Goal: Task Accomplishment & Management: Manage account settings

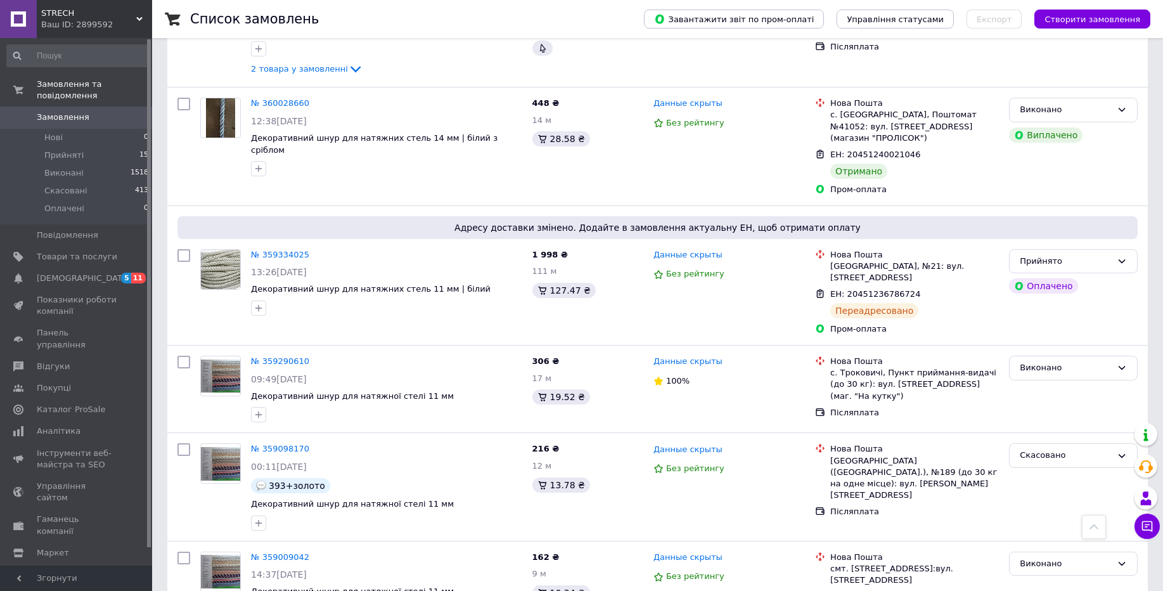
scroll to position [503, 0]
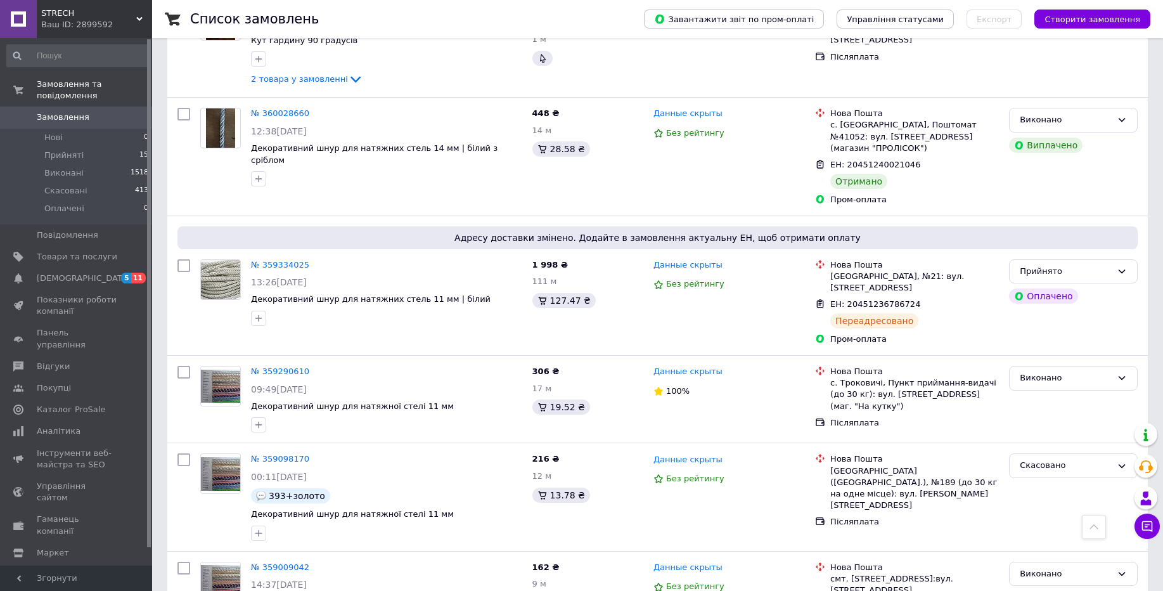
click at [108, 16] on span "STRECH" at bounding box center [88, 13] width 95 height 11
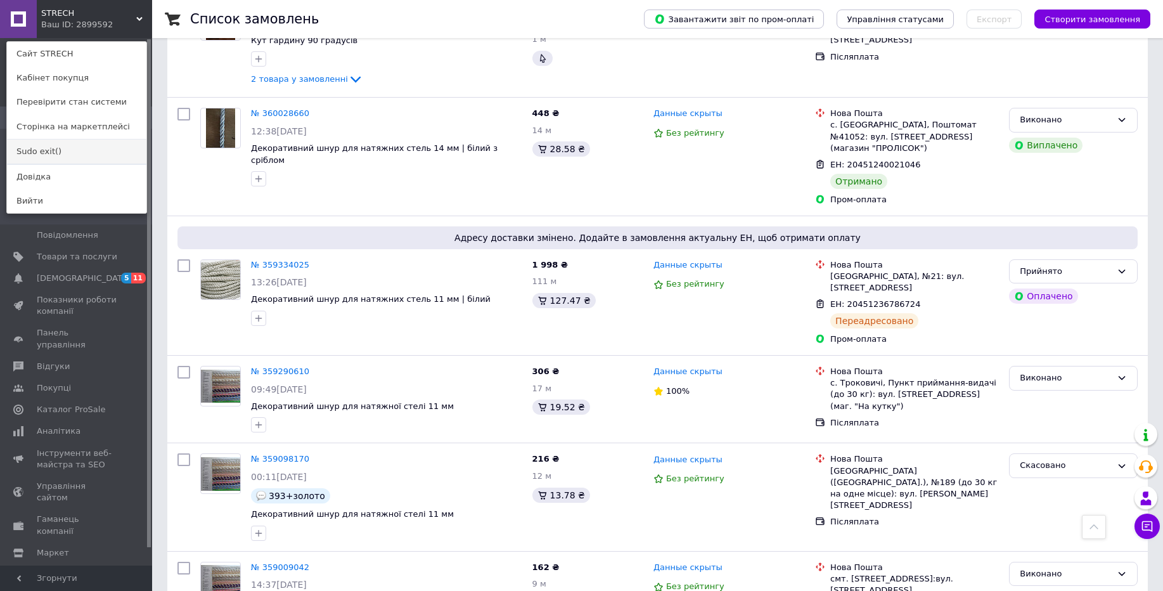
click at [61, 146] on link "Sudo exit()" at bounding box center [76, 151] width 139 height 24
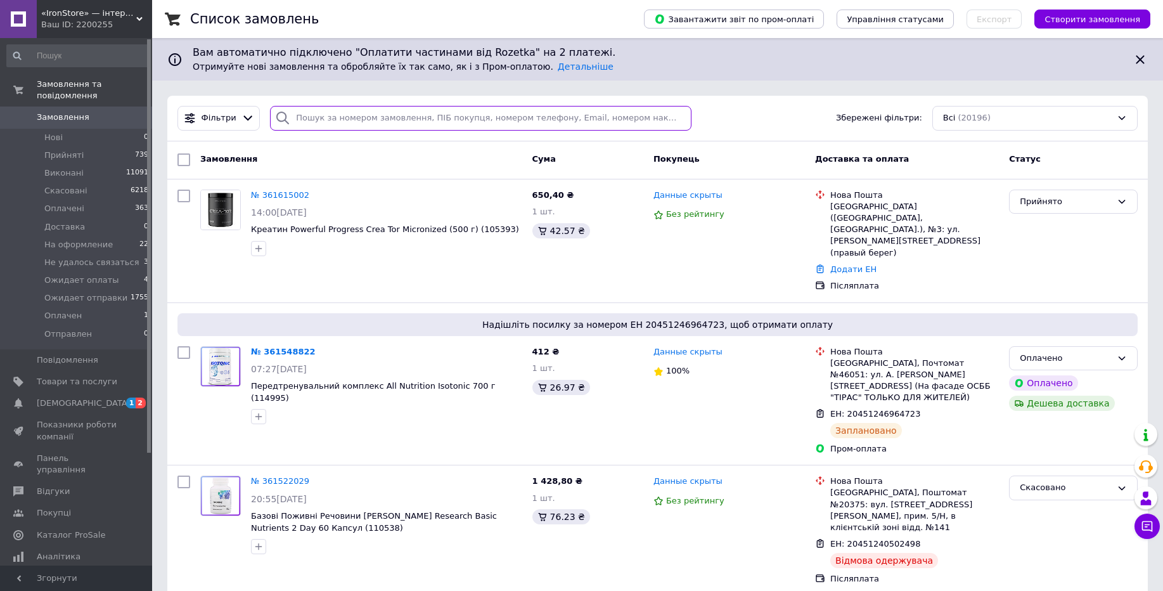
click at [507, 128] on input "search" at bounding box center [480, 118] width 421 height 25
paste input "361395757"
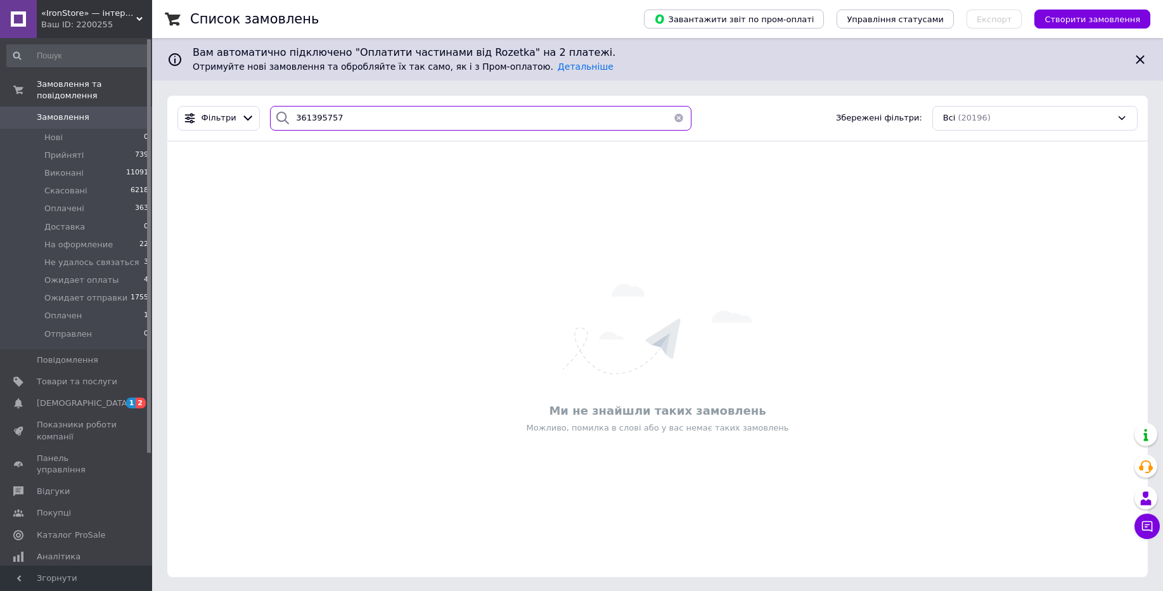
type input "361395757"
click at [88, 23] on div "Ваш ID: 2200255" at bounding box center [96, 24] width 111 height 11
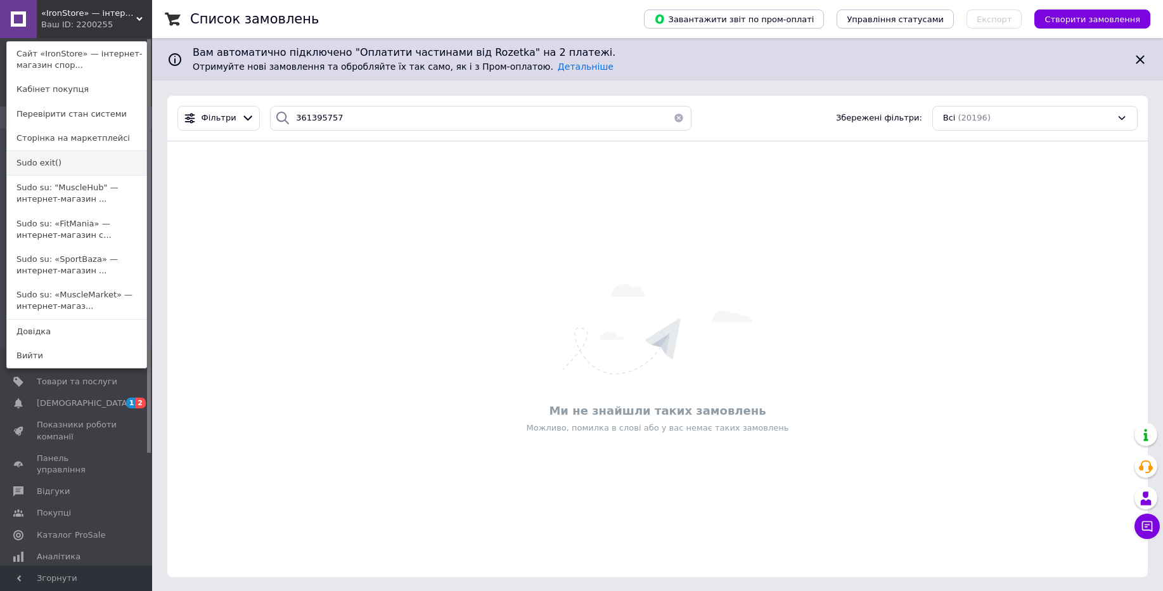
click at [51, 165] on link "Sudo exit()" at bounding box center [76, 163] width 139 height 24
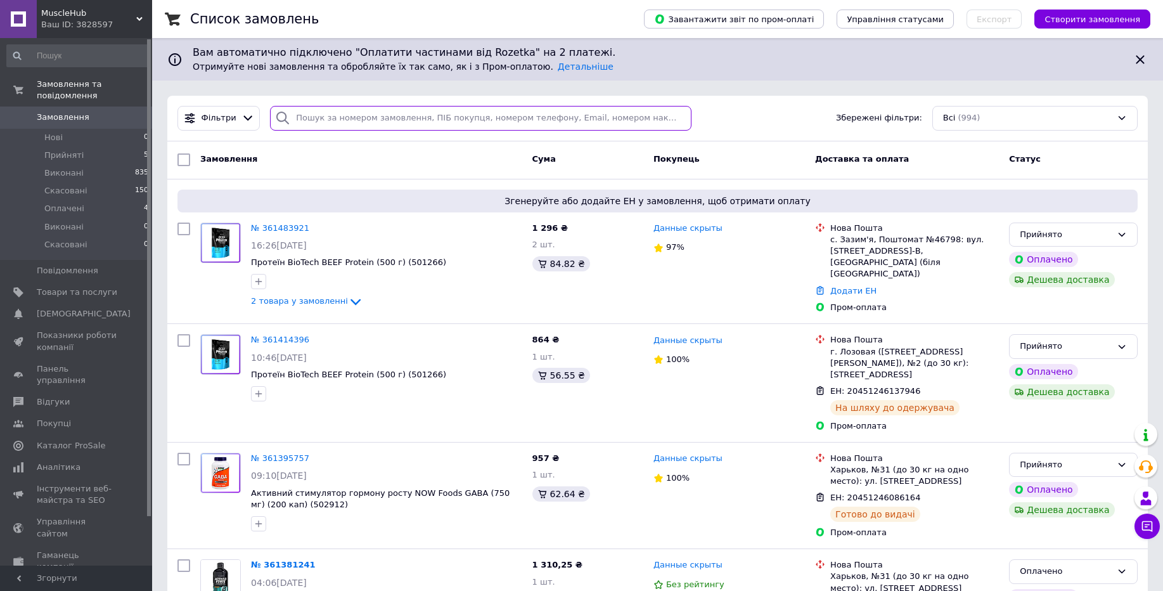
click at [405, 119] on input "search" at bounding box center [480, 118] width 421 height 25
paste input "361395757"
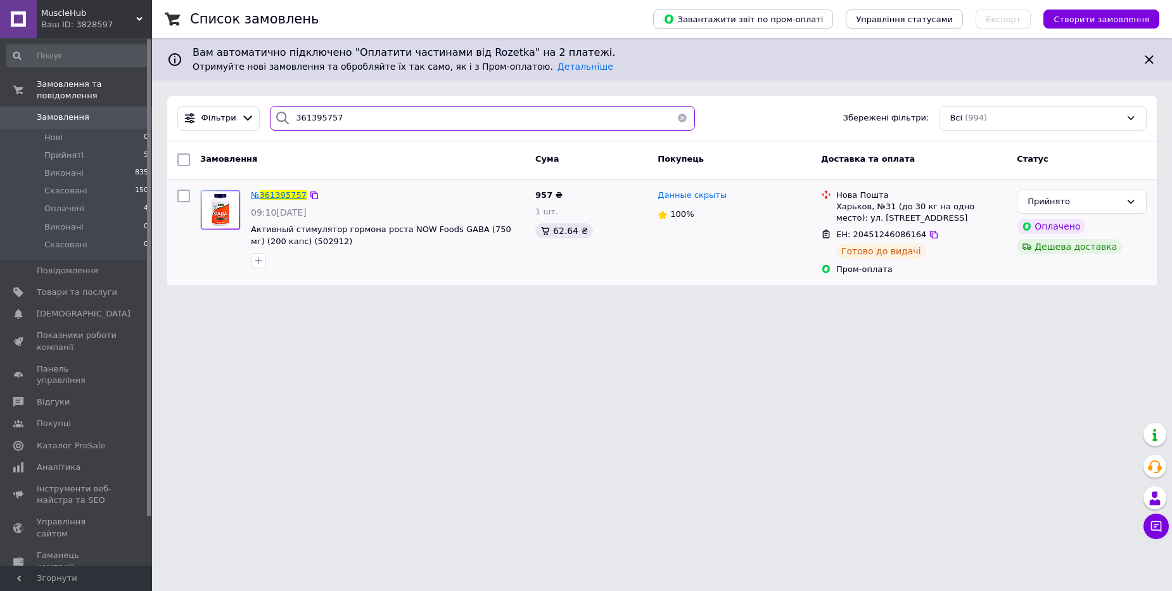
type input "361395757"
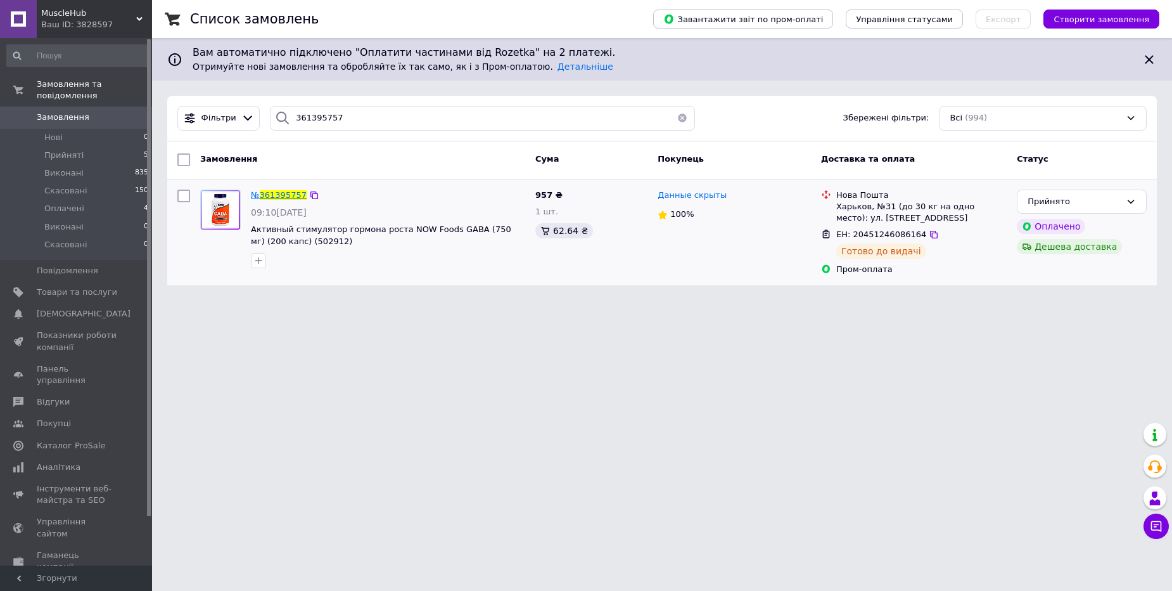
click at [270, 196] on span "361395757" at bounding box center [283, 195] width 47 height 10
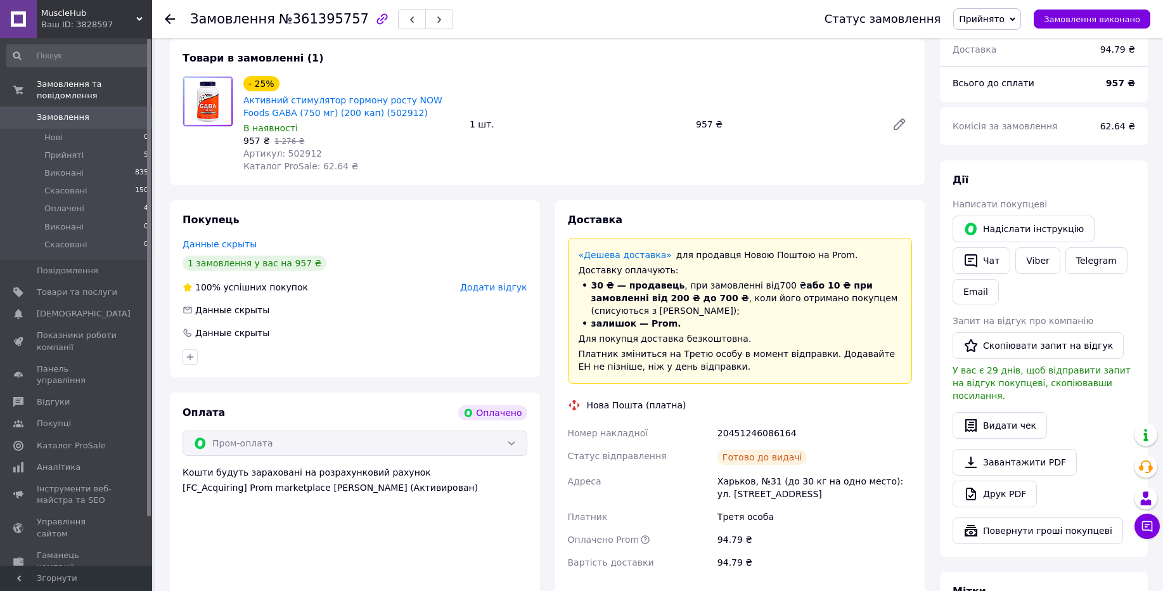
scroll to position [425, 0]
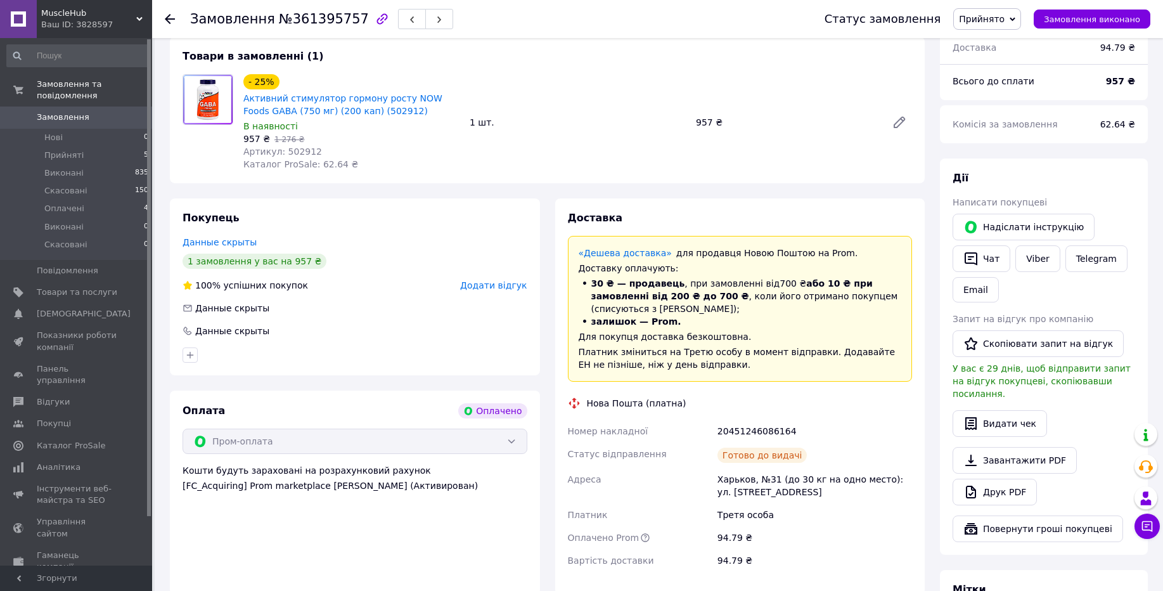
click at [742, 420] on div "20451246086164" at bounding box center [815, 431] width 200 height 23
copy div "20451246086164"
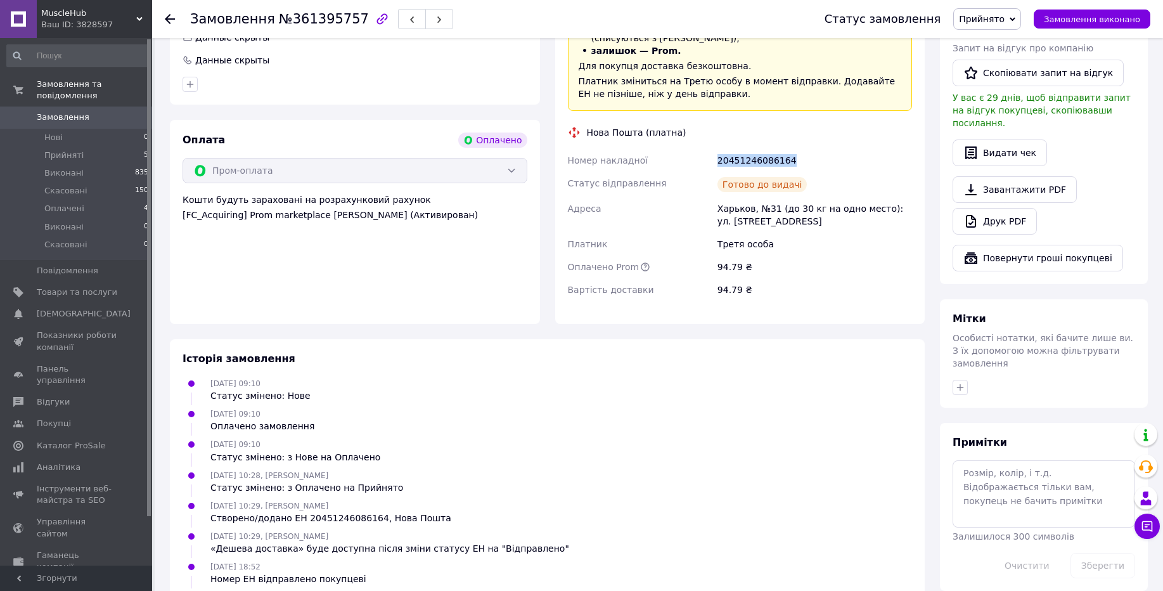
scroll to position [740, 0]
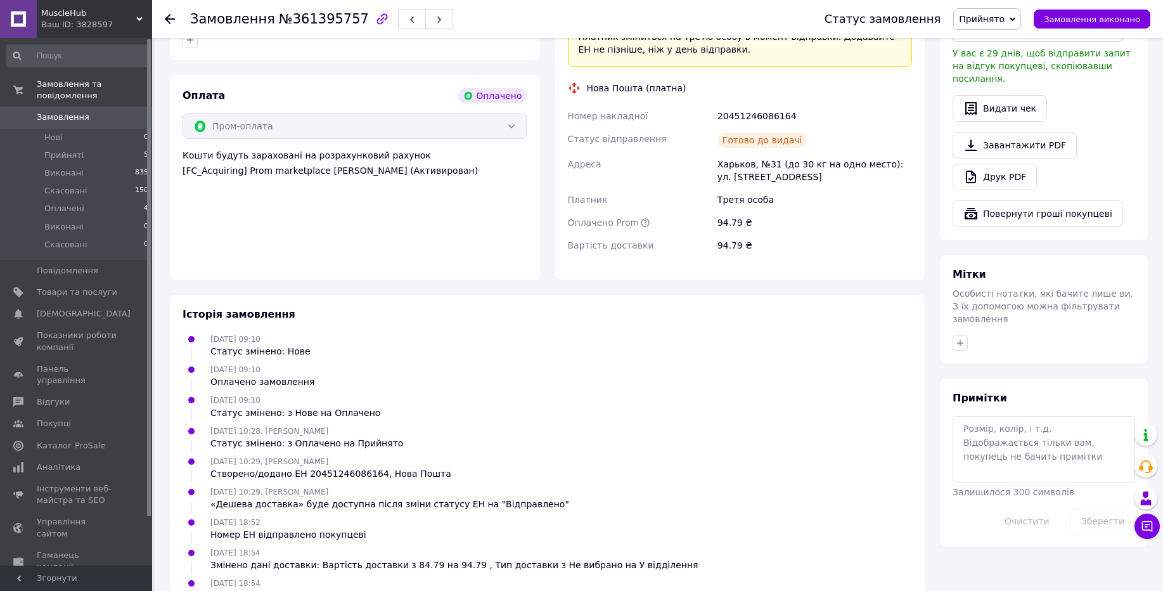
click at [70, 20] on div "Ваш ID: 3828597" at bounding box center [96, 24] width 111 height 11
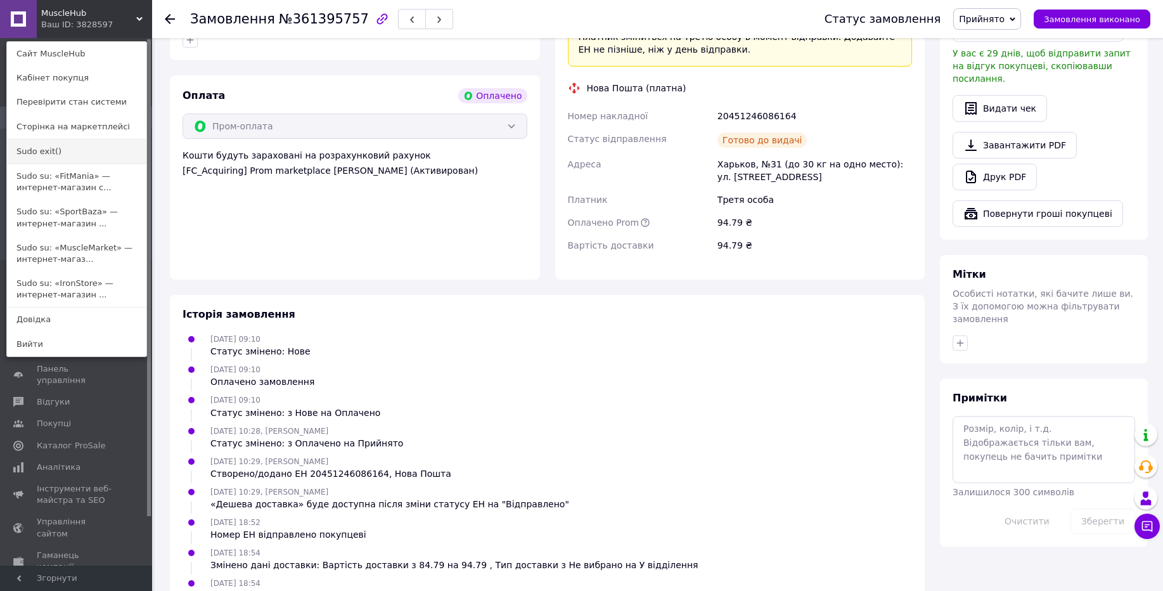
click at [51, 154] on link "Sudo exit()" at bounding box center [76, 151] width 139 height 24
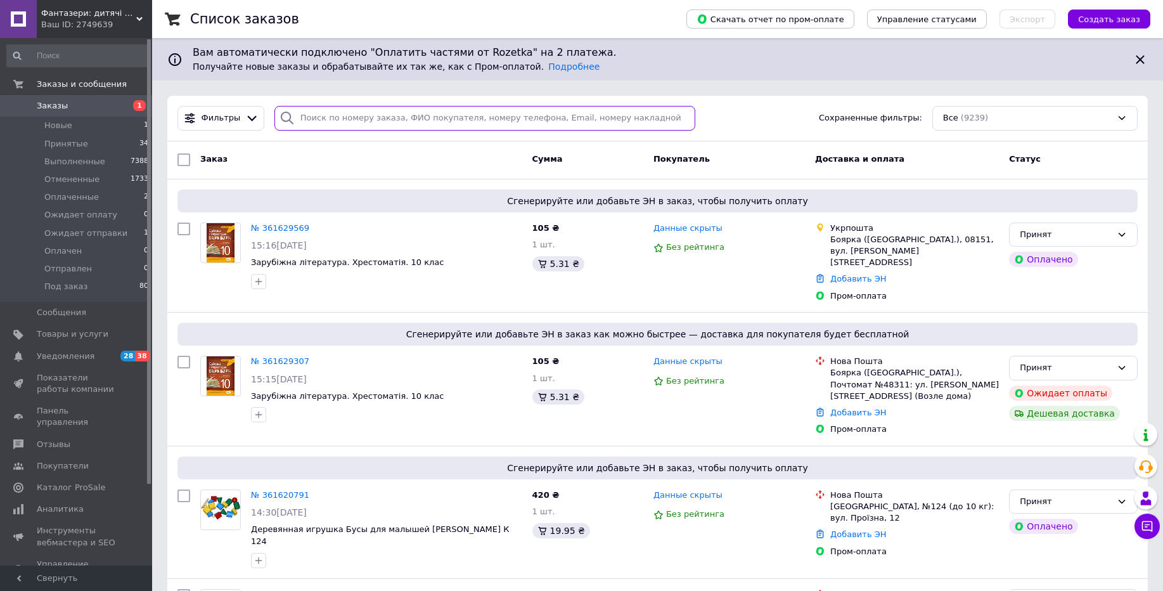
click at [362, 126] on input "search" at bounding box center [484, 118] width 421 height 25
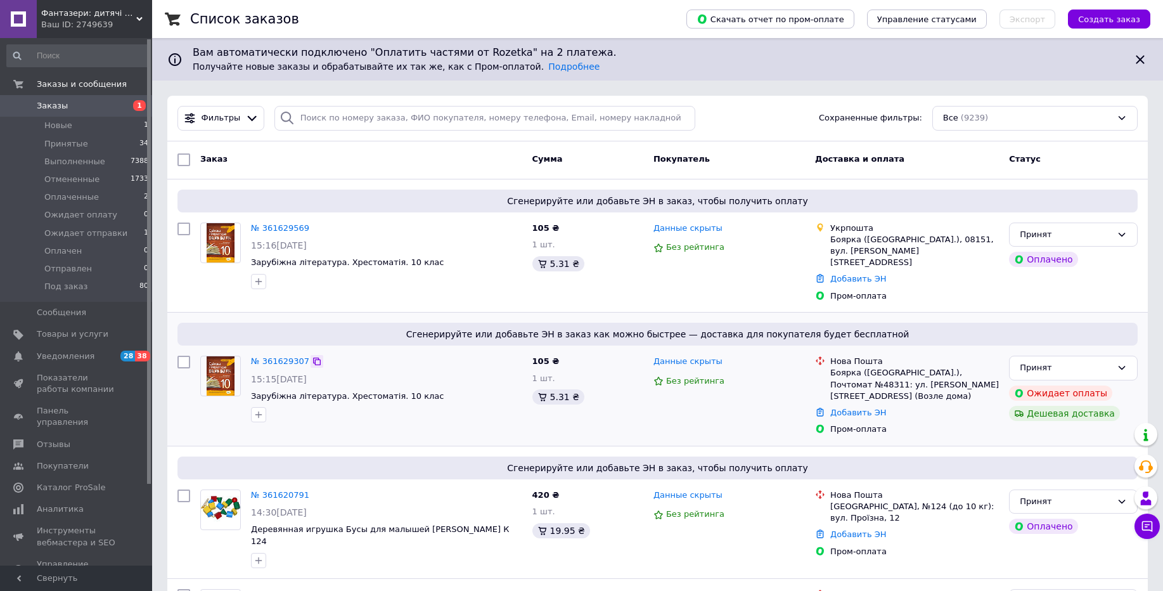
click at [313, 356] on icon at bounding box center [317, 361] width 10 height 10
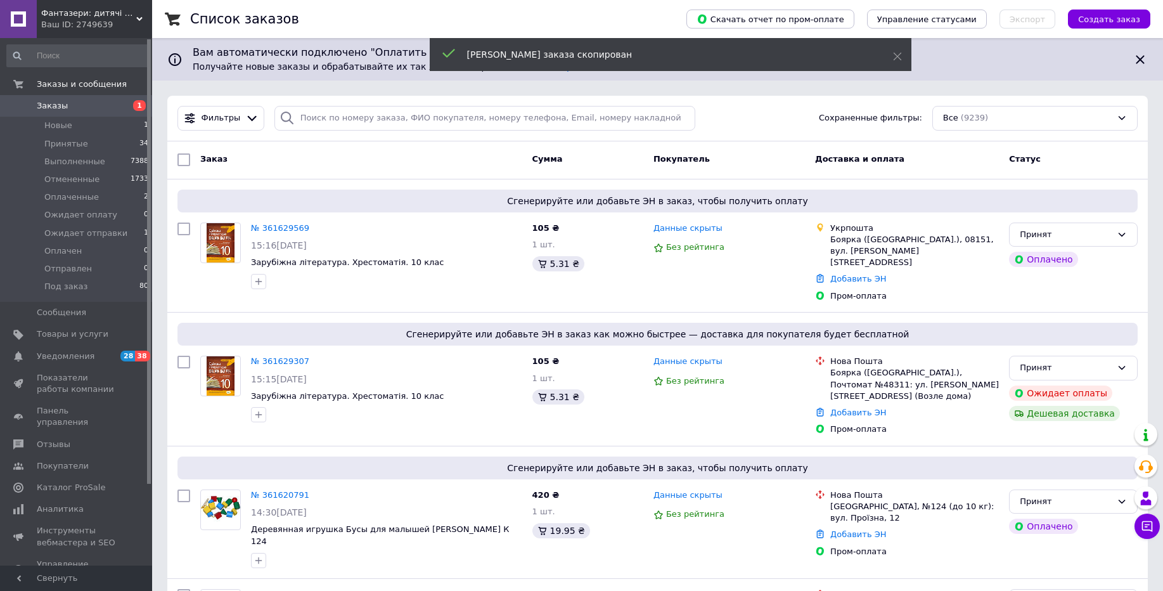
click at [129, 22] on div "Ваш ID: 2749639" at bounding box center [96, 24] width 111 height 11
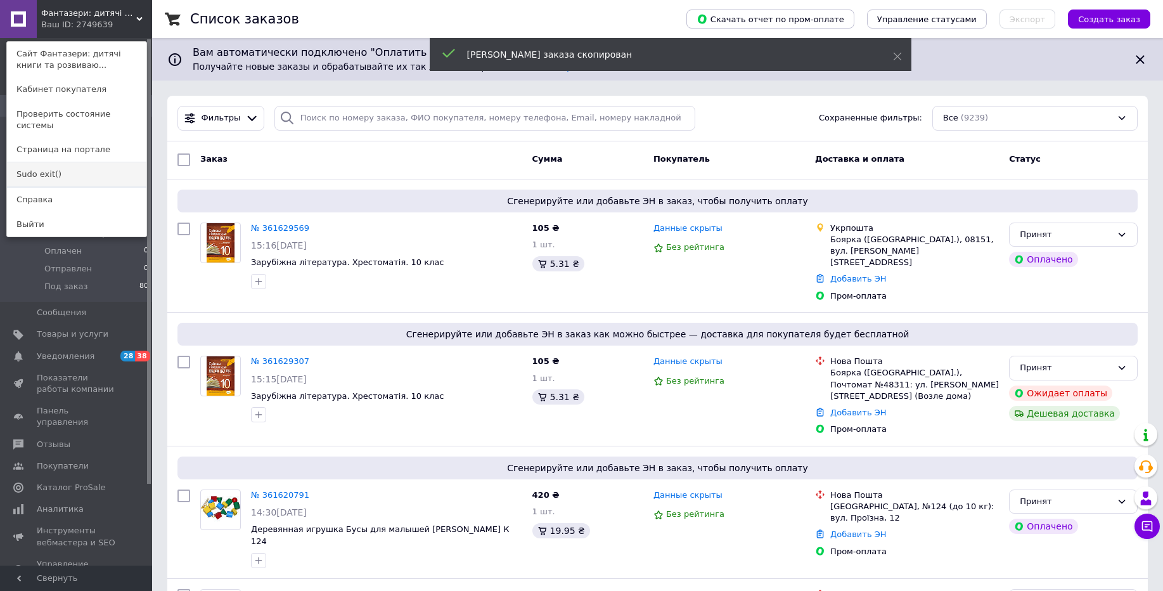
click at [56, 162] on link "Sudo exit()" at bounding box center [76, 174] width 139 height 24
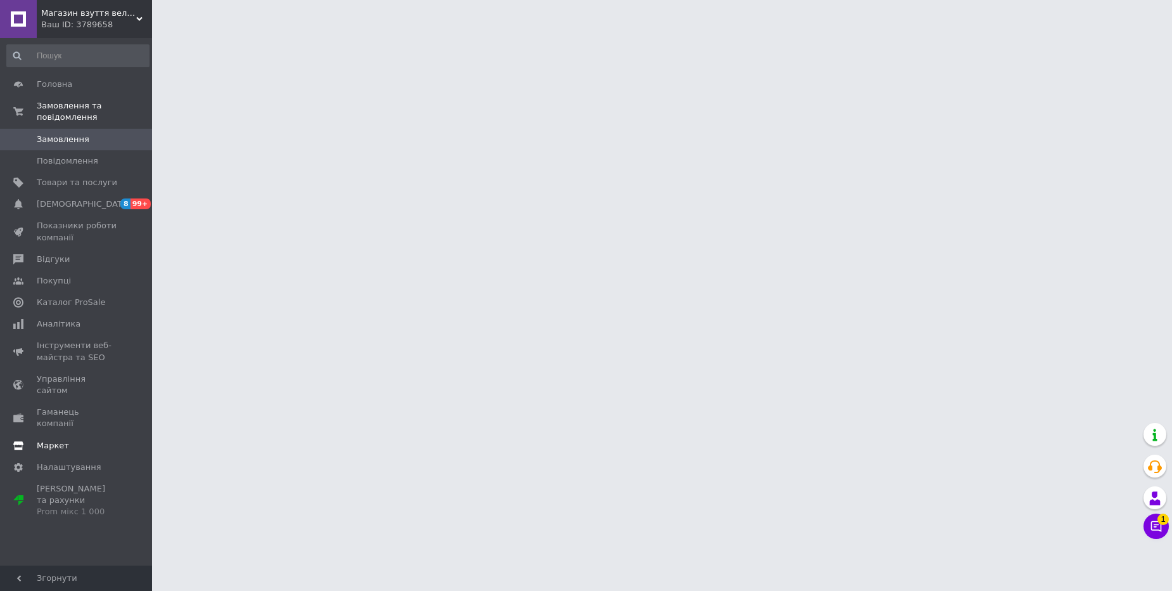
click at [79, 440] on span "Маркет" at bounding box center [77, 445] width 80 height 11
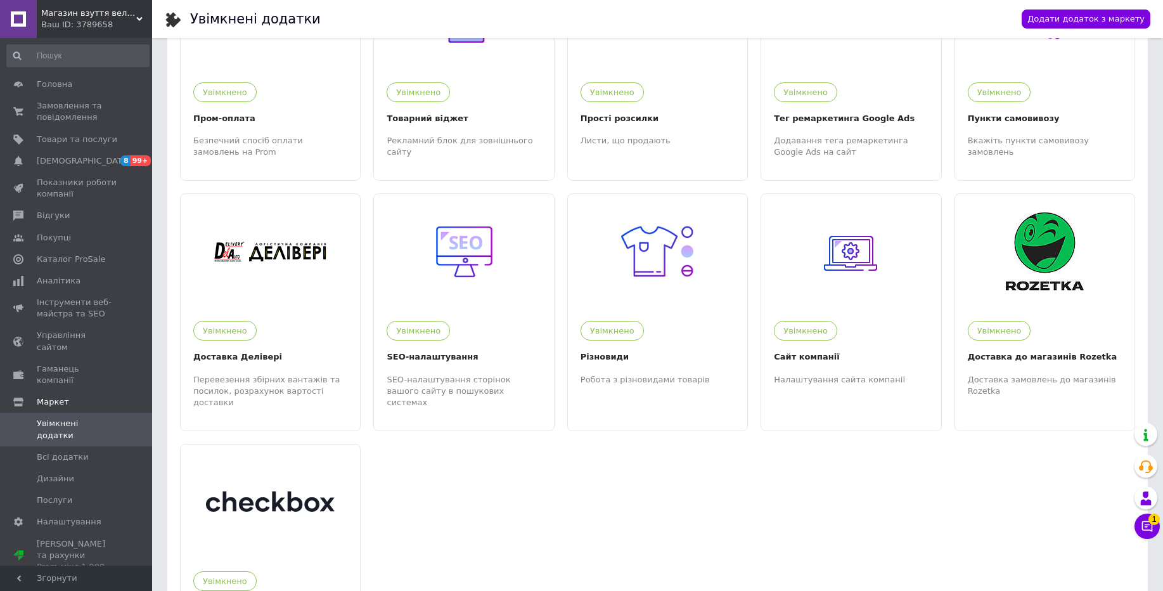
scroll to position [217, 0]
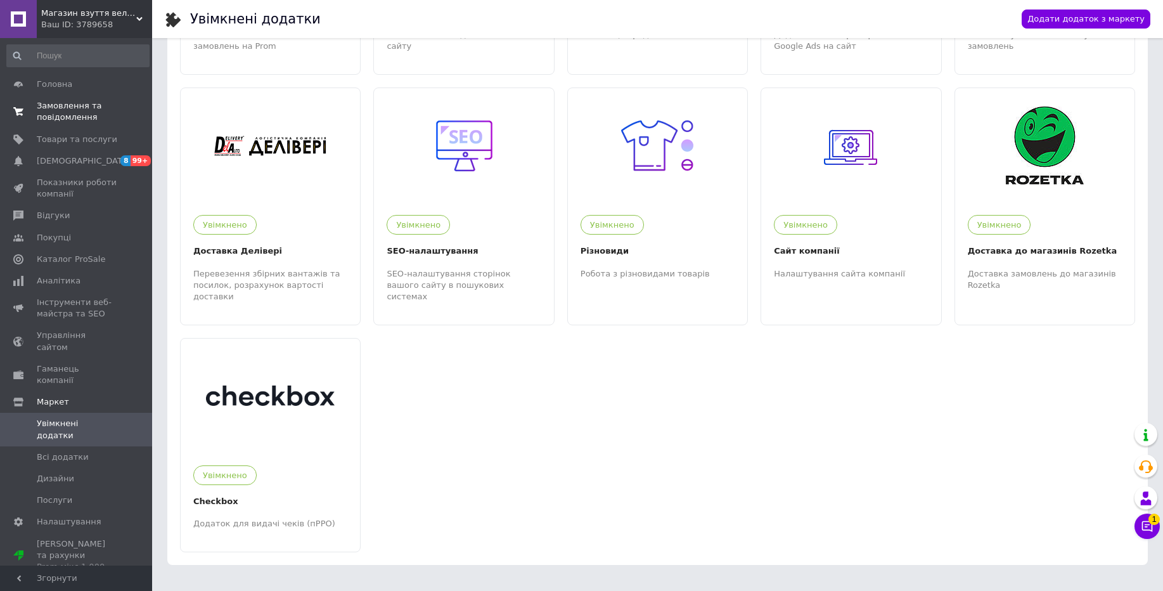
click at [113, 111] on span "Замовлення та повідомлення" at bounding box center [77, 111] width 80 height 23
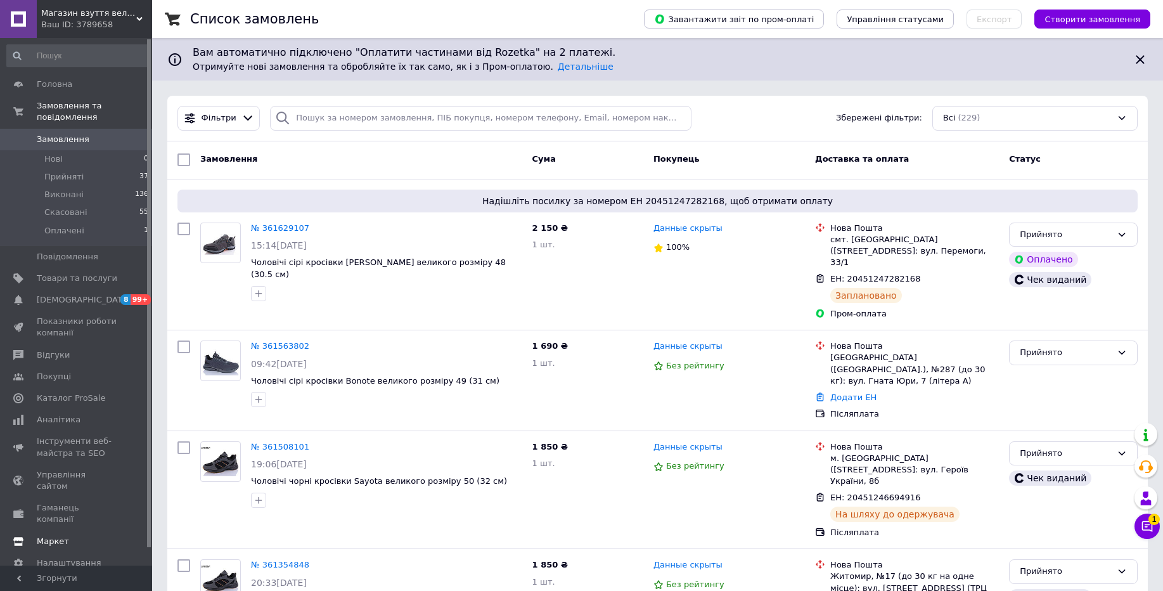
click at [96, 530] on link "Маркет" at bounding box center [78, 541] width 156 height 22
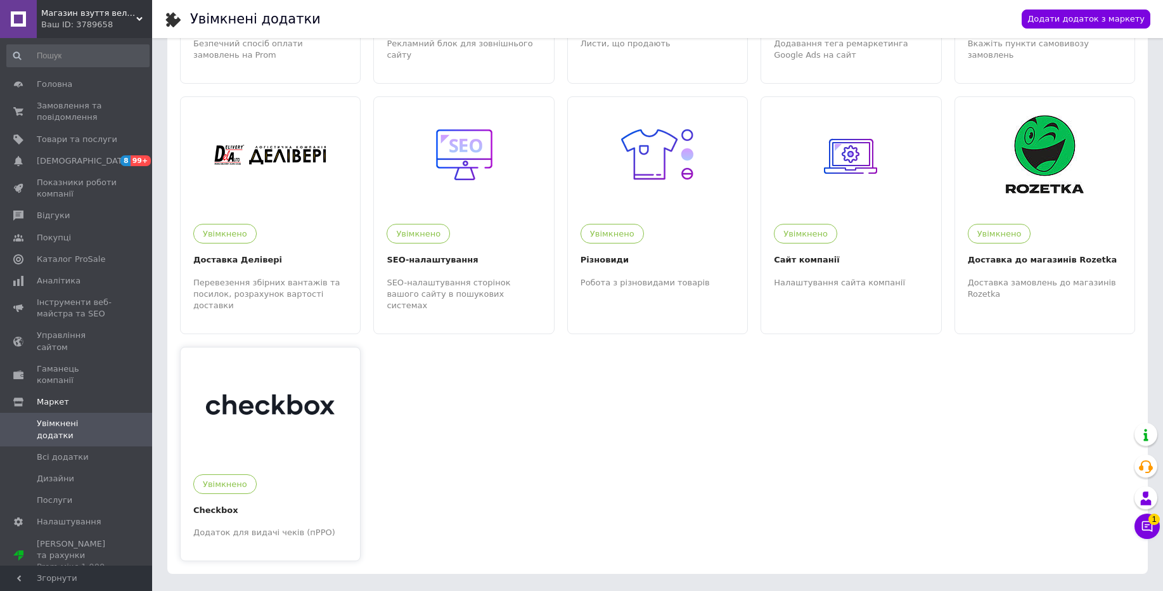
scroll to position [217, 0]
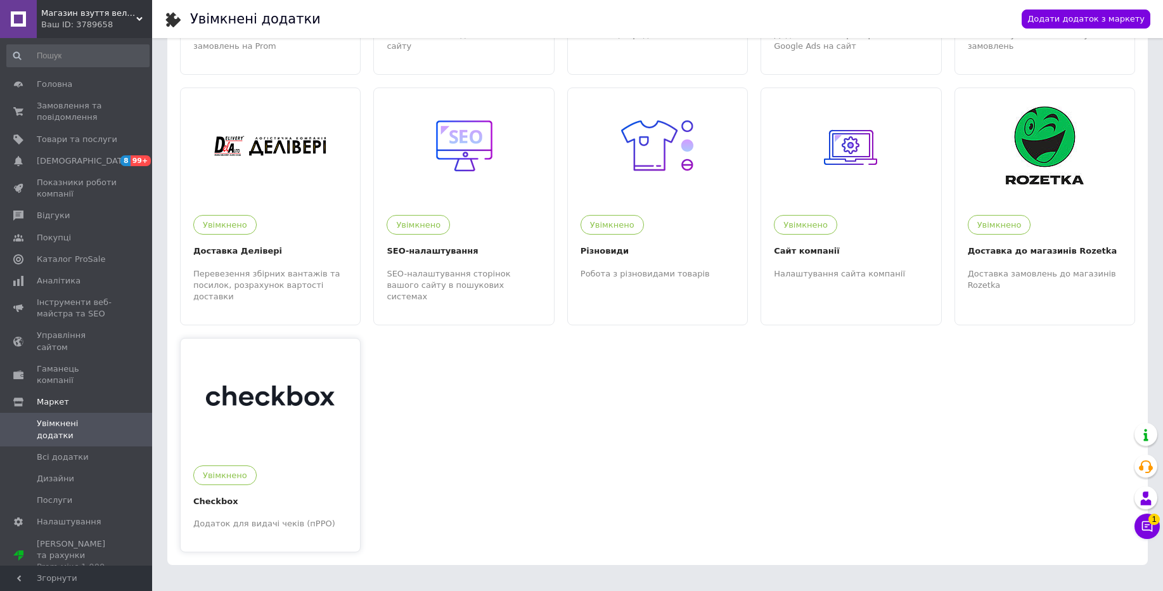
click at [274, 400] on div at bounding box center [270, 395] width 179 height 114
click at [93, 115] on span "Замовлення та повідомлення" at bounding box center [77, 111] width 80 height 23
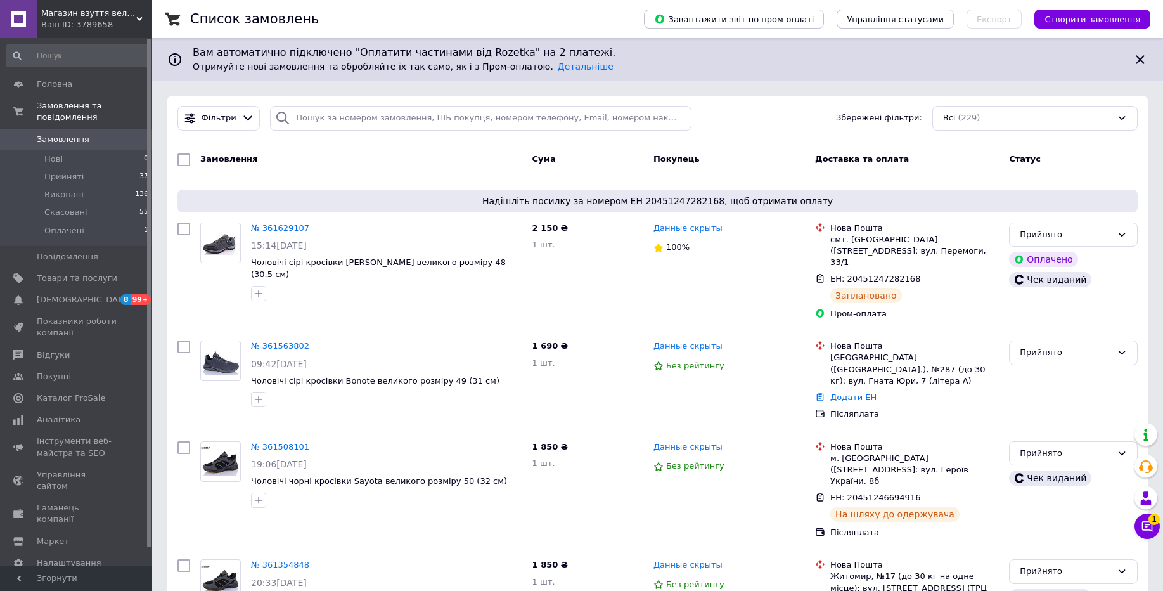
click at [118, 19] on div "Ваш ID: 3789658" at bounding box center [96, 24] width 111 height 11
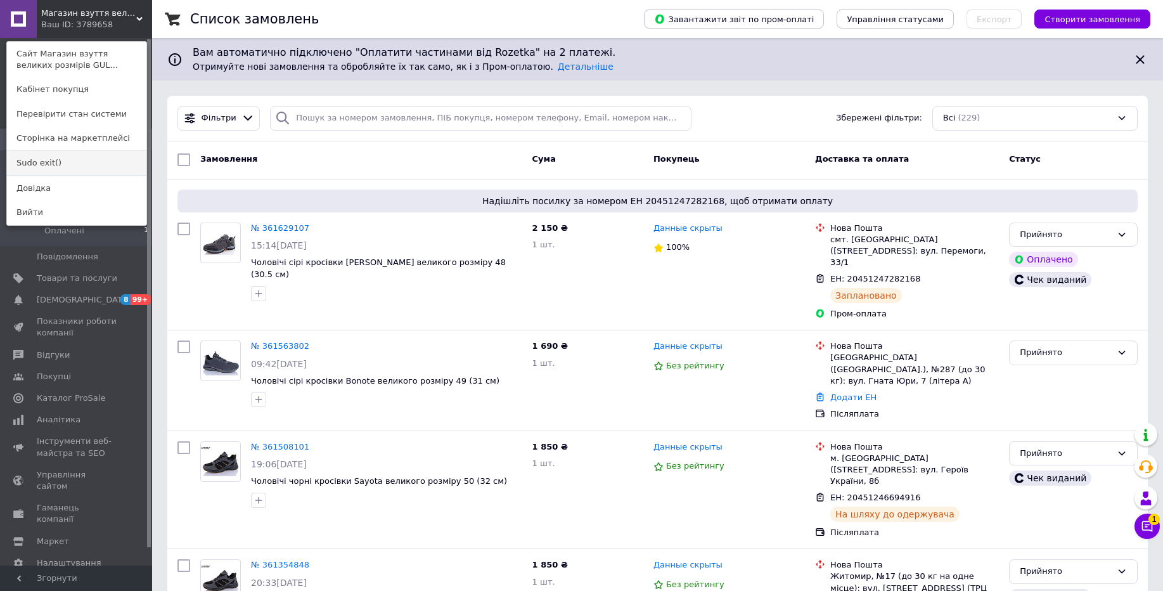
click at [95, 158] on link "Sudo exit()" at bounding box center [76, 163] width 139 height 24
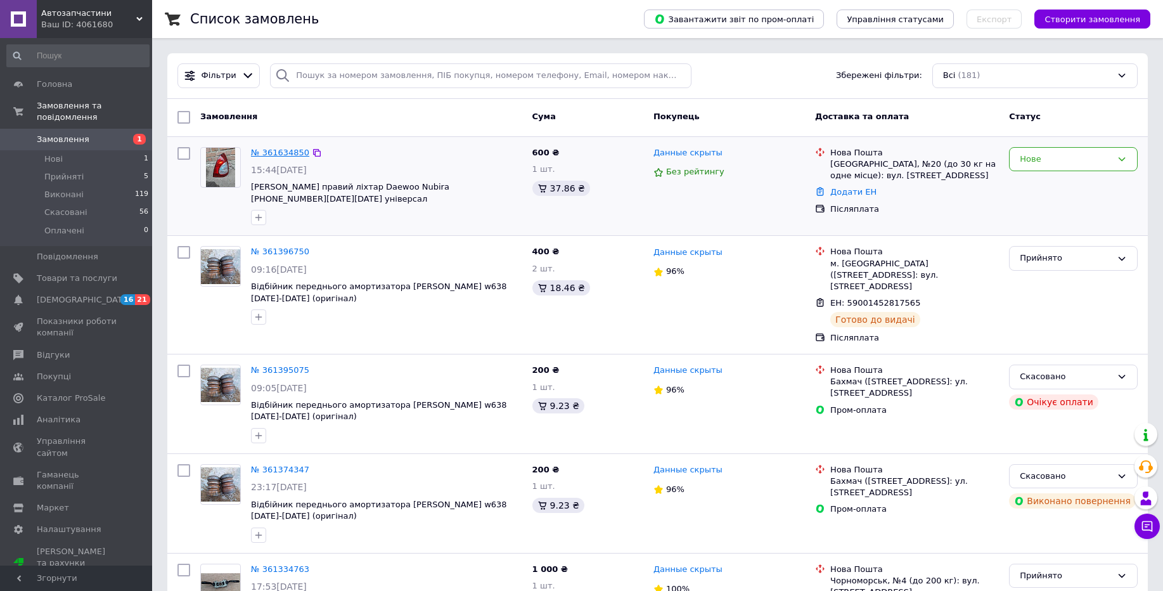
click at [278, 153] on link "№ 361634850" at bounding box center [280, 153] width 58 height 10
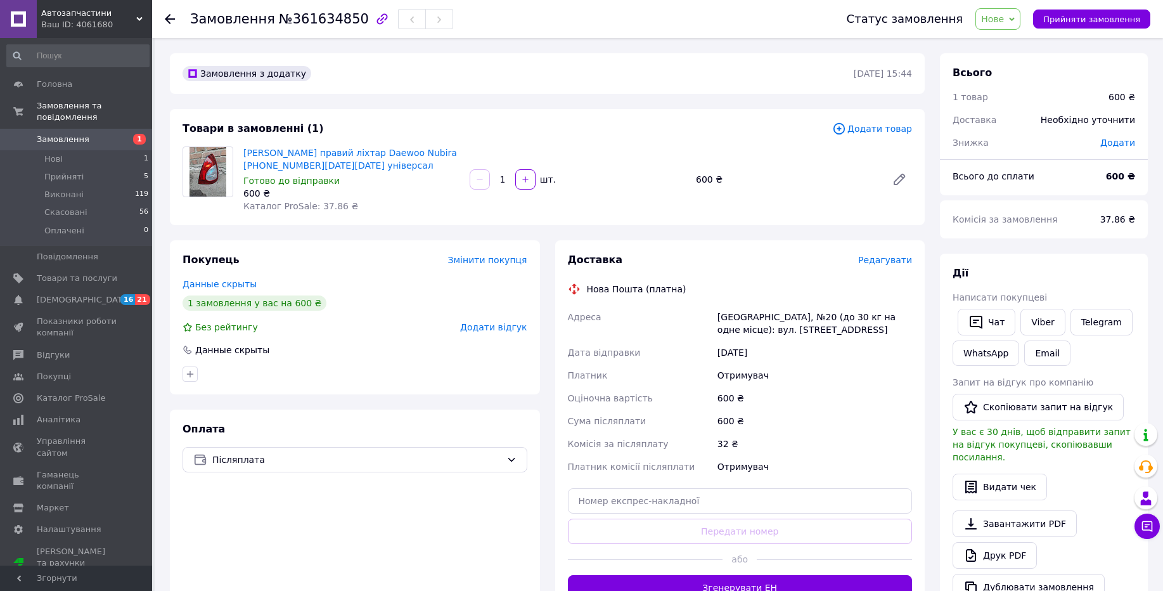
click at [170, 16] on icon at bounding box center [170, 19] width 10 height 10
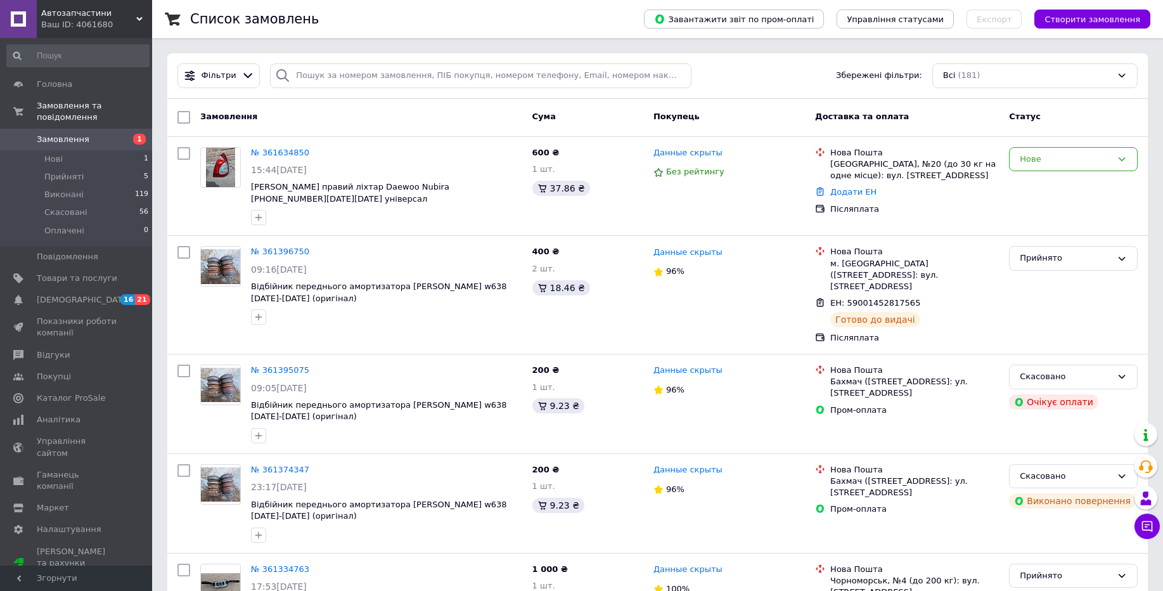
click at [115, 20] on div "Ваш ID: 4061680" at bounding box center [96, 24] width 111 height 11
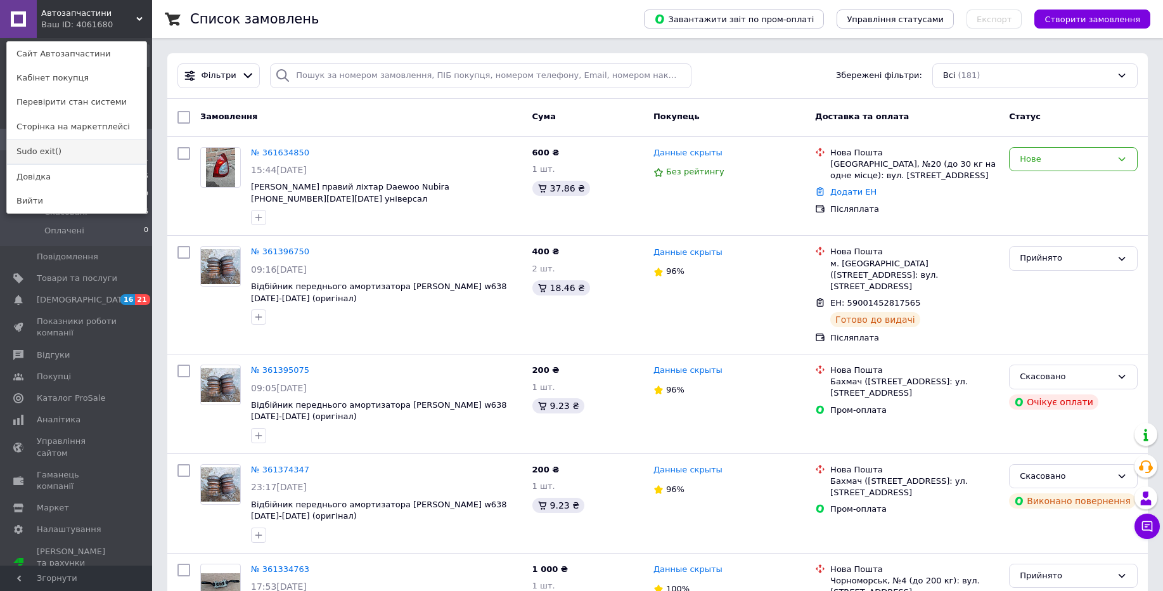
click at [118, 150] on link "Sudo exit()" at bounding box center [76, 151] width 139 height 24
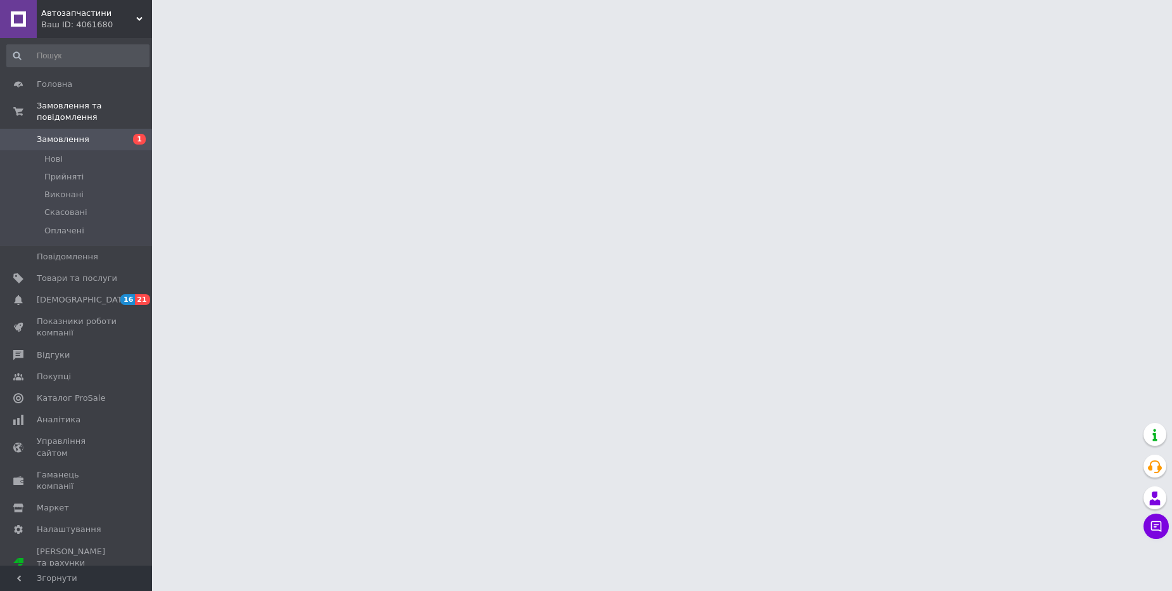
click at [113, 20] on div "Ваш ID: 4061680" at bounding box center [96, 24] width 111 height 11
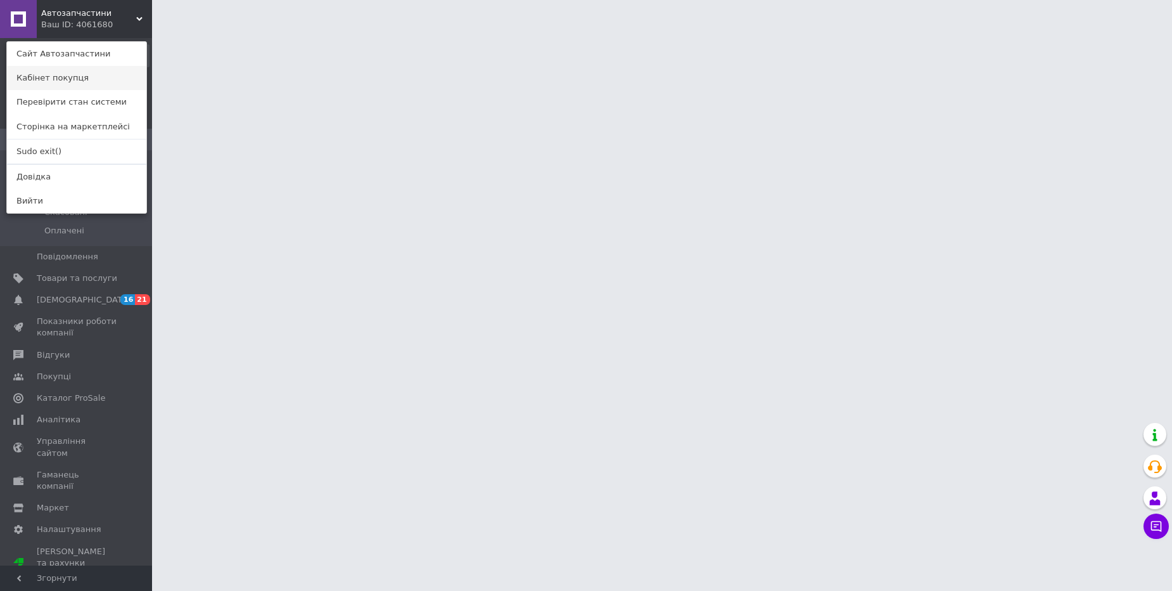
click at [105, 85] on link "Кабінет покупця" at bounding box center [76, 78] width 139 height 24
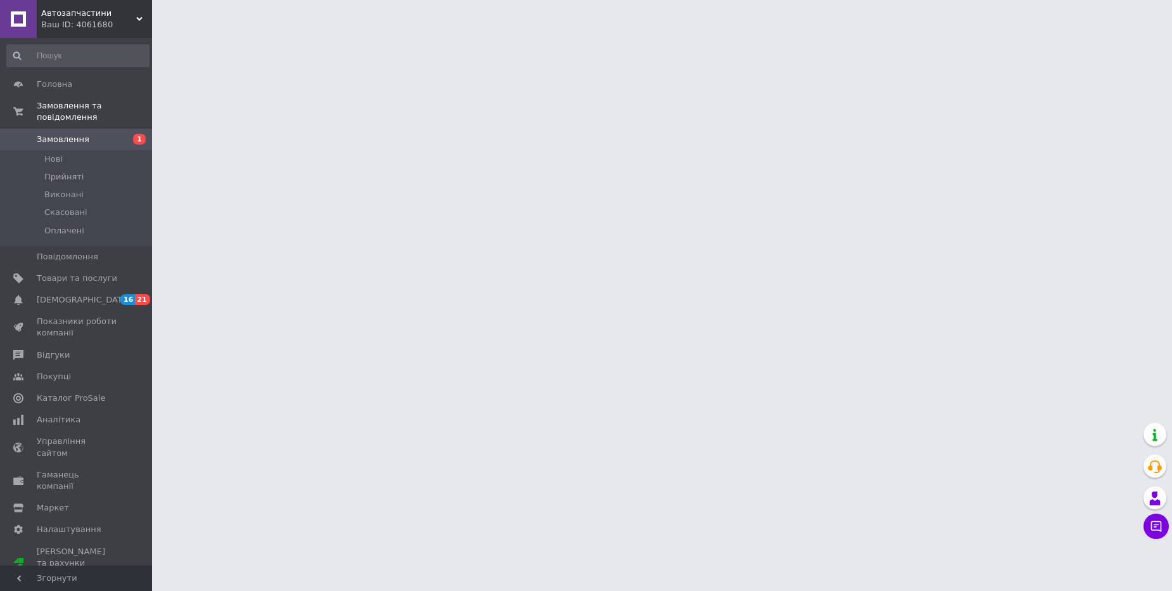
click at [94, 13] on span "Автозапчастини" at bounding box center [88, 13] width 95 height 11
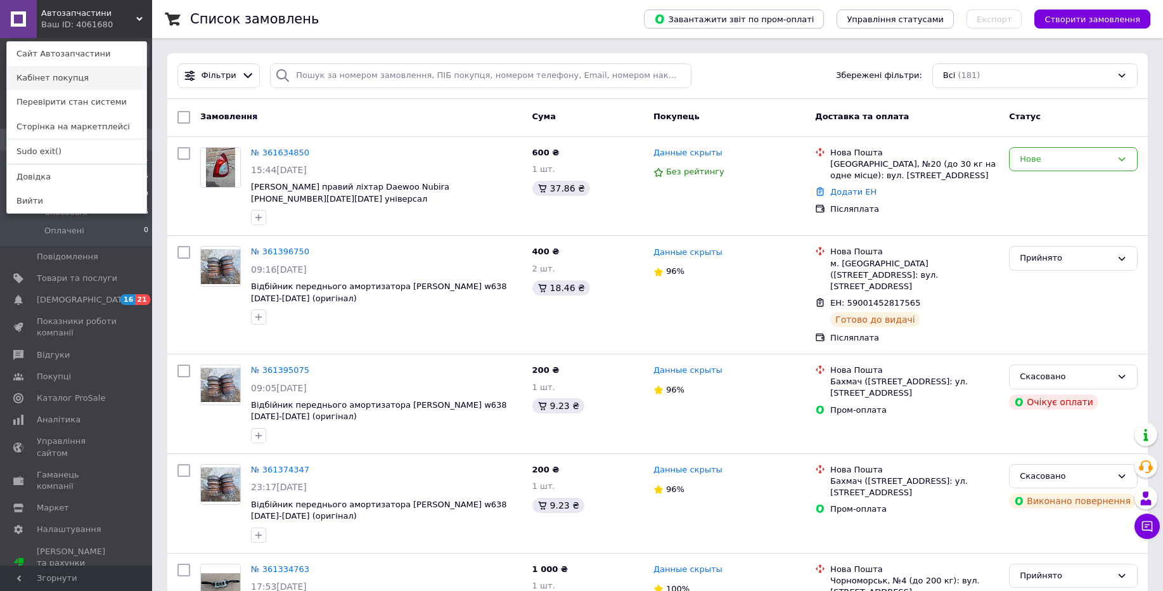
click at [65, 79] on link "Кабінет покупця" at bounding box center [76, 78] width 139 height 24
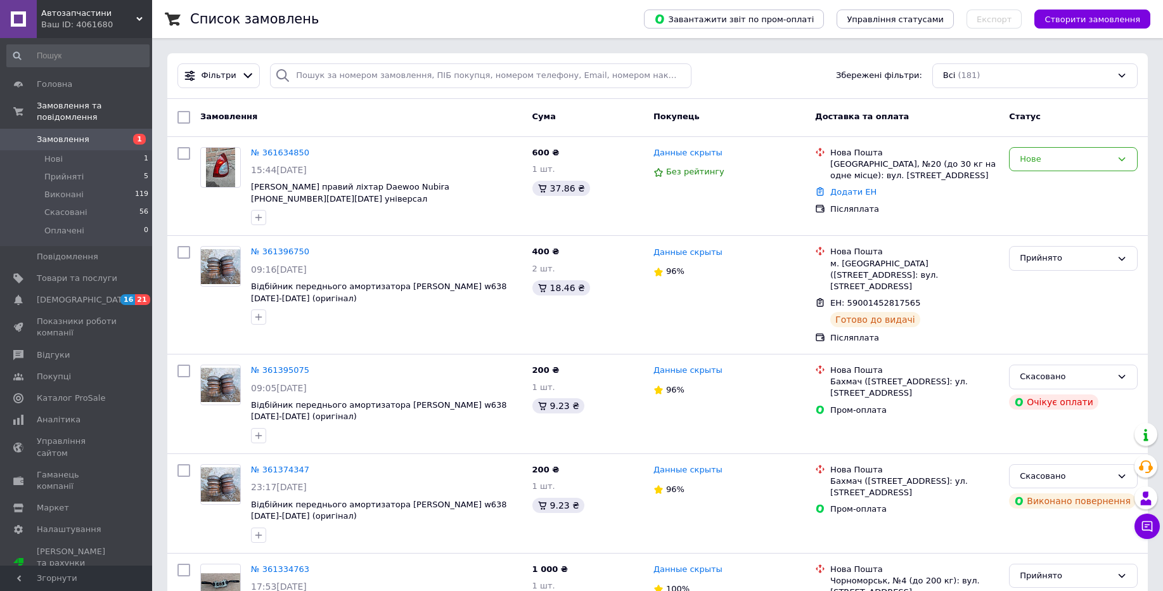
click at [131, 28] on div "Ваш ID: 4061680" at bounding box center [96, 24] width 111 height 11
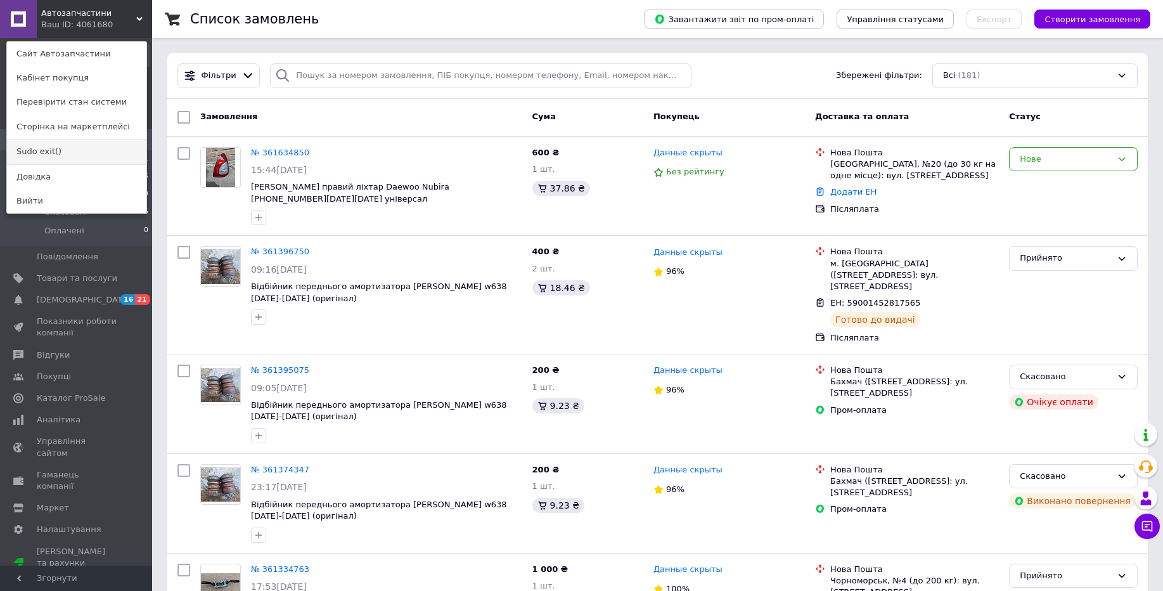
click at [109, 155] on link "Sudo exit()" at bounding box center [76, 151] width 139 height 24
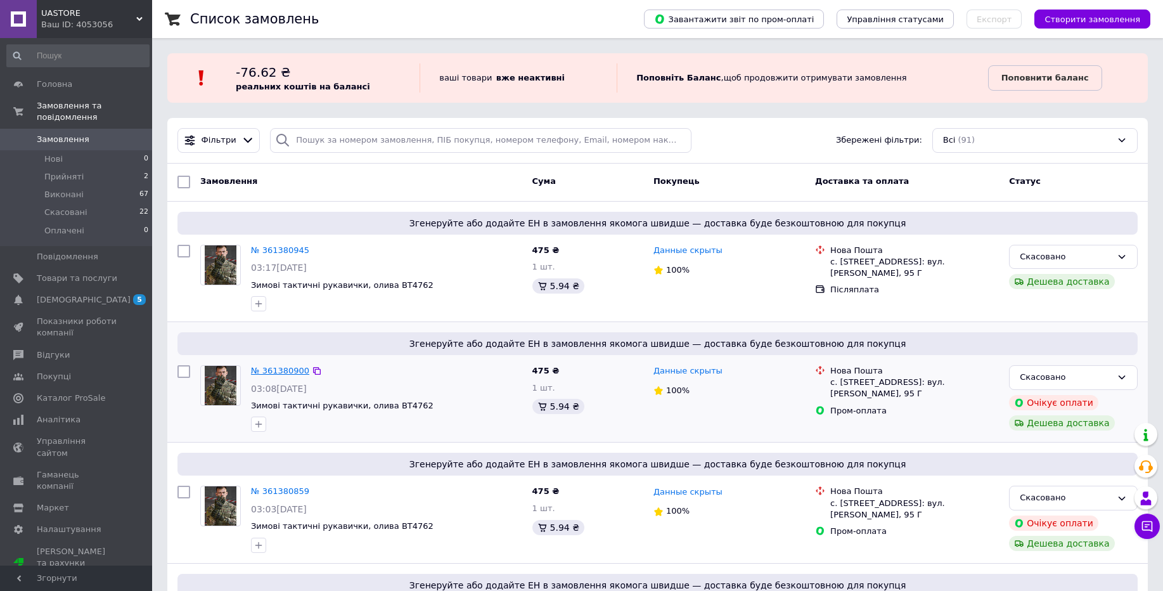
click at [280, 369] on link "№ 361380900" at bounding box center [280, 371] width 58 height 10
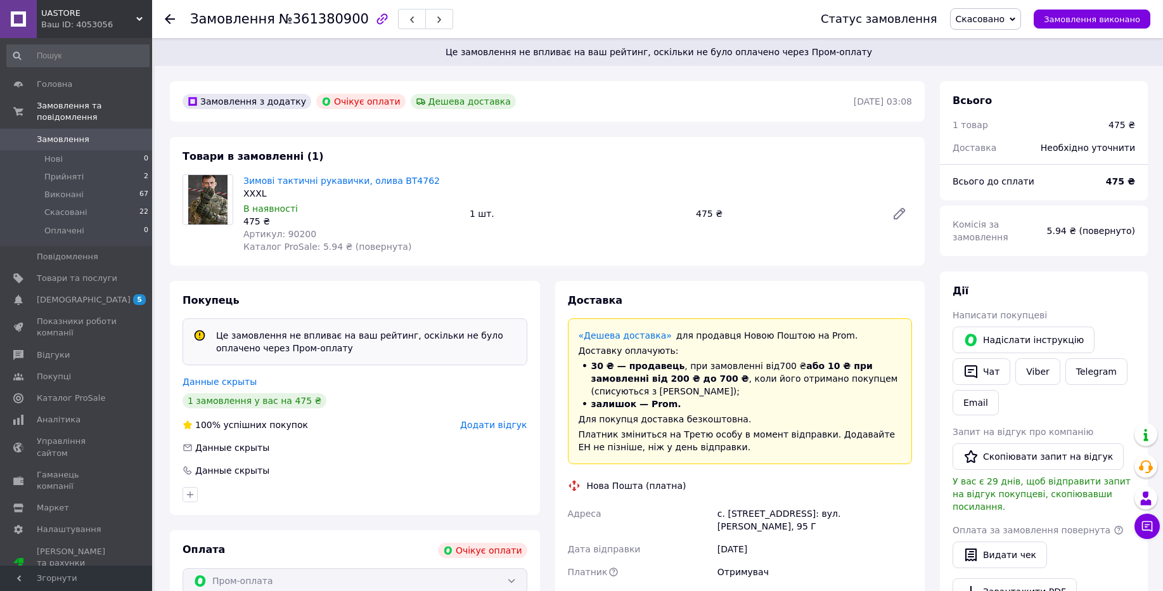
scroll to position [368, 0]
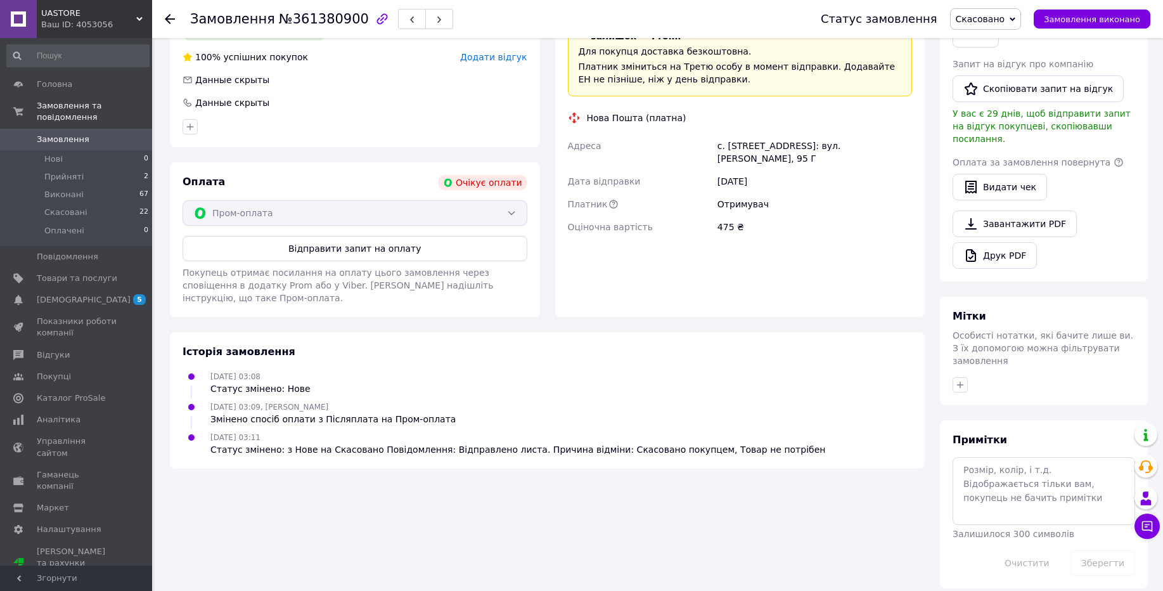
click at [167, 16] on use at bounding box center [170, 19] width 10 height 10
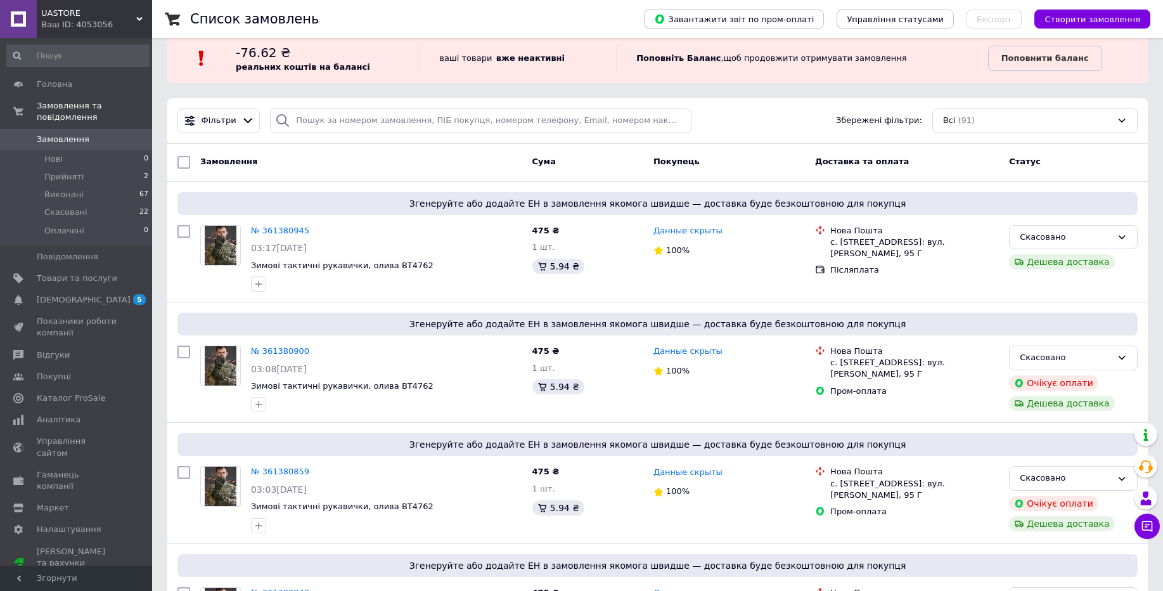
scroll to position [11, 0]
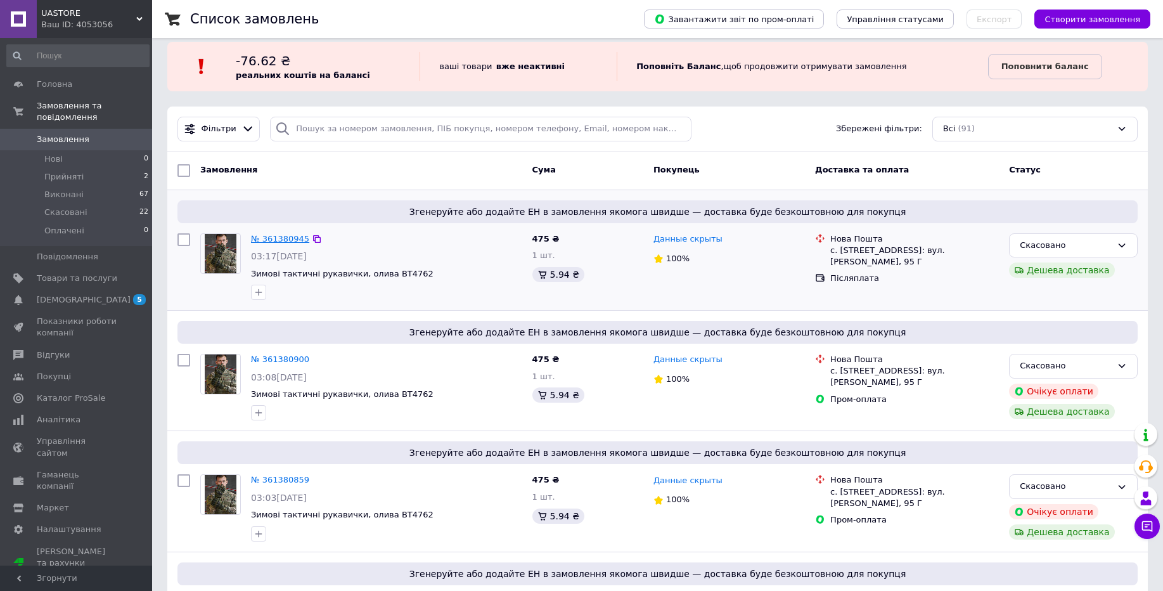
click at [285, 241] on link "№ 361380945" at bounding box center [280, 239] width 58 height 10
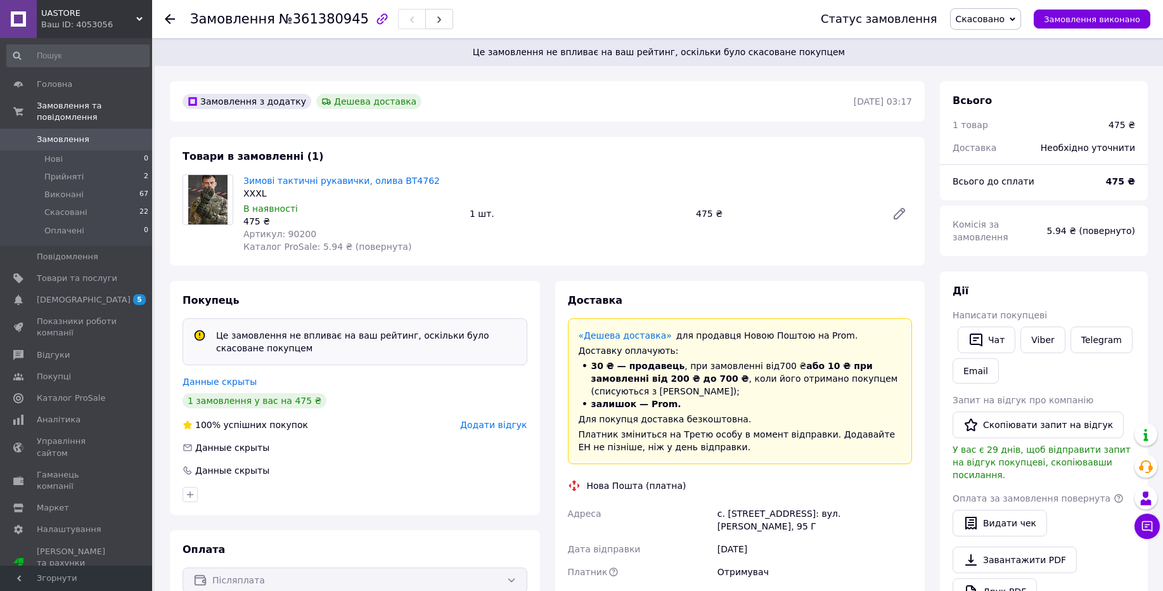
click at [168, 19] on use at bounding box center [170, 19] width 10 height 10
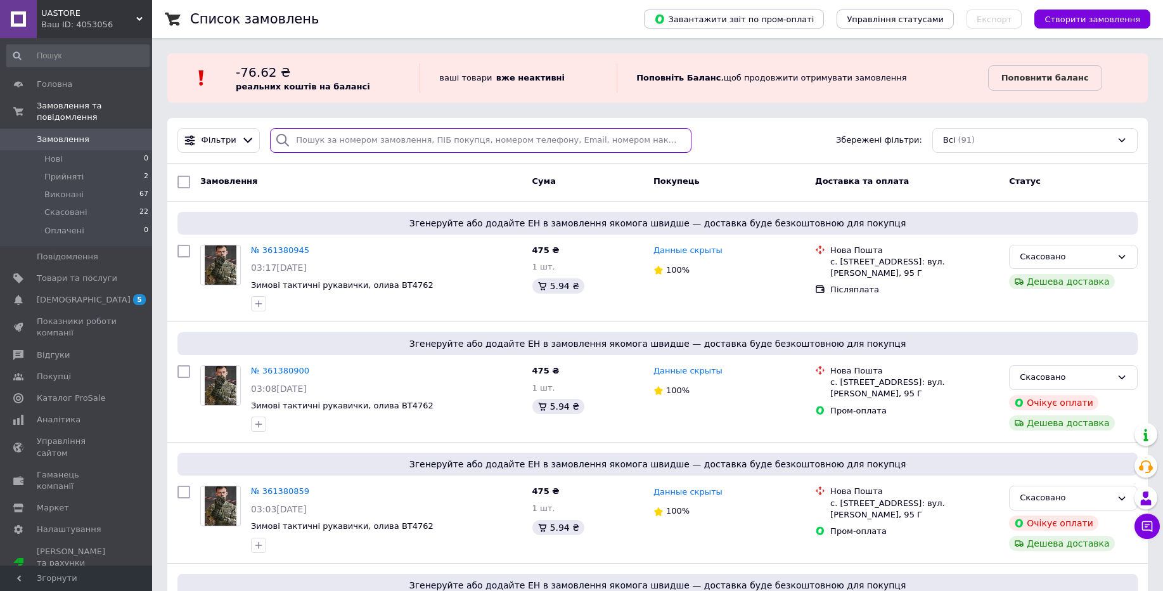
click at [342, 136] on input "search" at bounding box center [480, 140] width 421 height 25
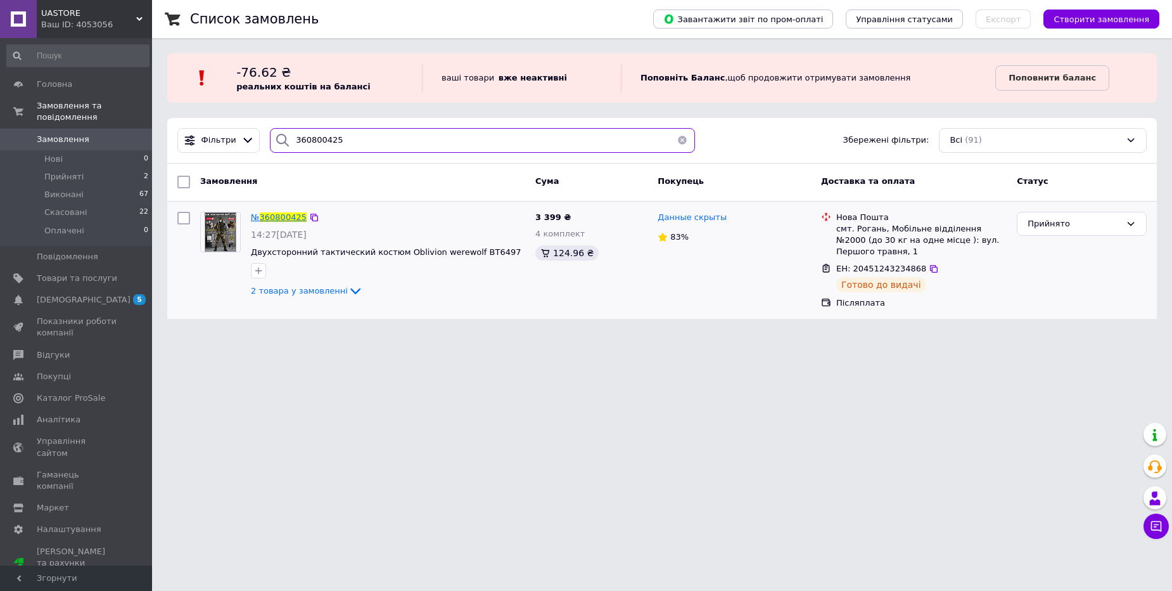
type input "360800425"
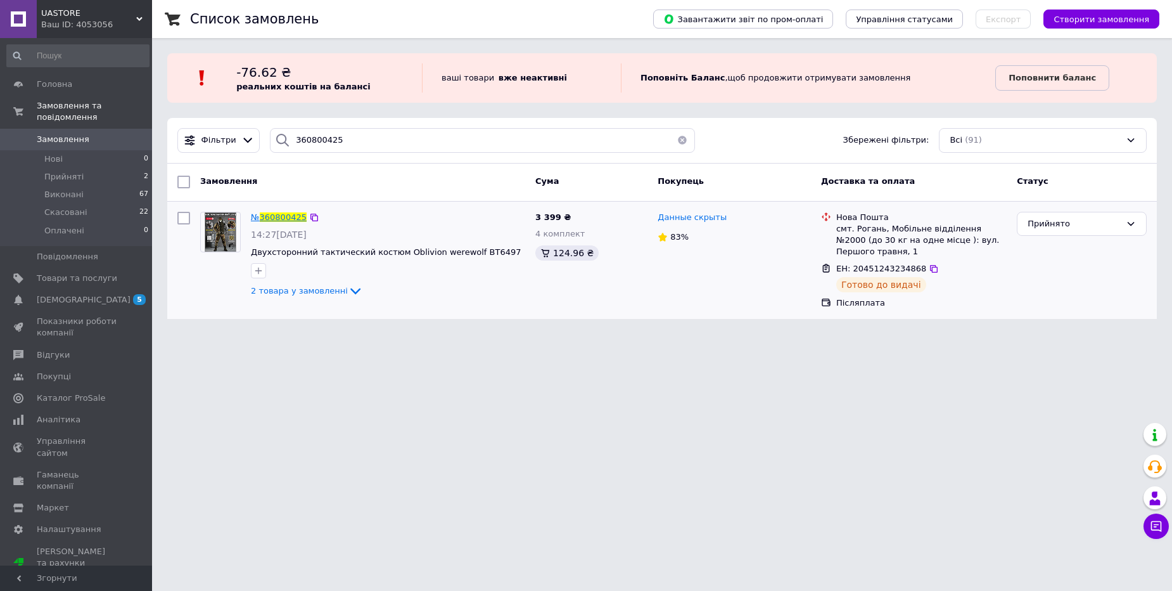
click at [286, 215] on span "360800425" at bounding box center [283, 217] width 47 height 10
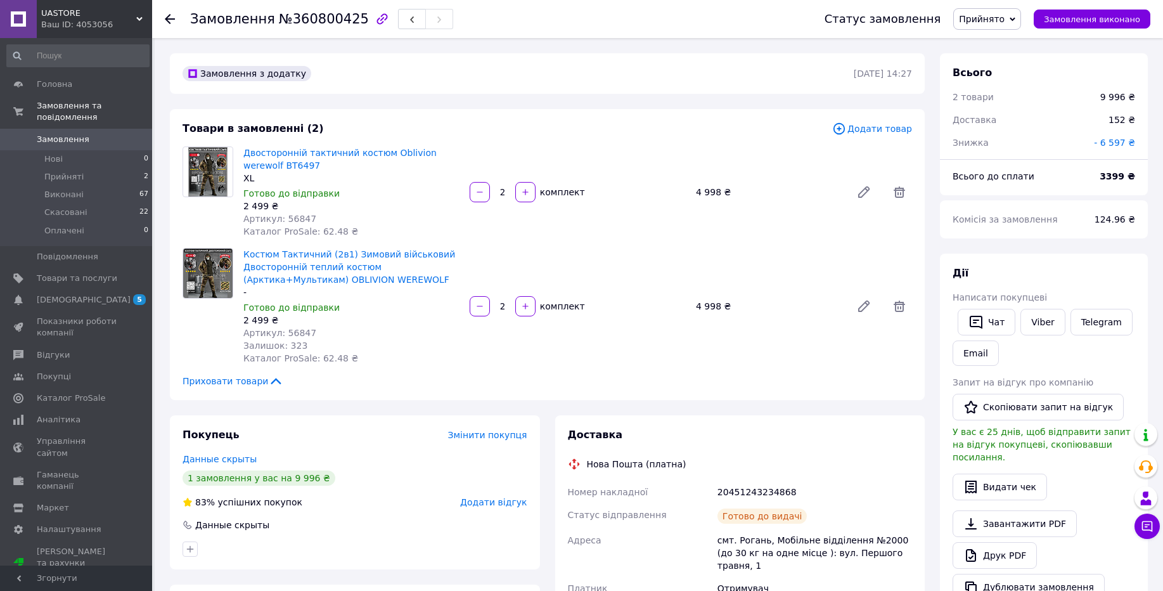
scroll to position [76, 0]
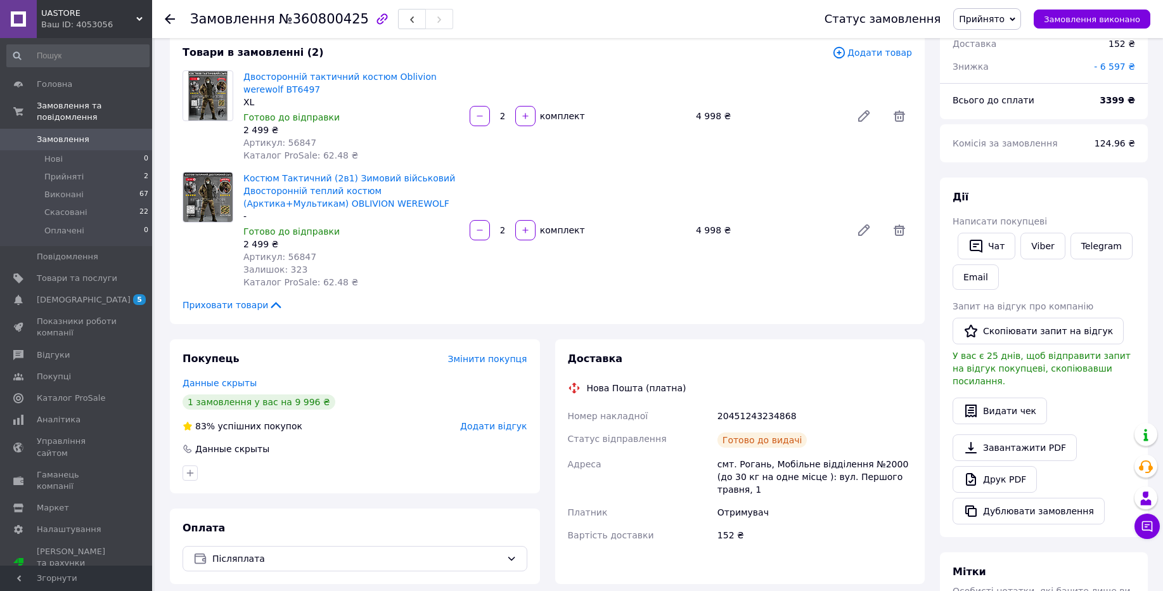
click at [306, 27] on div "Замовлення №360800425" at bounding box center [321, 19] width 263 height 22
click at [309, 22] on span "№360800425" at bounding box center [324, 18] width 90 height 15
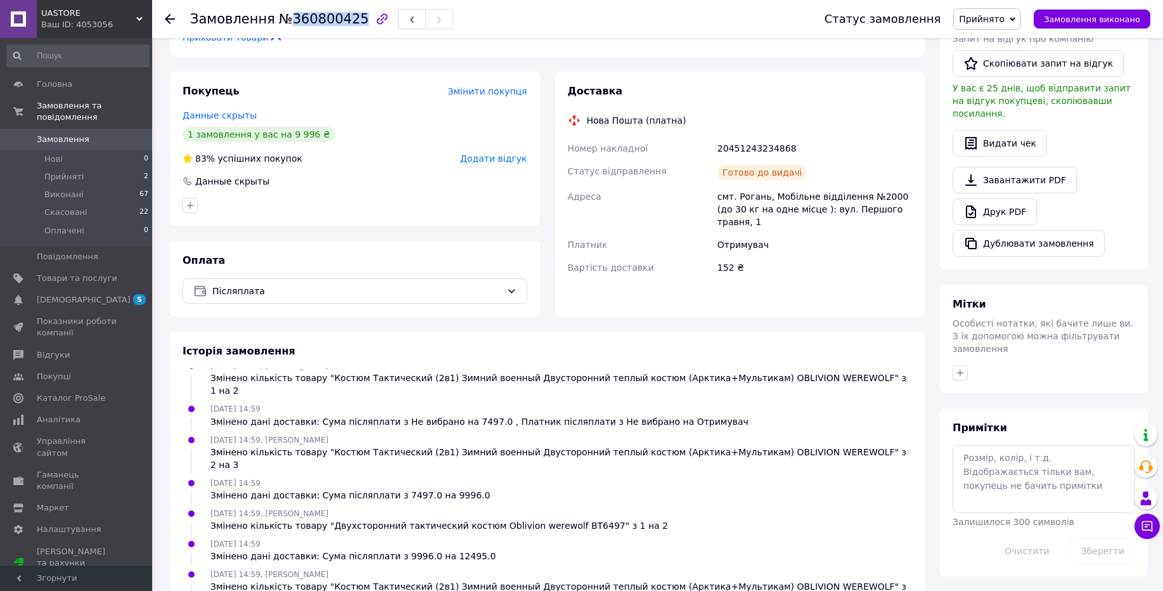
scroll to position [529, 0]
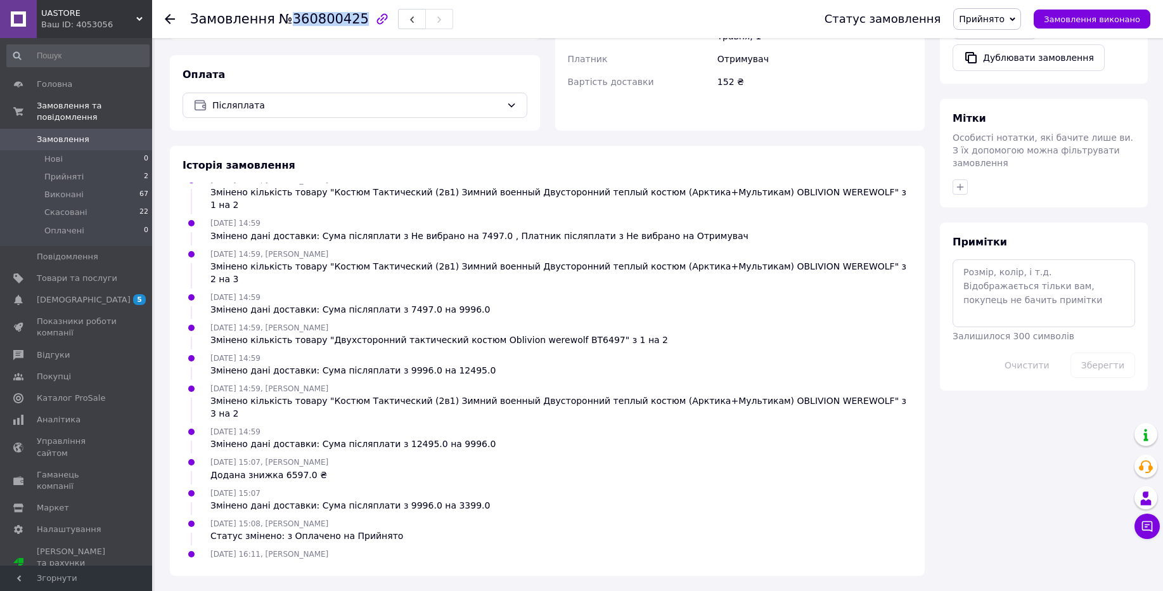
copy span "360800425"
click at [82, 22] on div "Ваш ID: 4053056" at bounding box center [96, 24] width 111 height 11
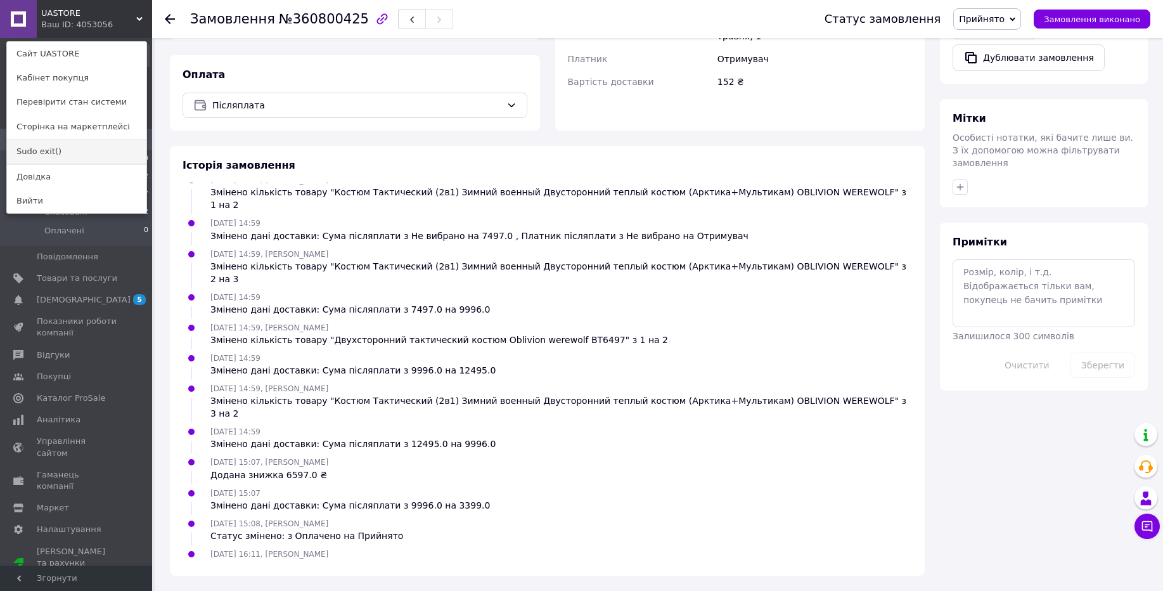
click at [80, 154] on link "Sudo exit()" at bounding box center [76, 151] width 139 height 24
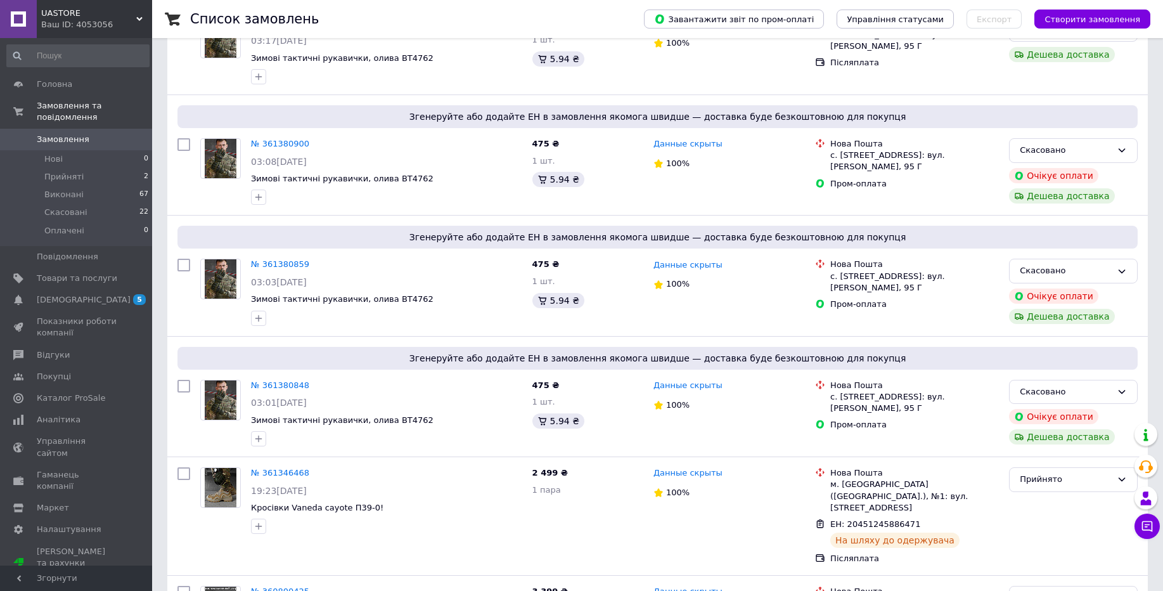
scroll to position [187, 0]
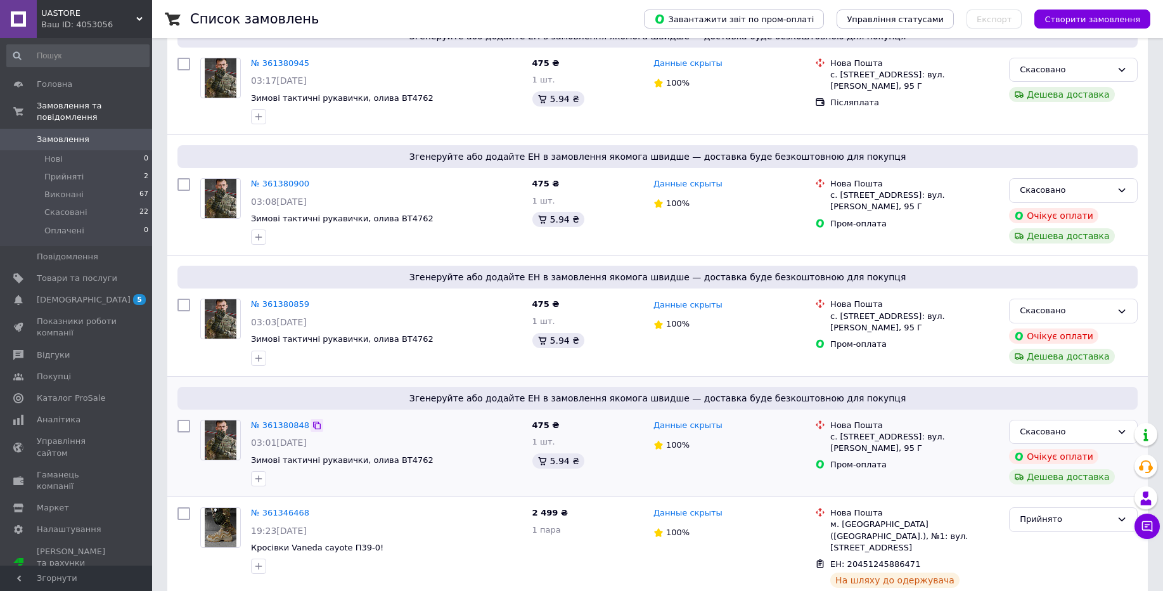
click at [313, 423] on icon at bounding box center [317, 425] width 8 height 8
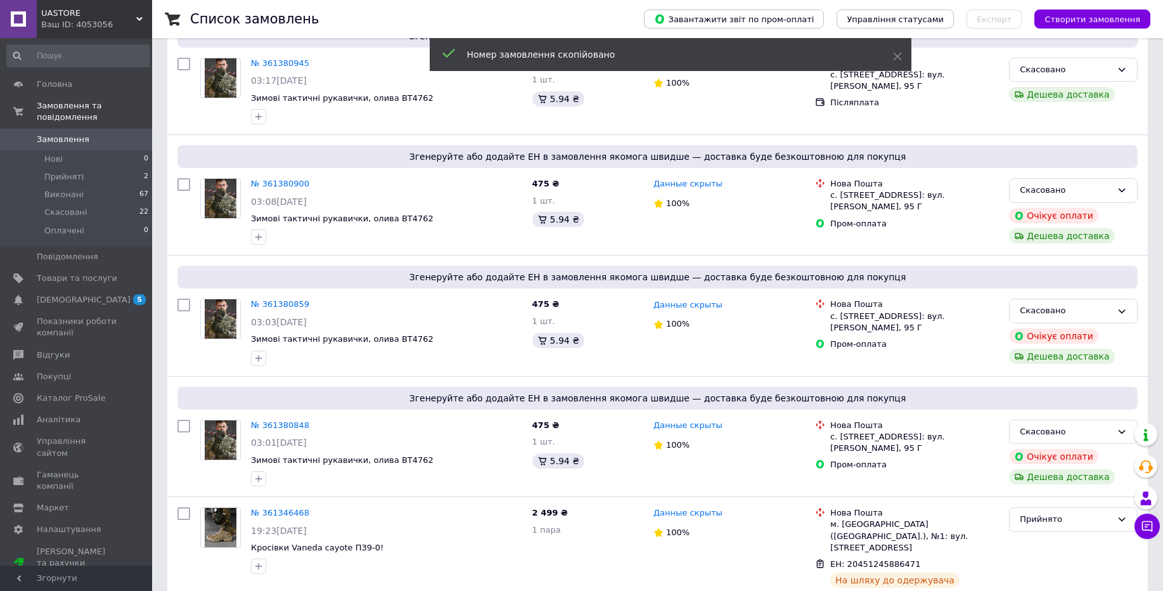
drag, startPoint x: 119, startPoint y: 24, endPoint x: 101, endPoint y: 124, distance: 101.7
click at [120, 27] on div "Ваш ID: 4053056" at bounding box center [96, 24] width 111 height 11
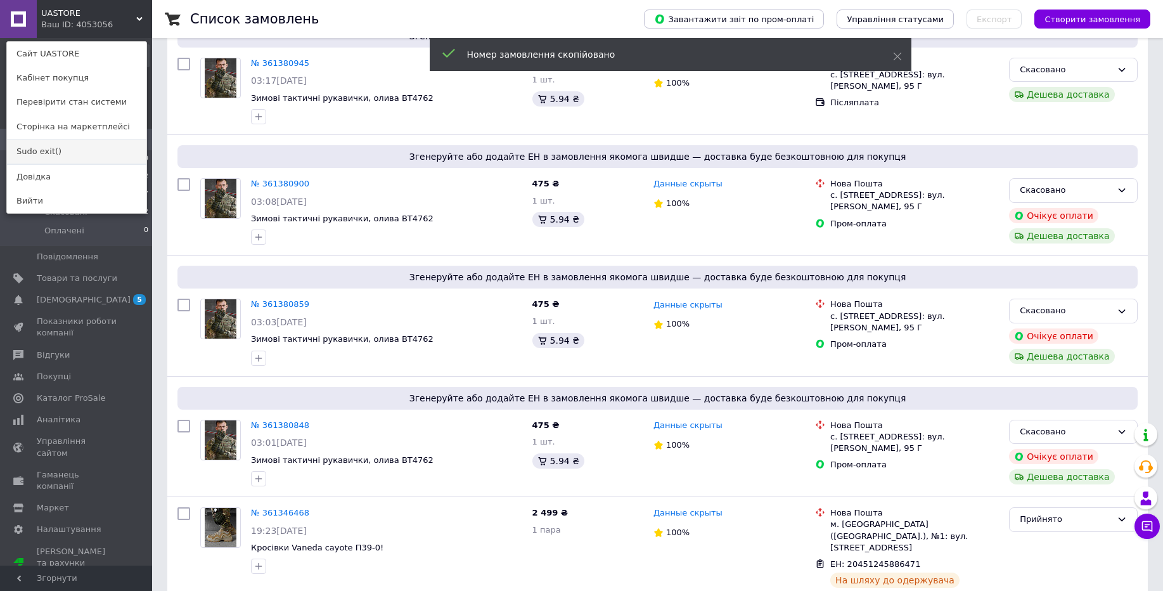
click at [98, 147] on link "Sudo exit()" at bounding box center [76, 151] width 139 height 24
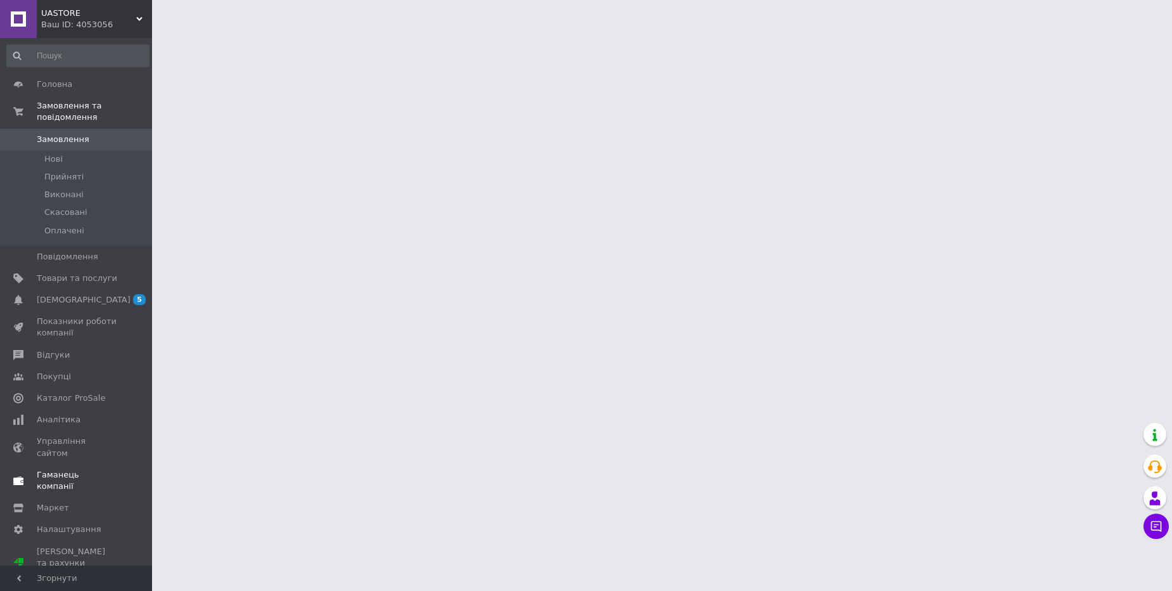
click at [65, 469] on span "Гаманець компанії" at bounding box center [77, 480] width 80 height 23
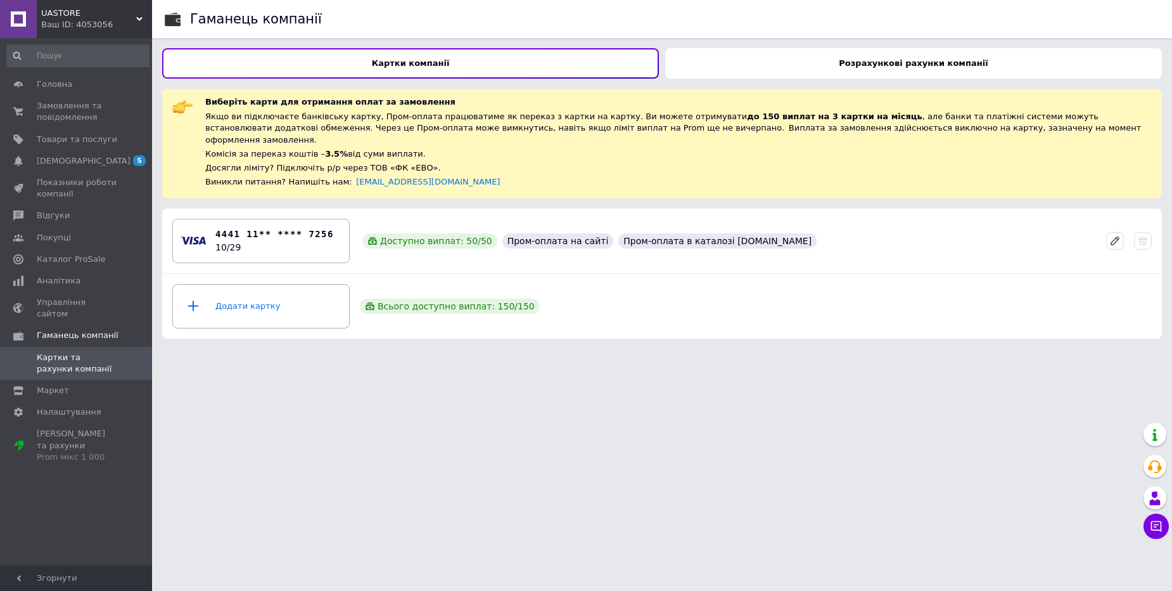
click at [897, 64] on b "Розрахункові рахунки компанії" at bounding box center [913, 63] width 149 height 10
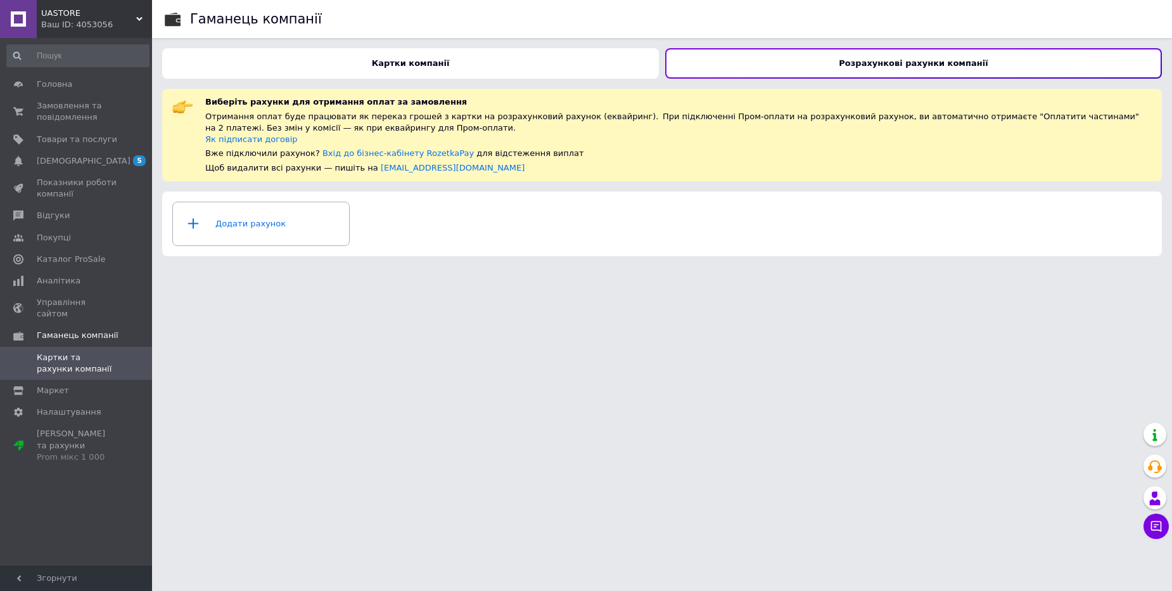
click at [425, 64] on b "Картки компанії" at bounding box center [411, 63] width 78 height 10
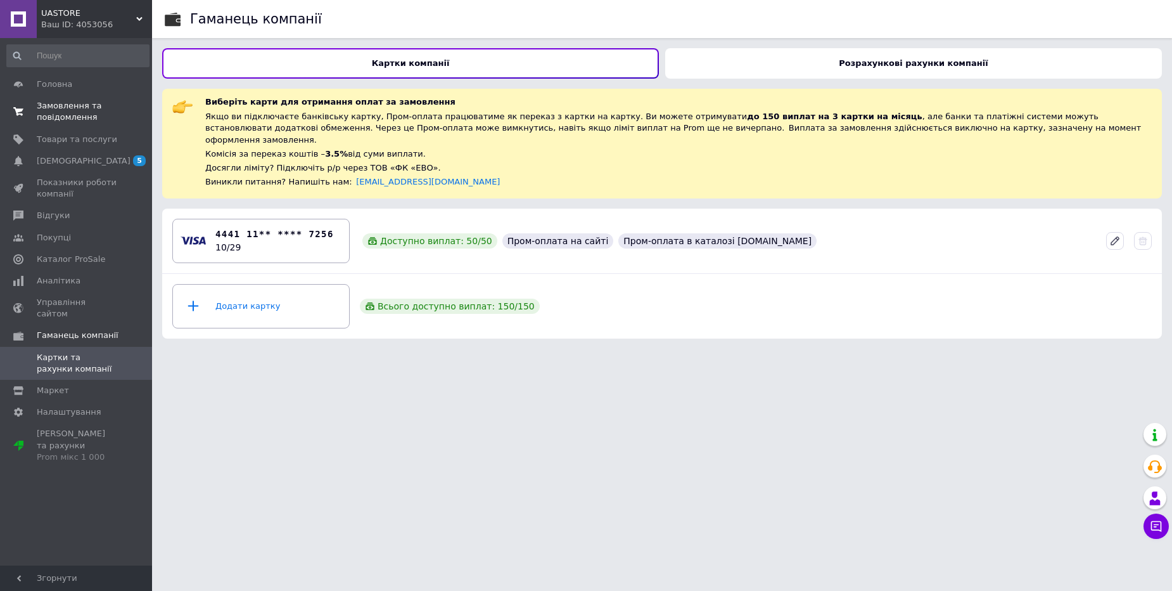
click at [113, 113] on span "Замовлення та повідомлення" at bounding box center [77, 111] width 80 height 23
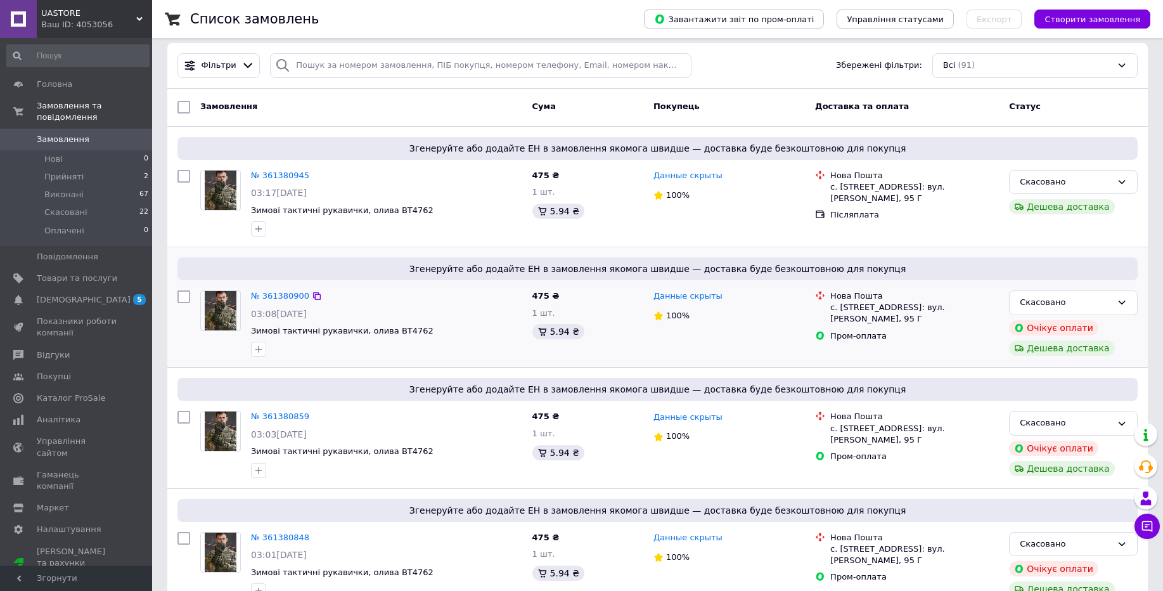
scroll to position [152, 0]
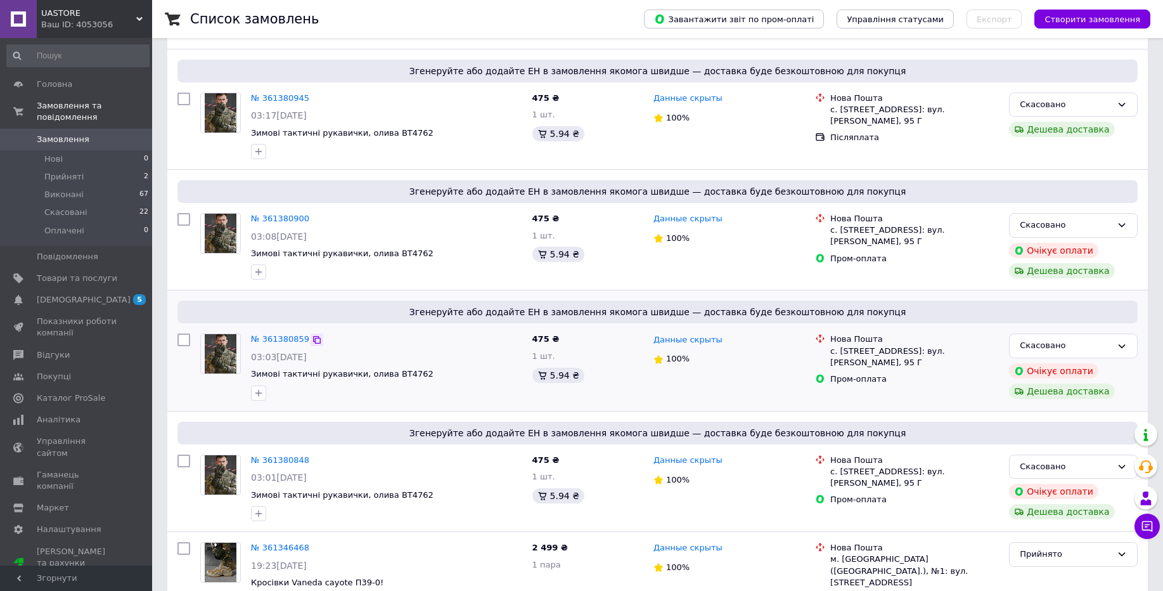
click at [314, 339] on icon at bounding box center [317, 340] width 10 height 10
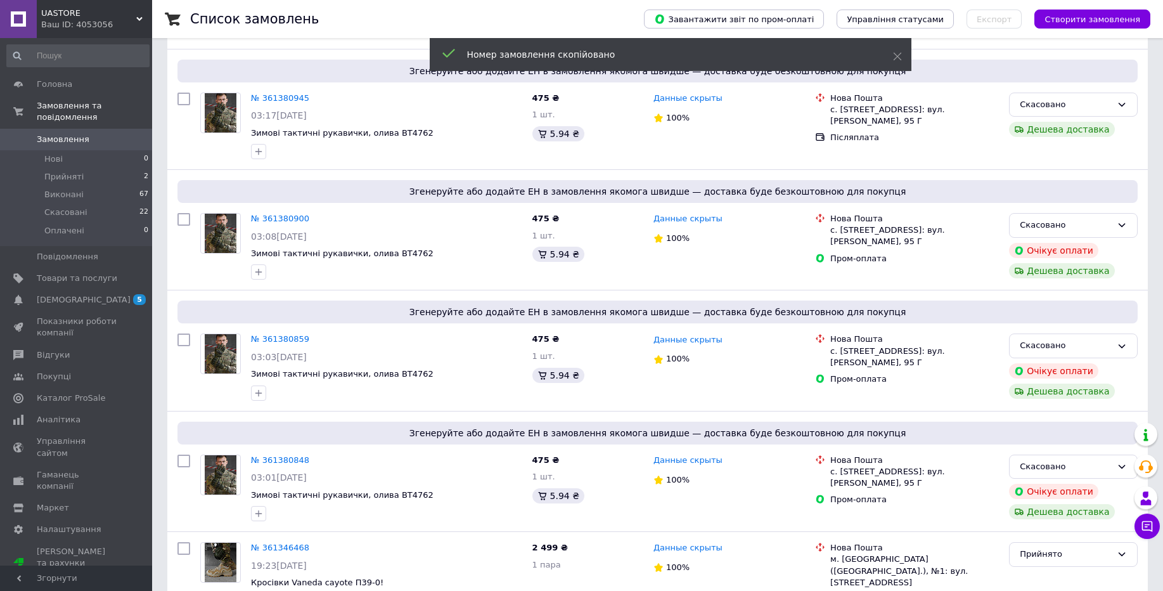
click at [119, 15] on span "UASTORE" at bounding box center [88, 13] width 95 height 11
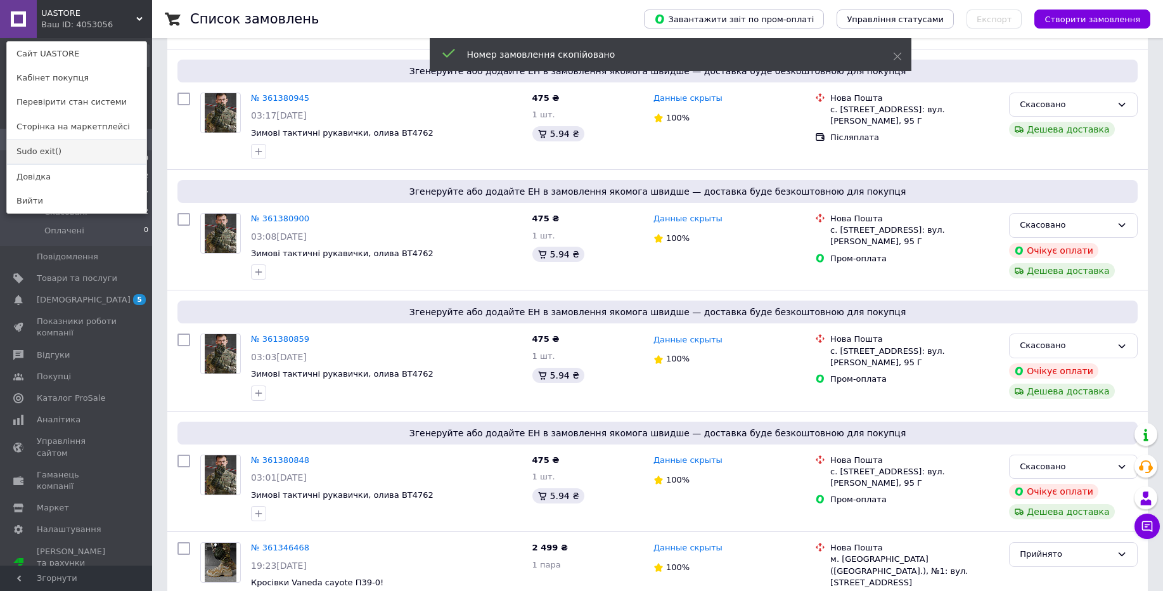
click at [89, 148] on link "Sudo exit()" at bounding box center [76, 151] width 139 height 24
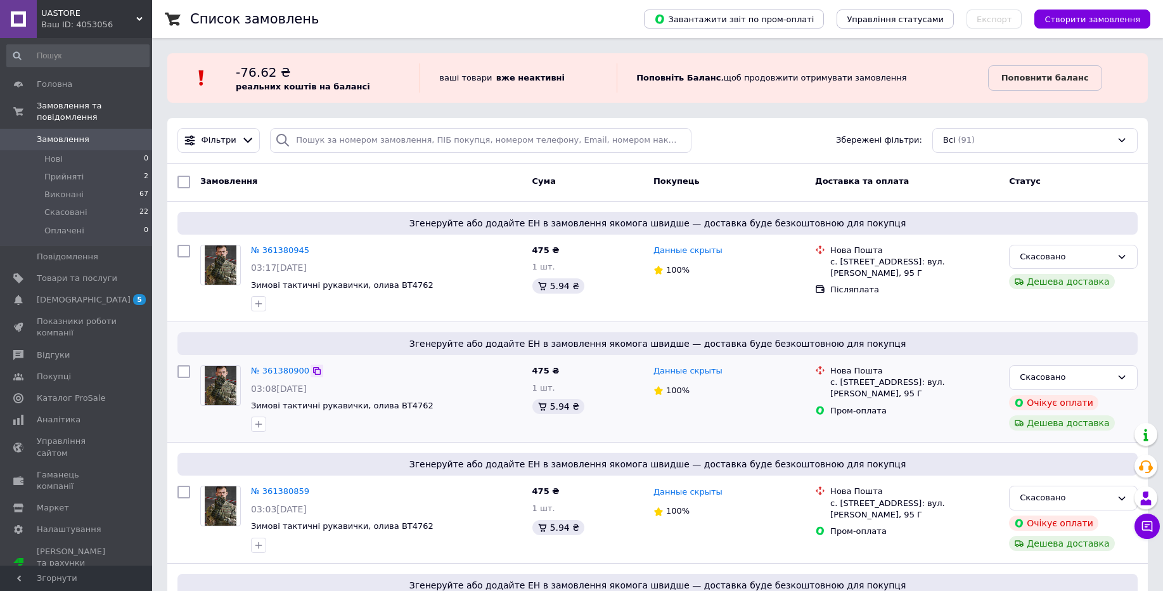
click at [312, 373] on icon at bounding box center [317, 371] width 10 height 10
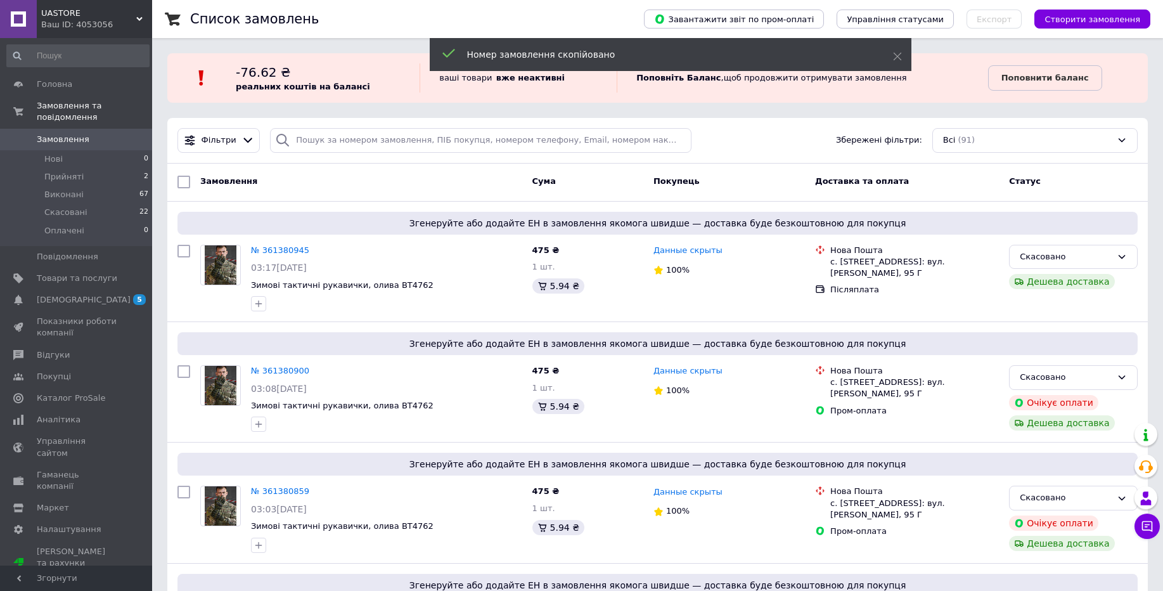
click at [105, 20] on div "Ваш ID: 4053056" at bounding box center [96, 24] width 111 height 11
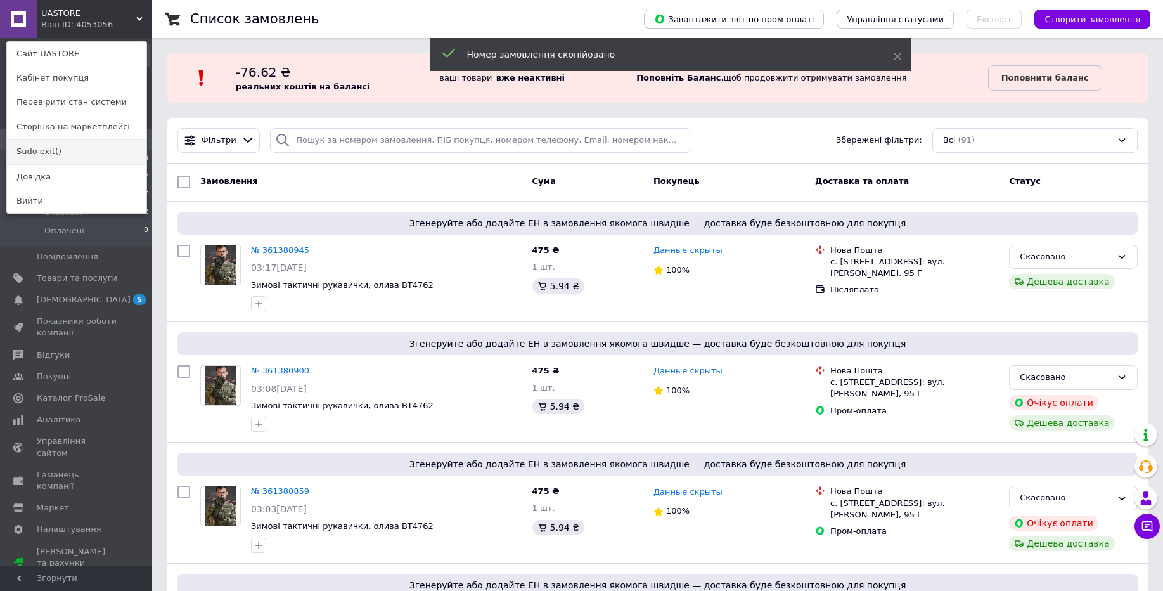
click at [79, 155] on link "Sudo exit()" at bounding box center [76, 151] width 139 height 24
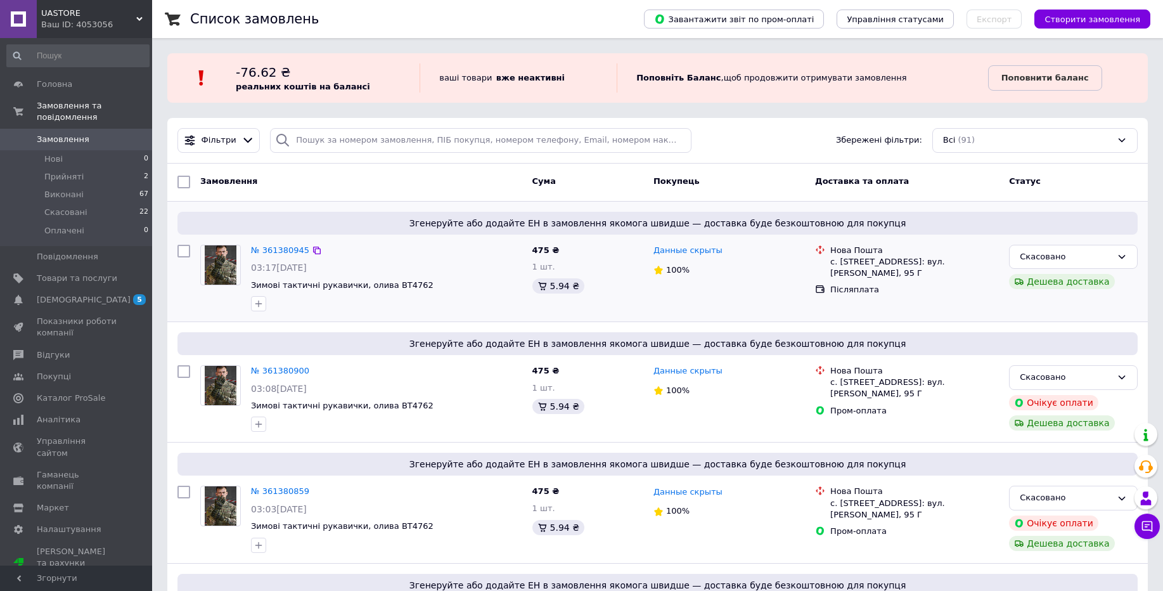
click at [851, 285] on div "Післяплата" at bounding box center [915, 289] width 174 height 16
click at [997, 298] on div "Нова Пошта с. [STREET_ADDRESS]: вул. [PERSON_NAME], 95 Г Післяплата" at bounding box center [907, 278] width 194 height 77
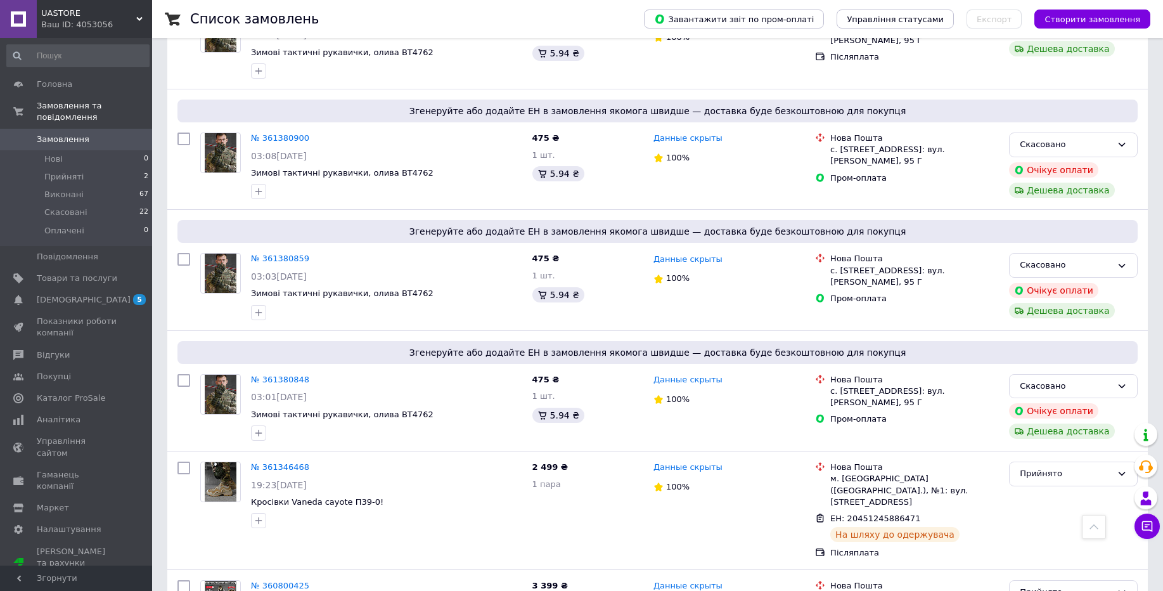
scroll to position [224, 0]
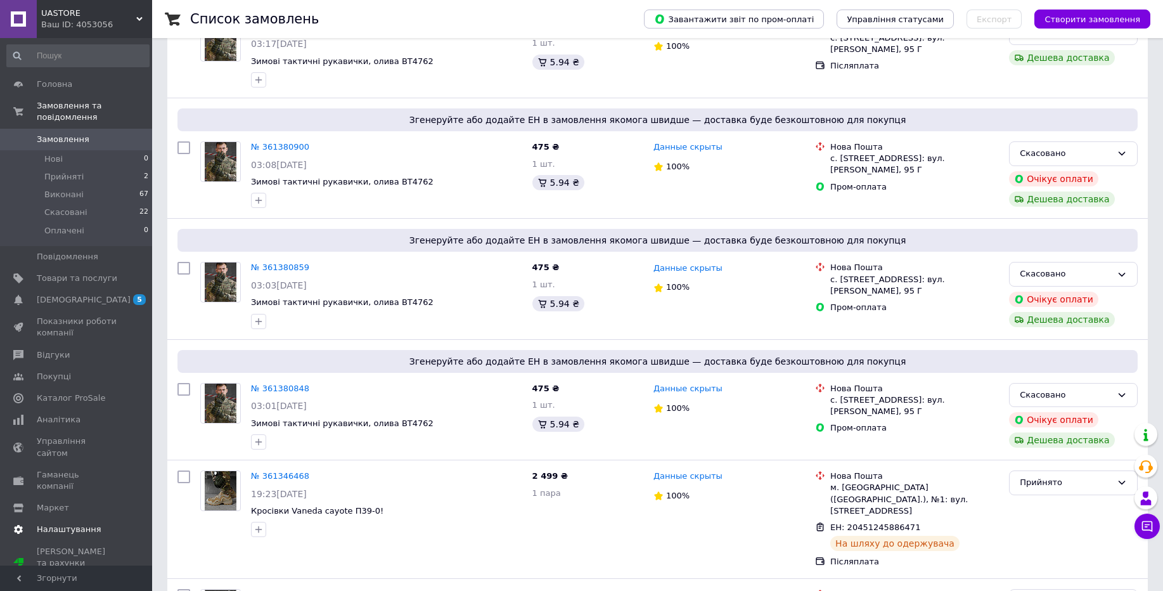
click at [118, 523] on span at bounding box center [134, 528] width 35 height 11
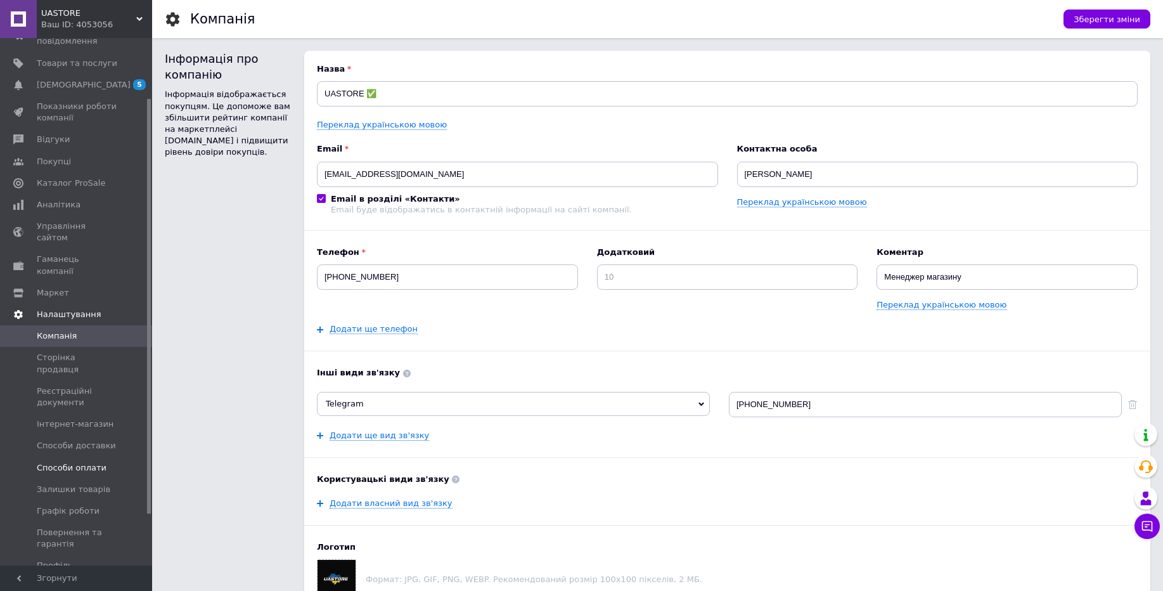
click at [103, 462] on span "Способи оплати" at bounding box center [77, 467] width 80 height 11
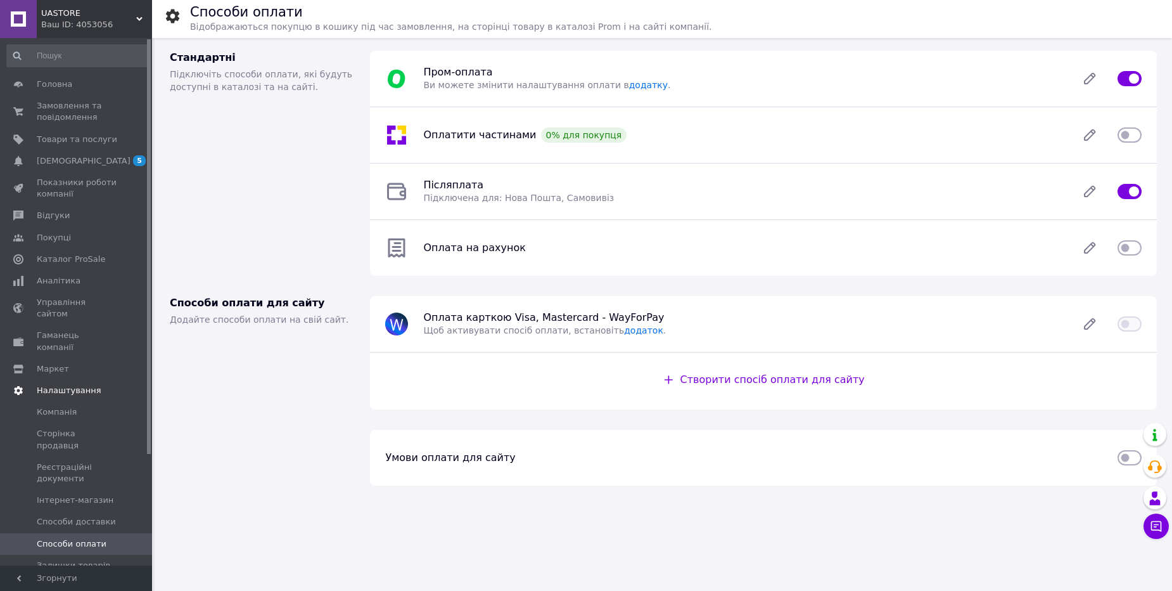
drag, startPoint x: 150, startPoint y: 159, endPoint x: 163, endPoint y: 58, distance: 101.6
click at [163, 58] on div "UASTORE Ваш ID: 4053056 Сайт UASTORE Кабінет покупця Перевірити стан системи Ст…" at bounding box center [586, 295] width 1172 height 591
click at [120, 23] on div "Ваш ID: 4053056" at bounding box center [96, 24] width 111 height 11
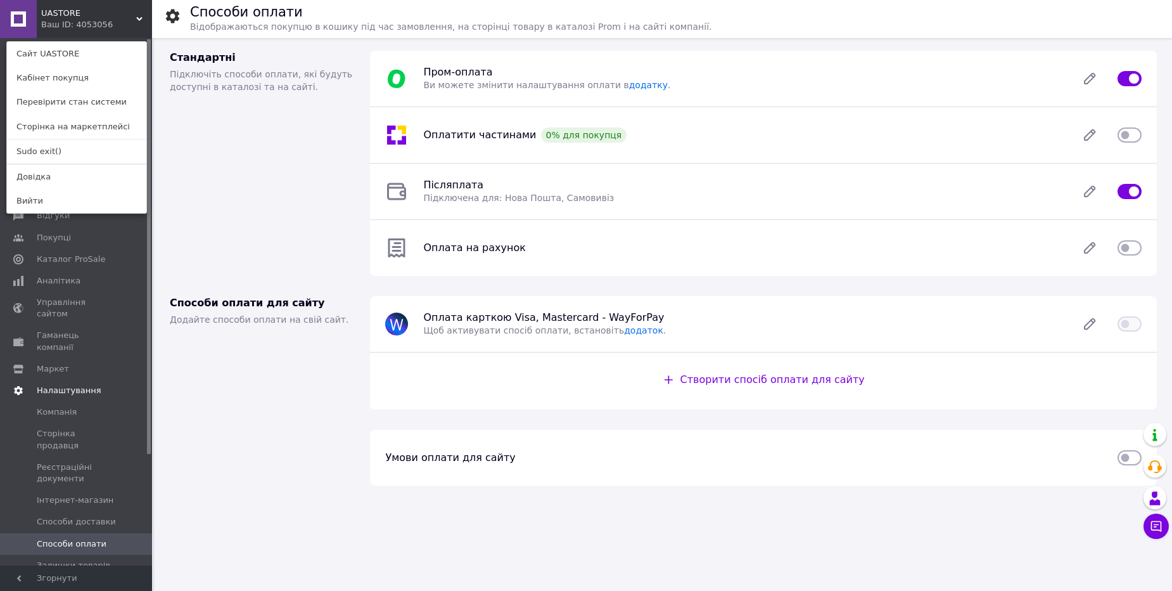
drag, startPoint x: 111, startPoint y: 154, endPoint x: 165, endPoint y: 42, distance: 124.1
click at [111, 153] on link "Sudo exit()" at bounding box center [76, 151] width 139 height 24
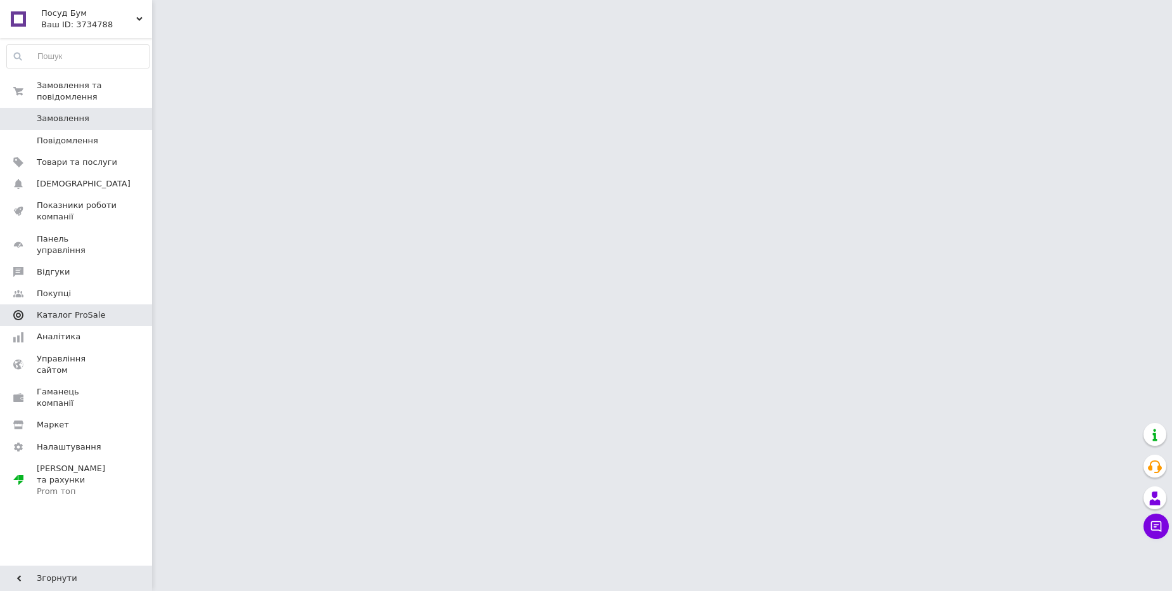
click at [93, 309] on span "Каталог ProSale" at bounding box center [71, 314] width 68 height 11
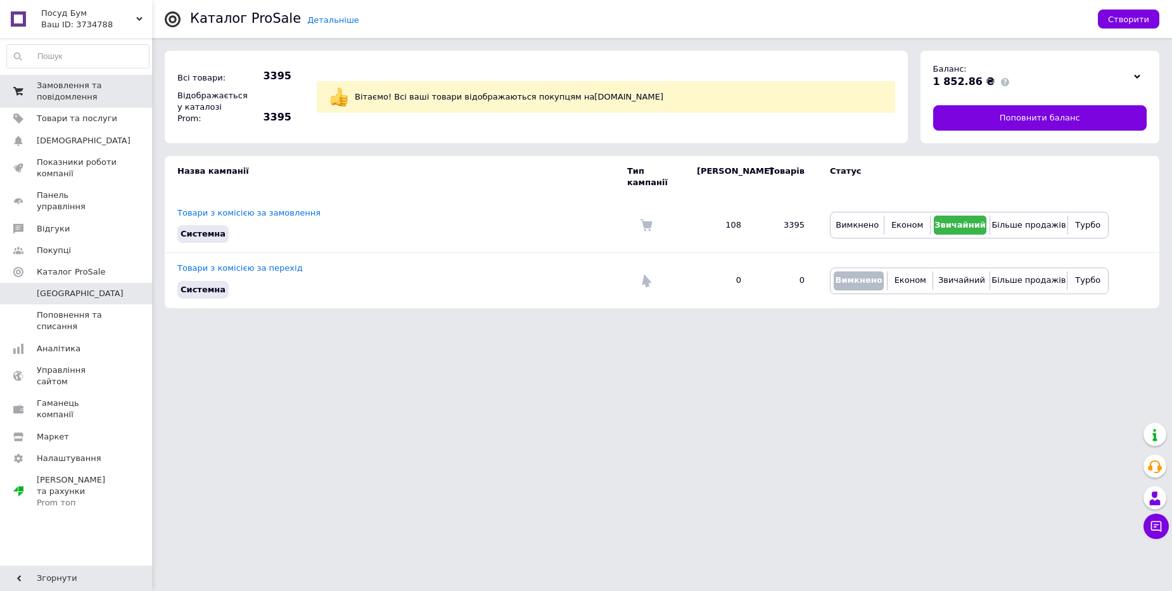
click at [56, 82] on span "Замовлення та повідомлення" at bounding box center [77, 91] width 80 height 23
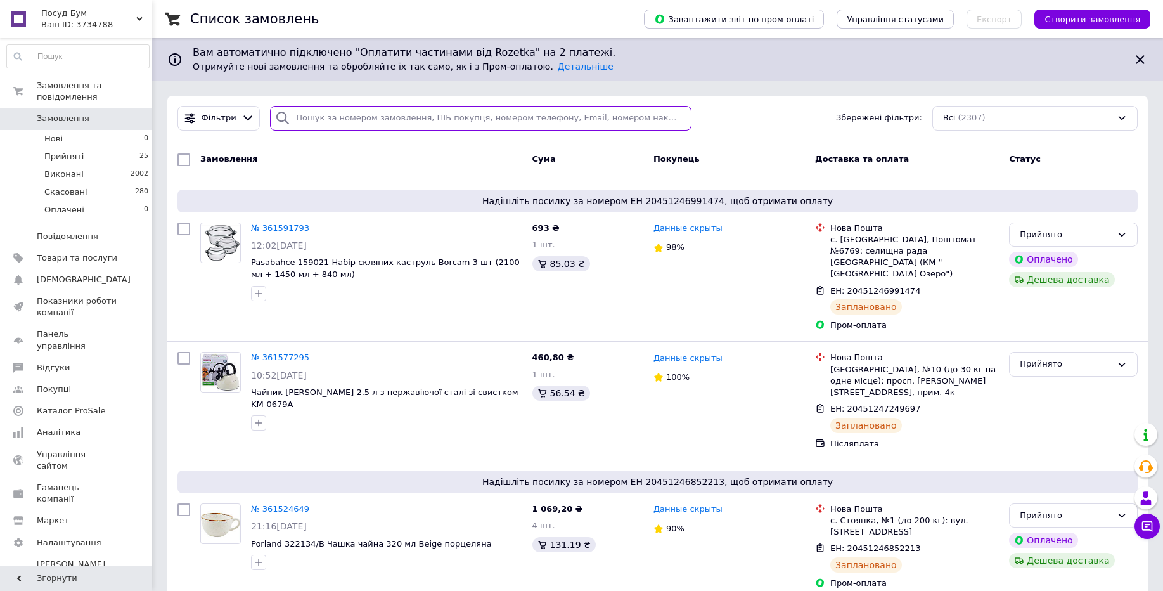
click at [469, 106] on input "search" at bounding box center [480, 118] width 421 height 25
click at [494, 118] on input "search" at bounding box center [480, 118] width 421 height 25
click at [431, 112] on input "search" at bounding box center [480, 118] width 421 height 25
type input "3"
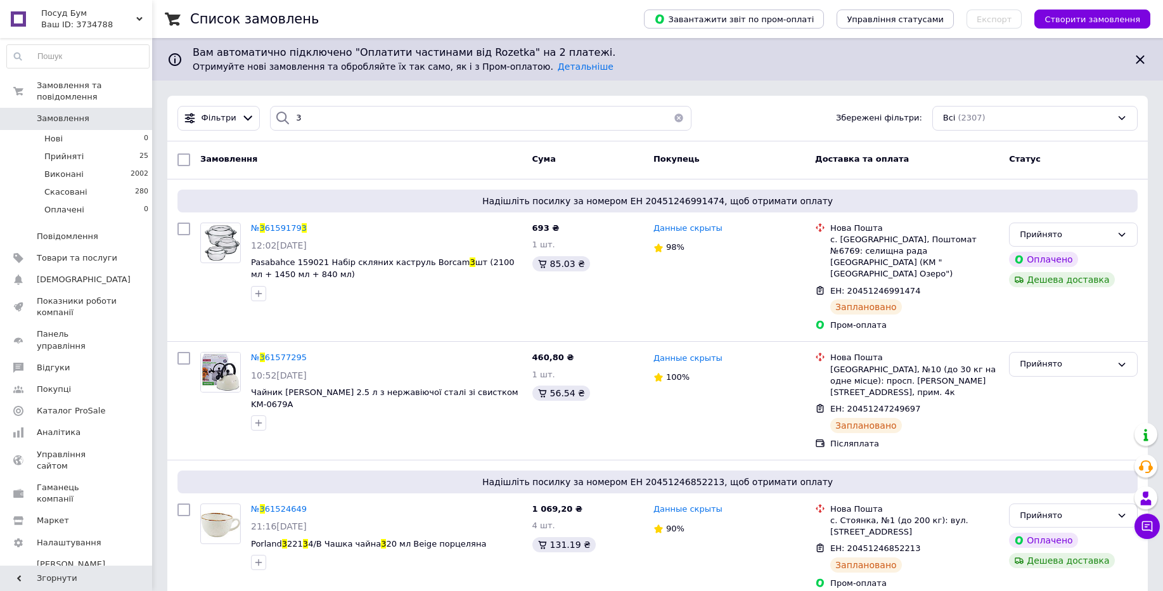
click at [672, 120] on button "button" at bounding box center [678, 118] width 25 height 25
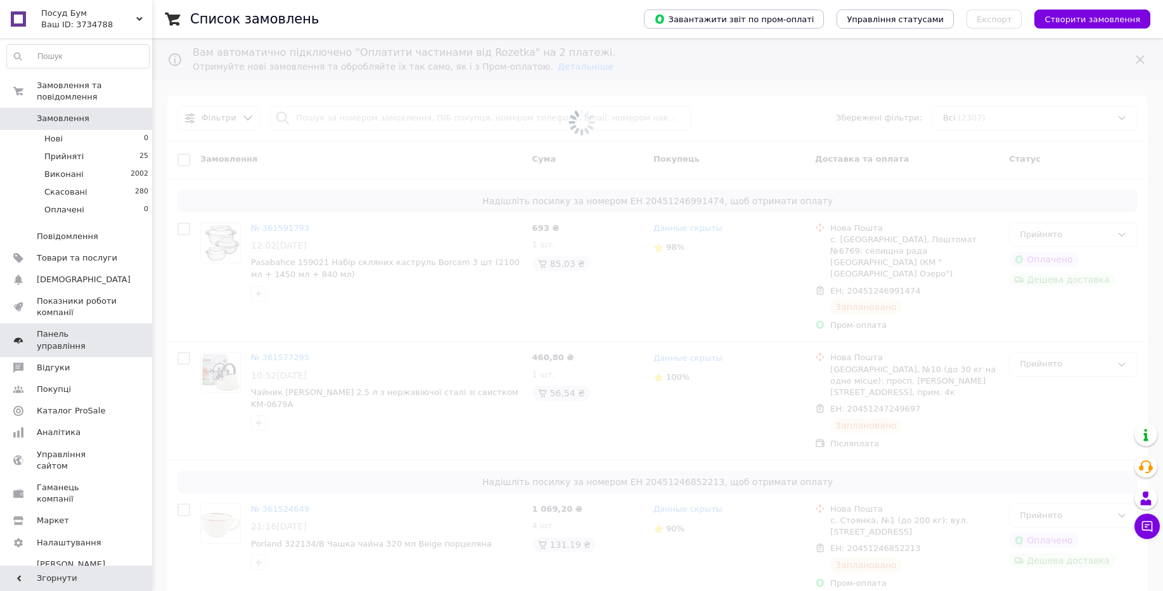
click at [112, 330] on span "Панель управління" at bounding box center [77, 339] width 80 height 23
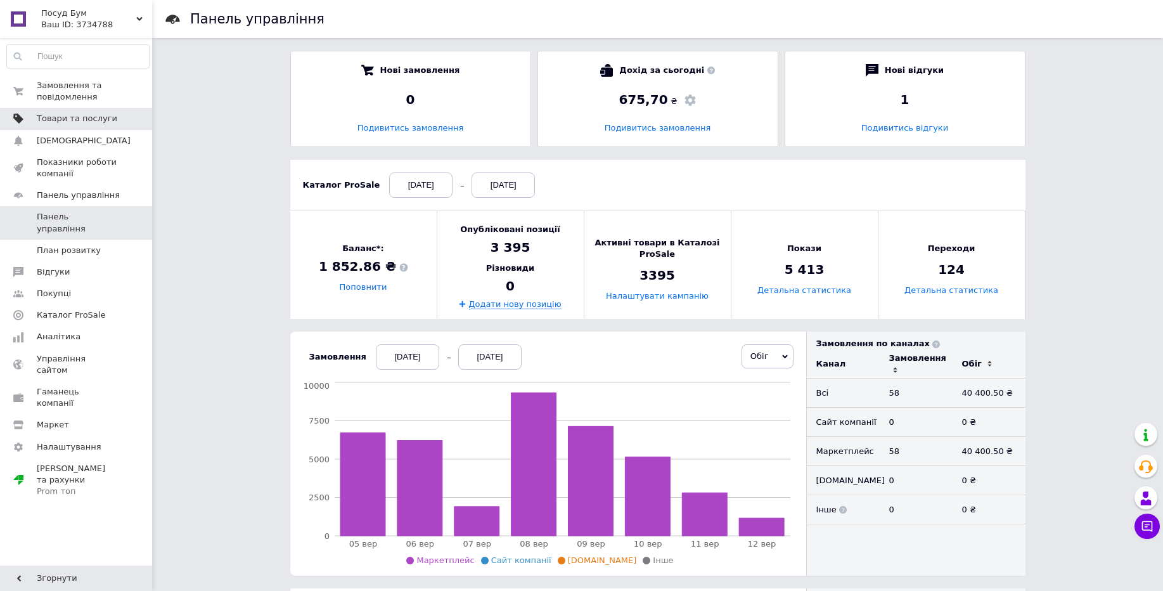
click at [106, 115] on span "Товари та послуги" at bounding box center [77, 118] width 80 height 11
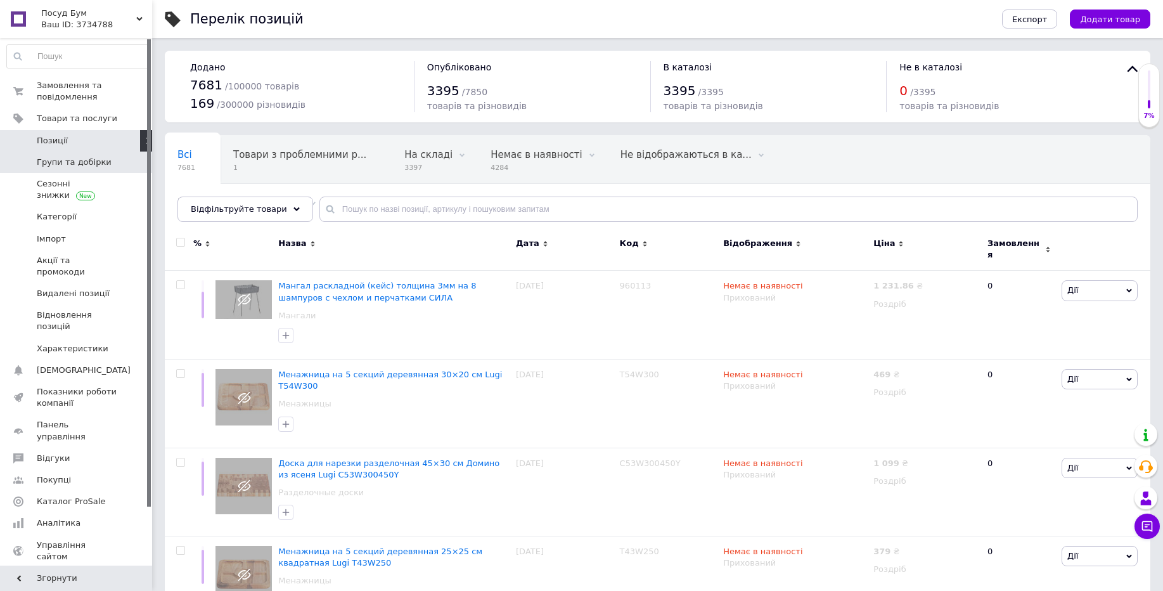
click at [87, 159] on span "Групи та добірки" at bounding box center [74, 162] width 75 height 11
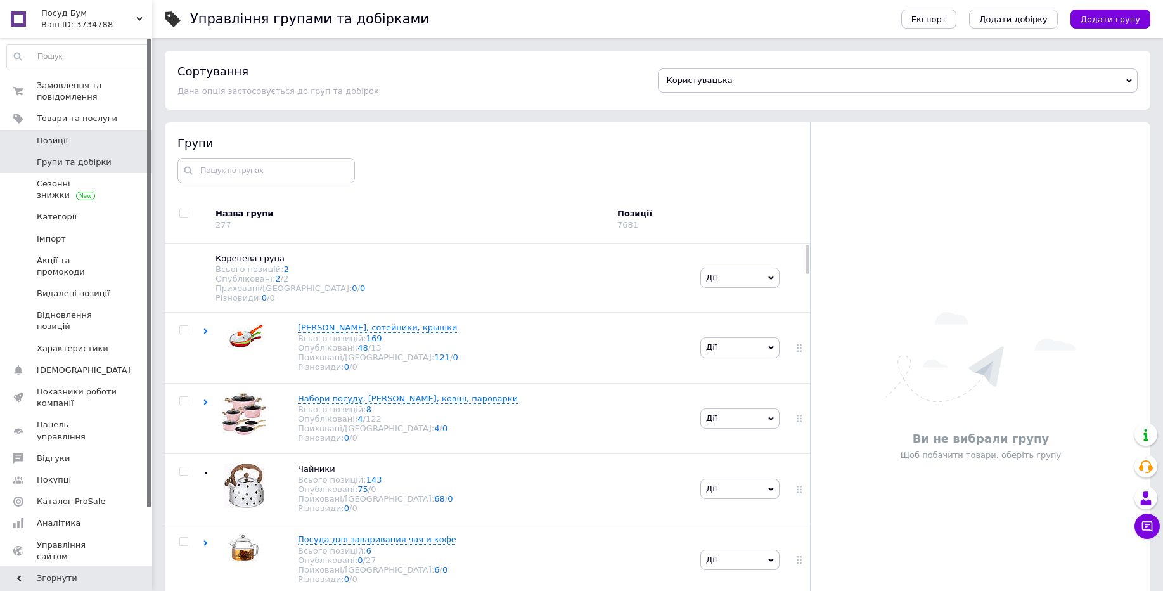
click at [102, 140] on span "Позиції" at bounding box center [77, 140] width 80 height 11
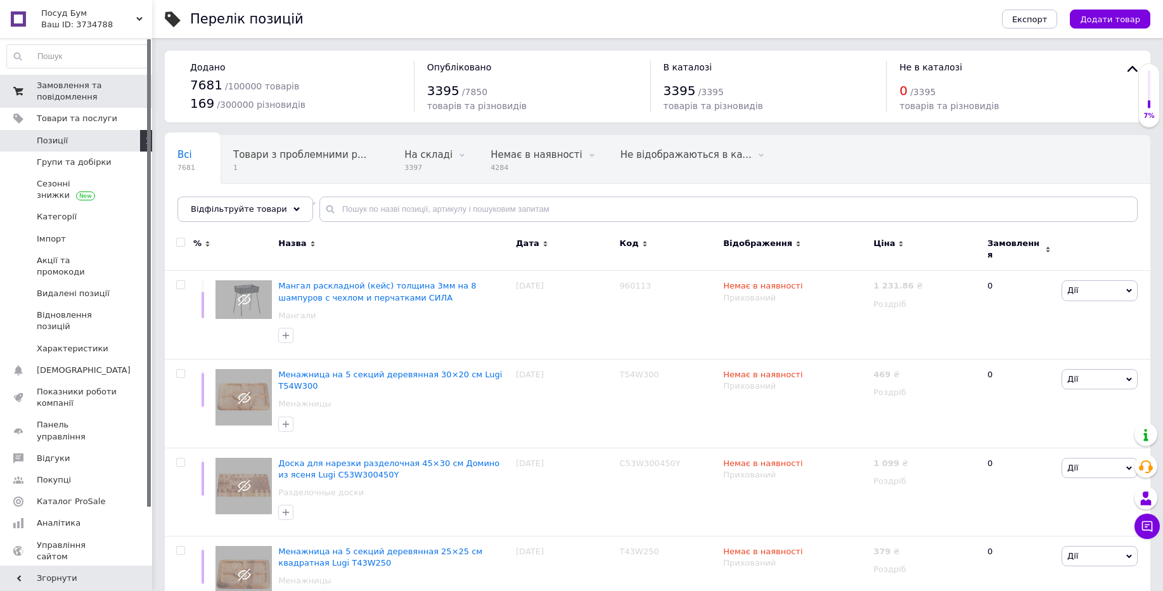
click at [104, 91] on span "Замовлення та повідомлення" at bounding box center [77, 91] width 80 height 23
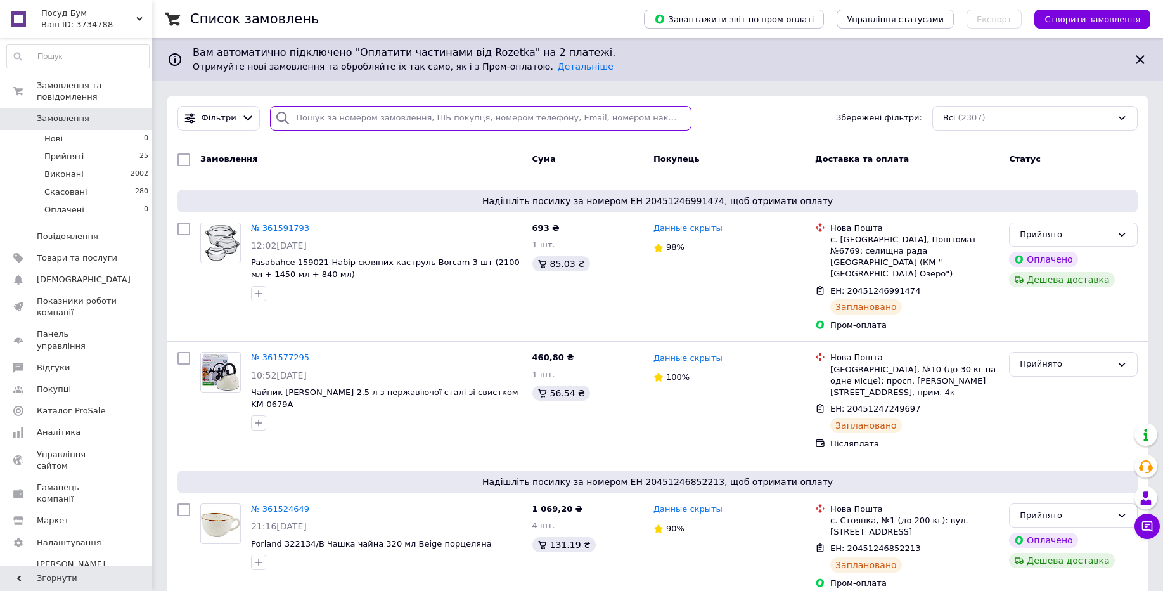
click at [425, 113] on input "search" at bounding box center [480, 118] width 421 height 25
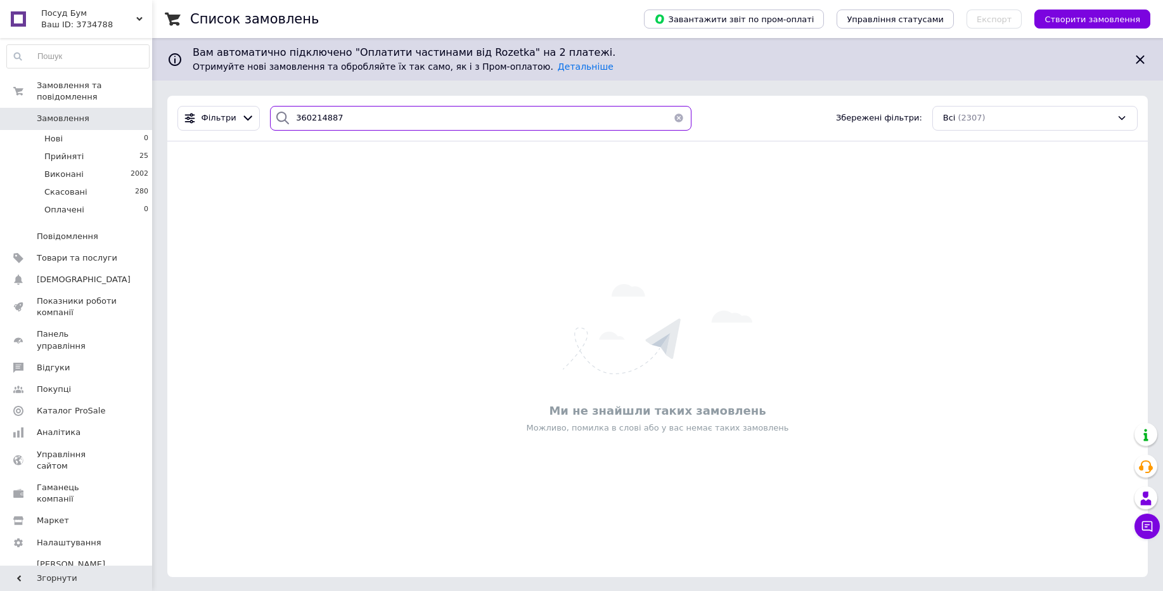
type input "360214887"
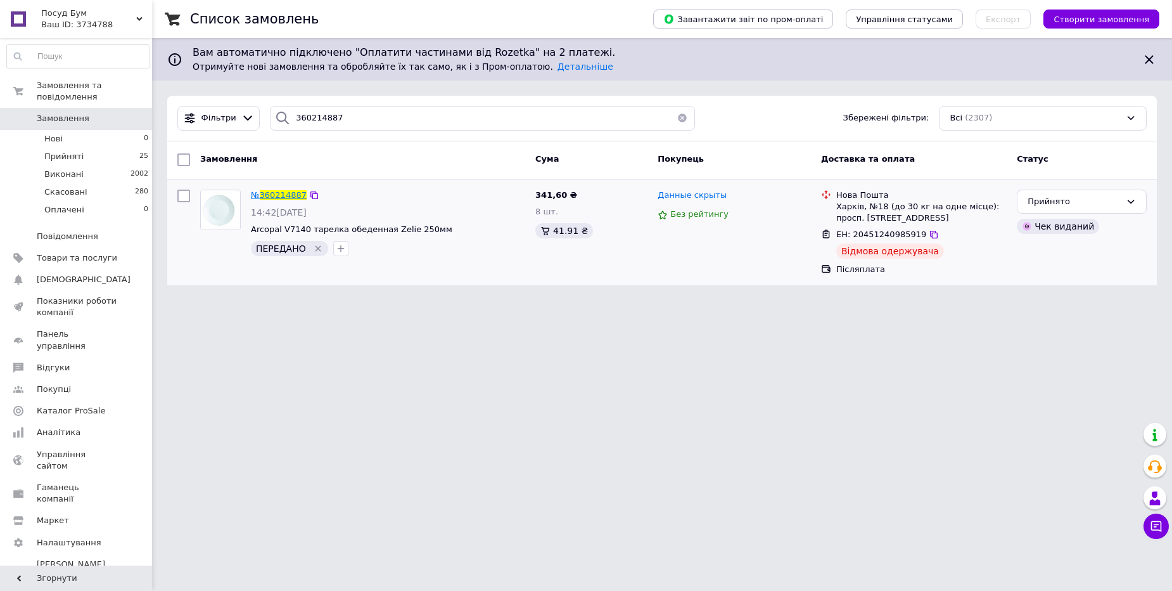
click at [267, 196] on span "360214887" at bounding box center [283, 195] width 47 height 10
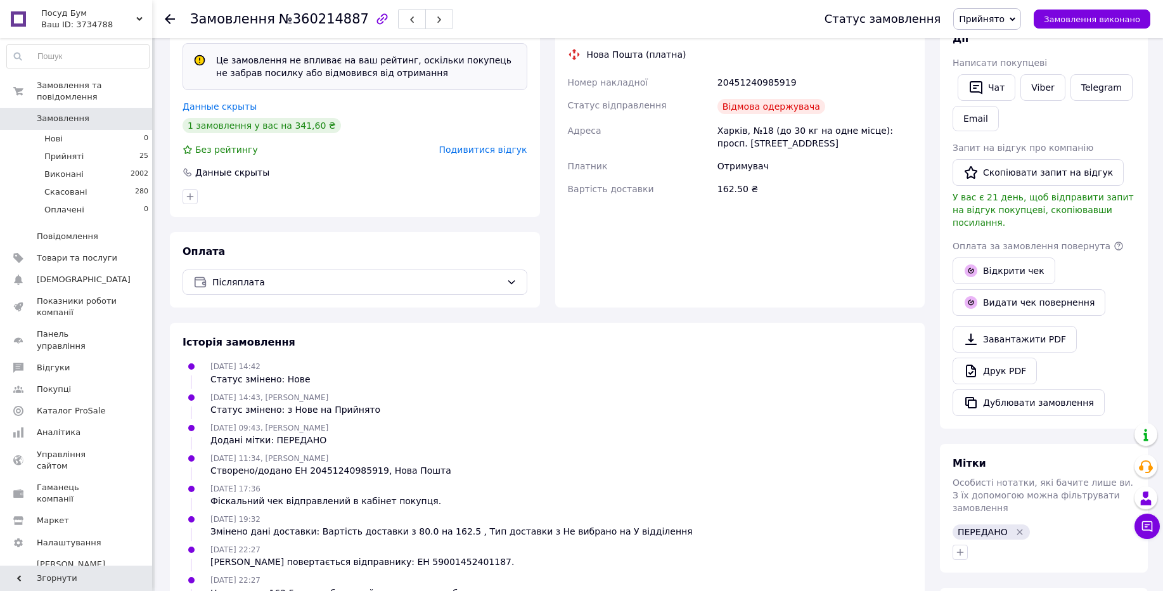
scroll to position [442, 0]
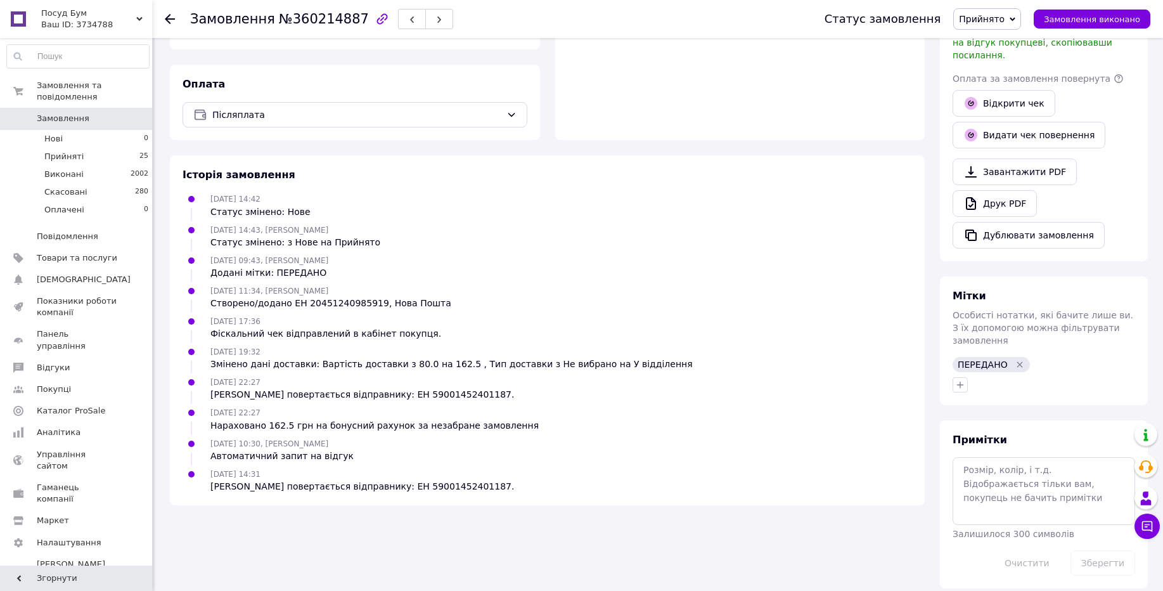
click at [293, 421] on div "Нараховано 162.5 грн на бонусний рахунок за незабране замовлення" at bounding box center [374, 425] width 328 height 13
click at [392, 425] on div "Нараховано 162.5 грн на бонусний рахунок за незабране замовлення" at bounding box center [374, 425] width 328 height 13
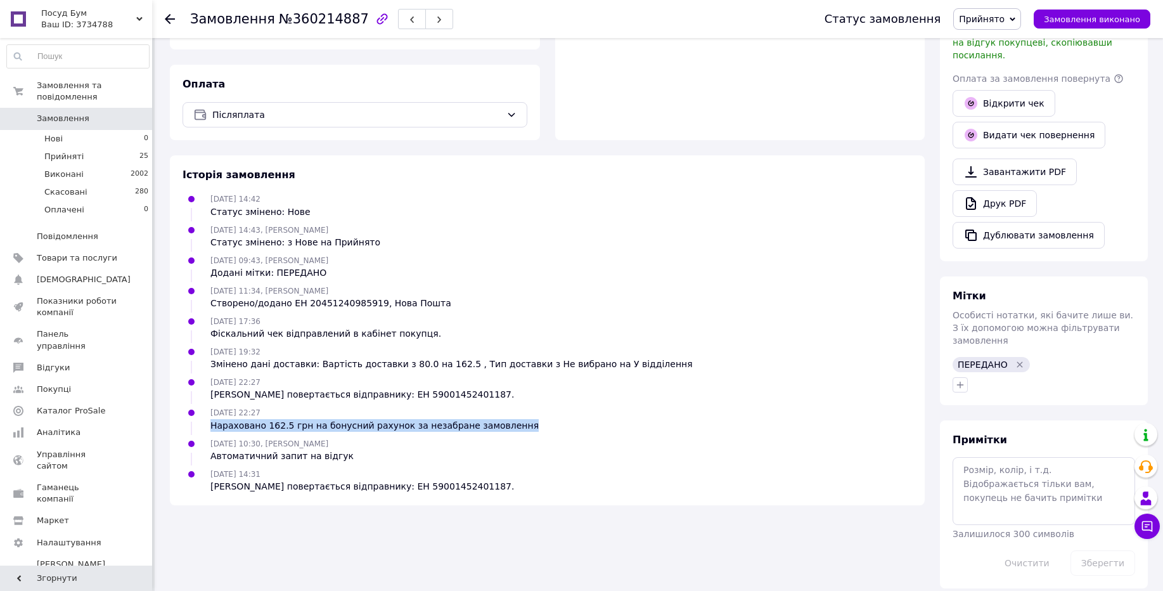
click at [392, 425] on div "Нараховано 162.5 грн на бонусний рахунок за незабране замовлення" at bounding box center [374, 425] width 328 height 13
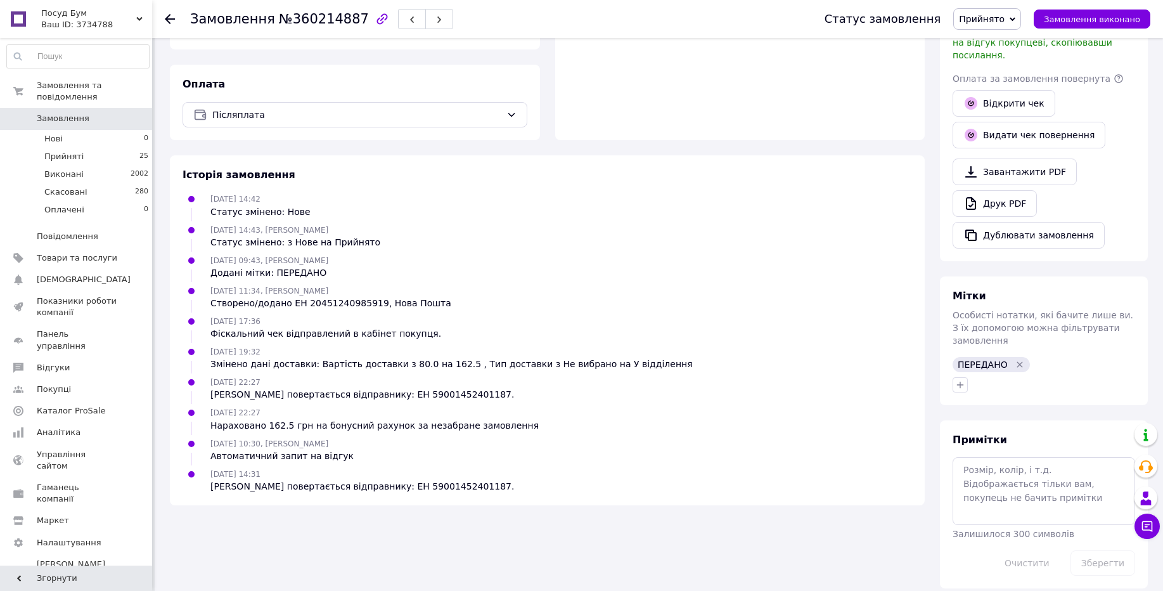
click at [117, 16] on span "Посуд Бум" at bounding box center [88, 13] width 95 height 11
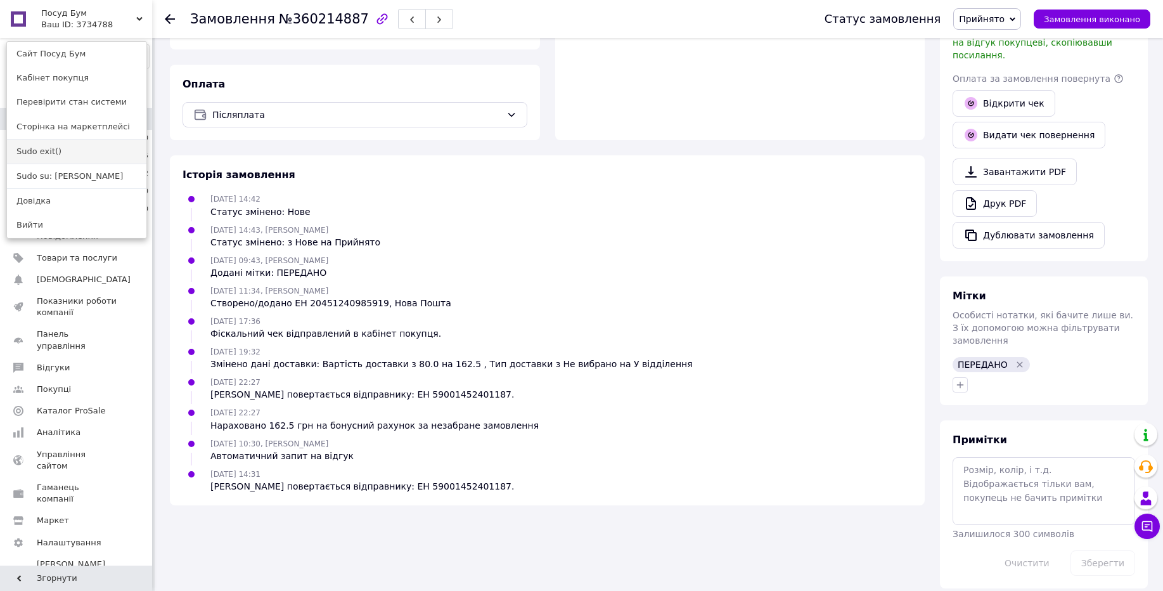
click at [89, 151] on link "Sudo exit()" at bounding box center [76, 151] width 139 height 24
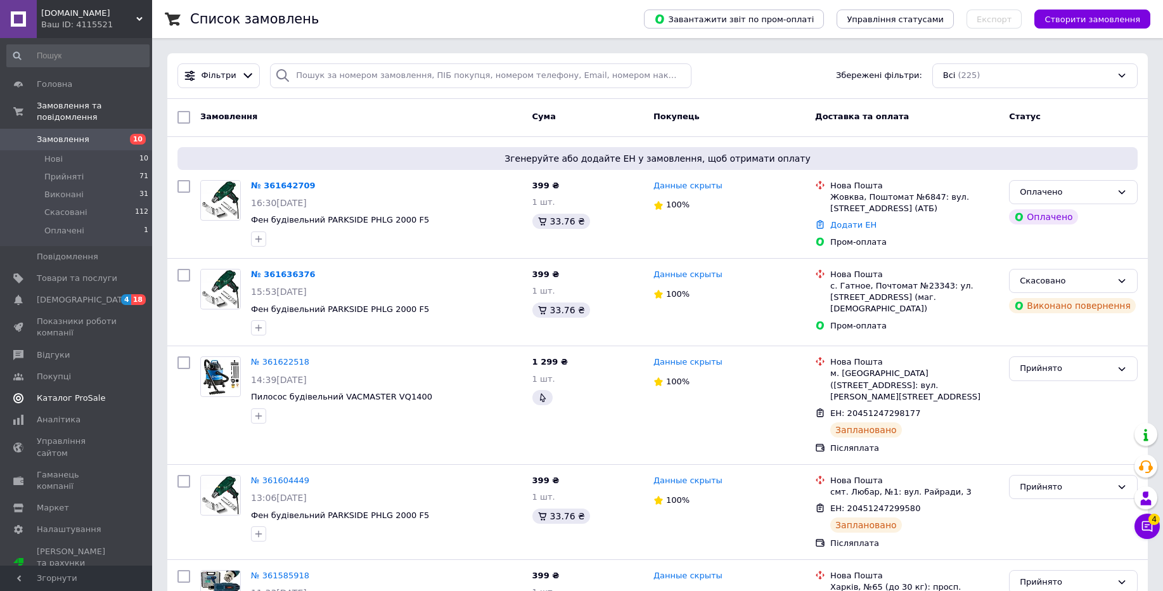
click at [109, 390] on link "Каталог ProSale" at bounding box center [78, 398] width 156 height 22
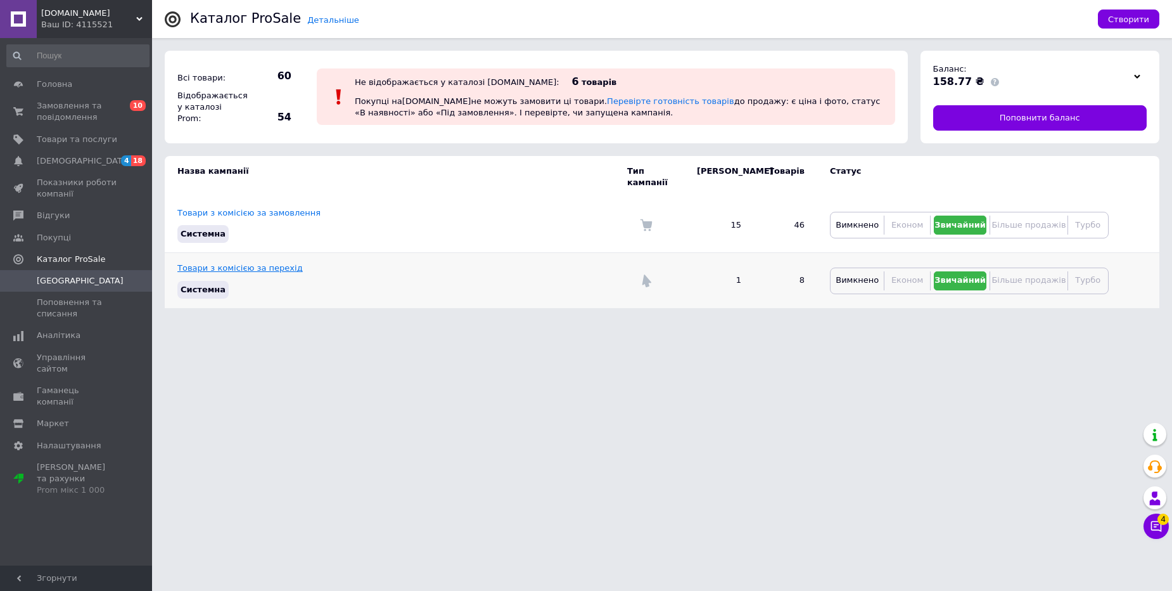
click at [267, 263] on link "Товари з комісією за перехід" at bounding box center [239, 268] width 125 height 10
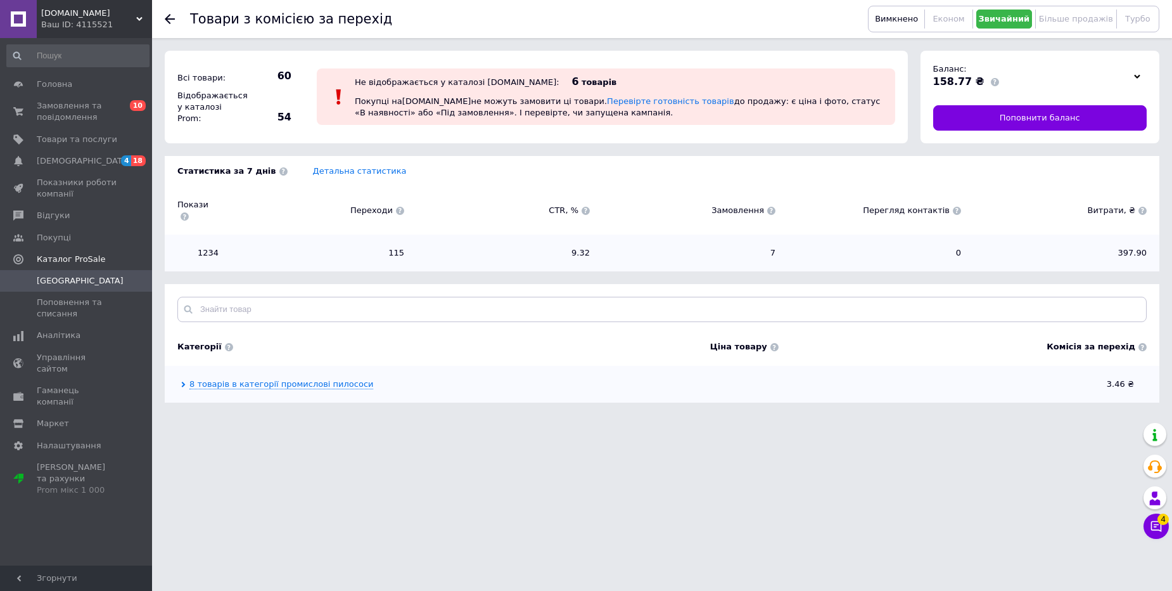
click at [167, 15] on icon at bounding box center [170, 19] width 10 height 10
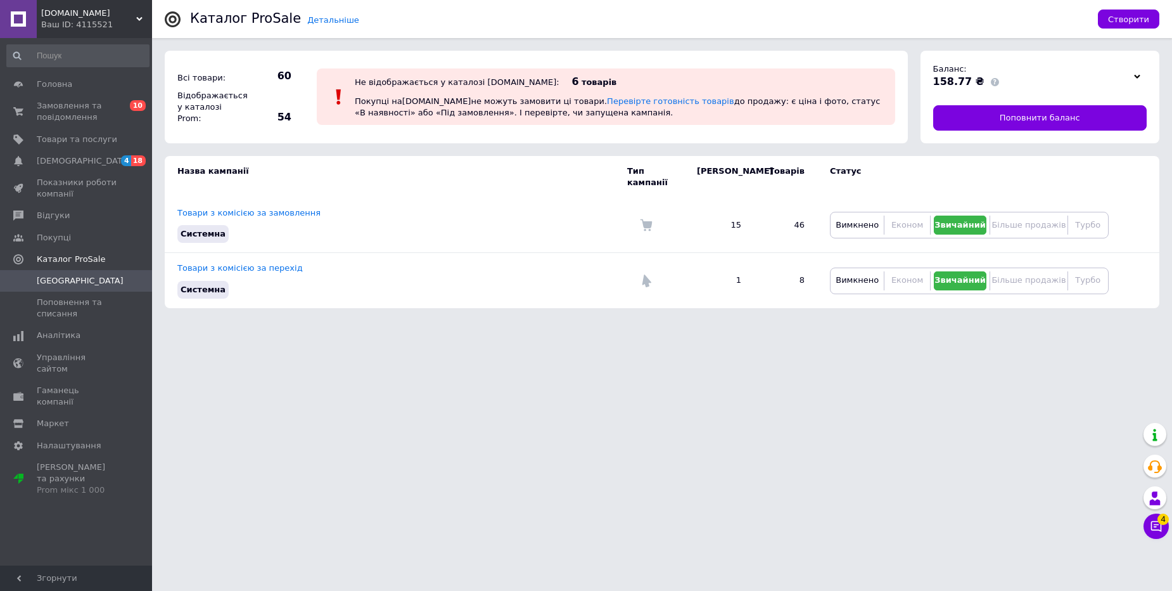
click at [112, 27] on div "Ваш ID: 4115521" at bounding box center [96, 24] width 111 height 11
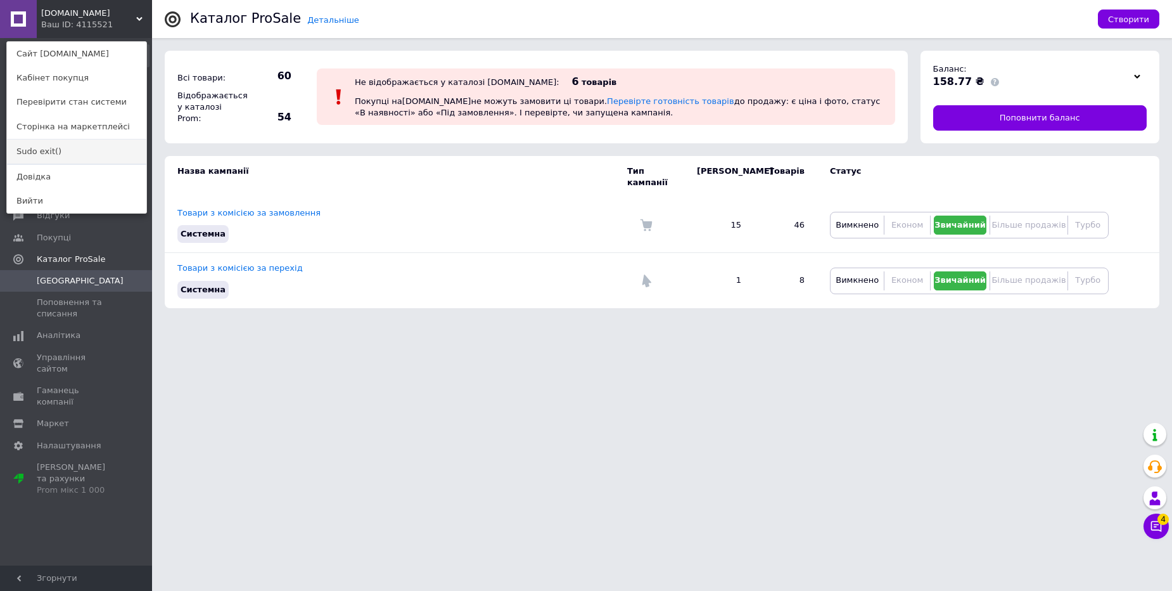
click at [82, 161] on link "Sudo exit()" at bounding box center [76, 151] width 139 height 24
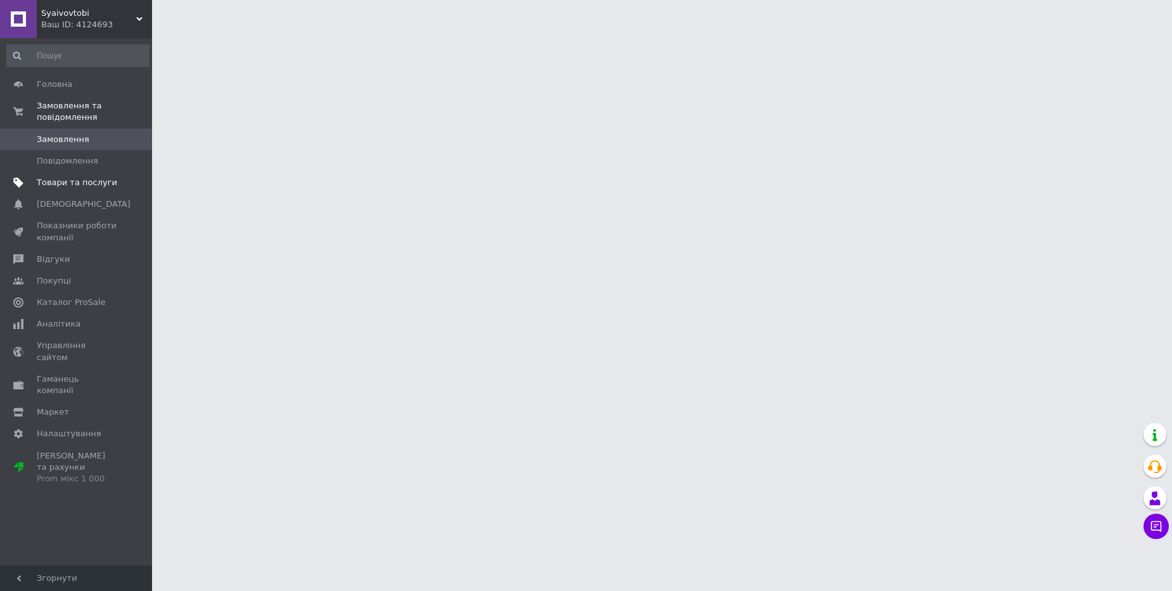
click at [88, 183] on span "Товари та послуги" at bounding box center [77, 182] width 80 height 11
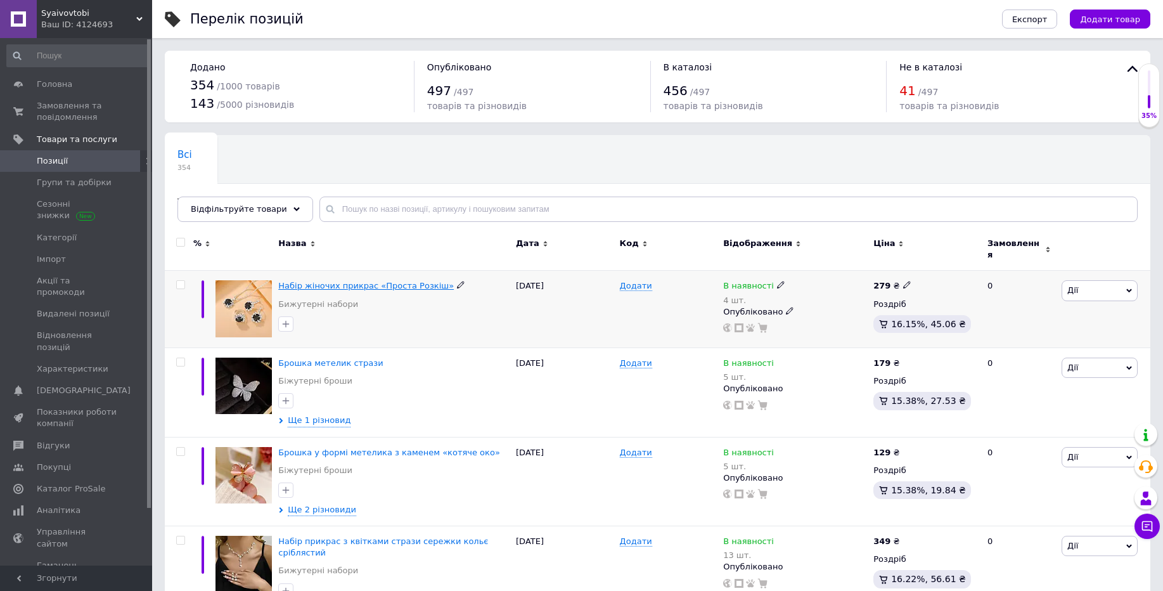
click at [304, 281] on span "Набір жіночих прикрас «Проста Розкіш»" at bounding box center [366, 286] width 176 height 10
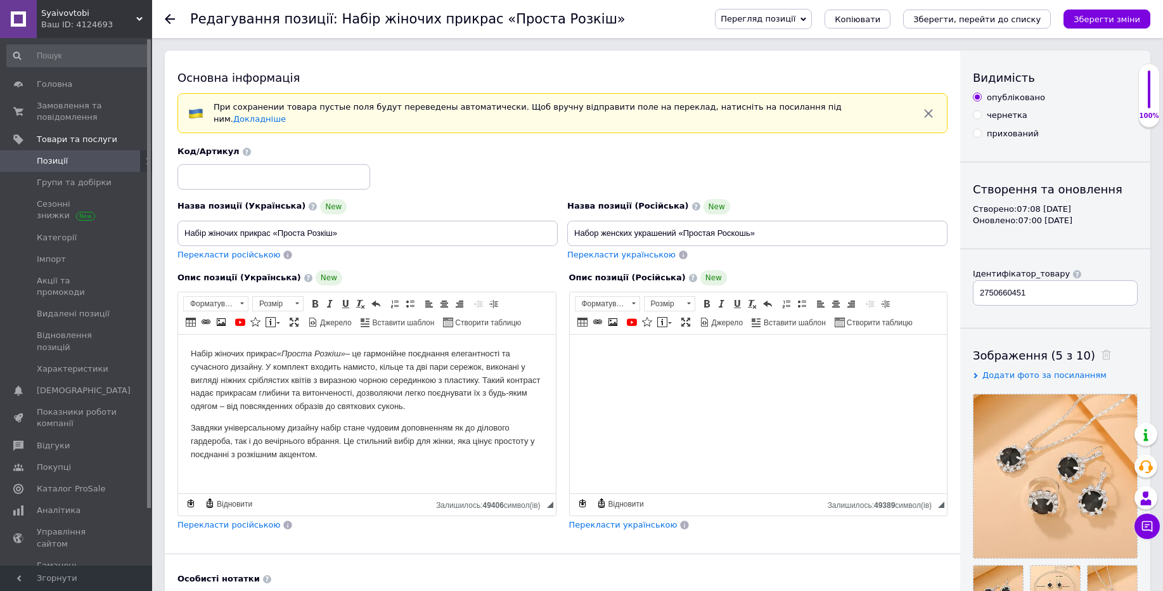
click at [134, 29] on div "Ваш ID: 4124693" at bounding box center [96, 24] width 111 height 11
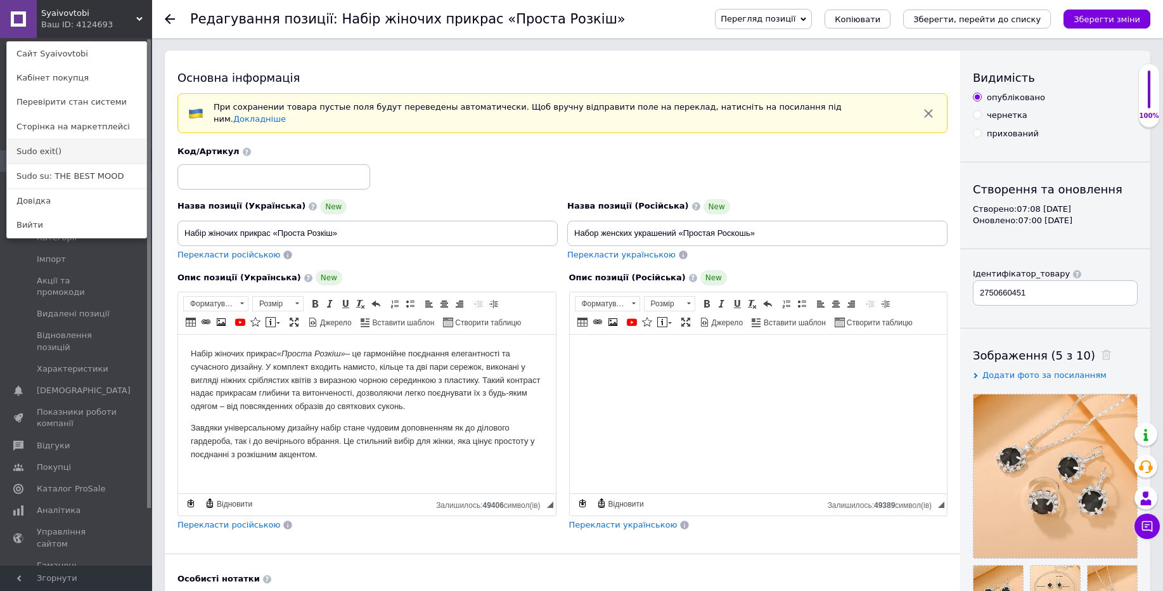
click at [92, 150] on link "Sudo exit()" at bounding box center [76, 151] width 139 height 24
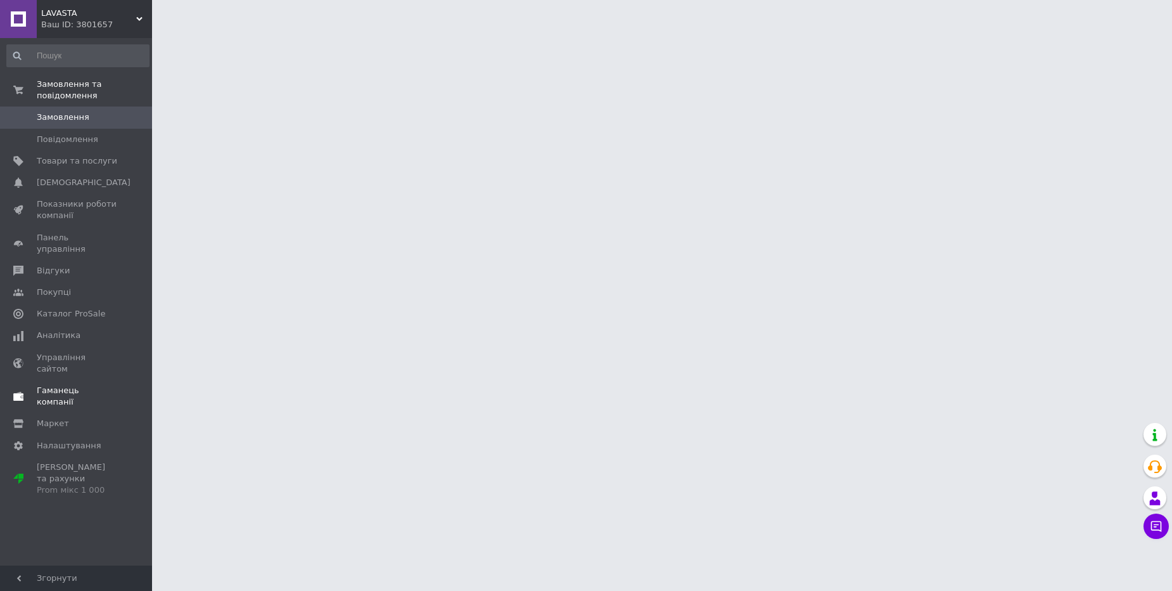
click at [127, 385] on span at bounding box center [134, 396] width 35 height 23
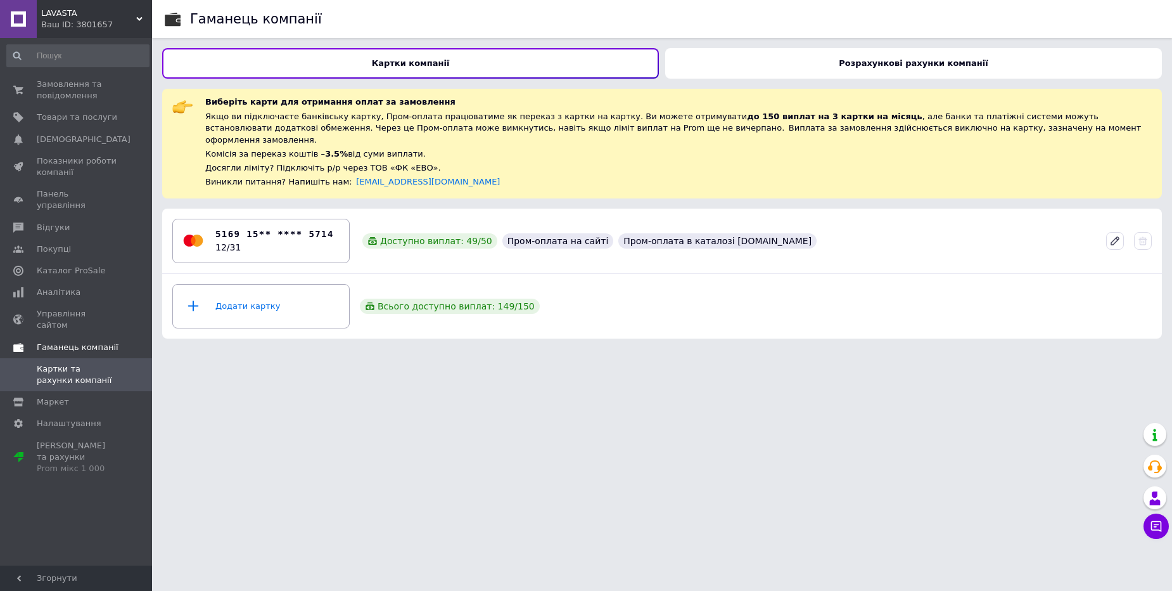
click at [908, 63] on b "Розрахункові рахунки компанії" at bounding box center [913, 63] width 149 height 10
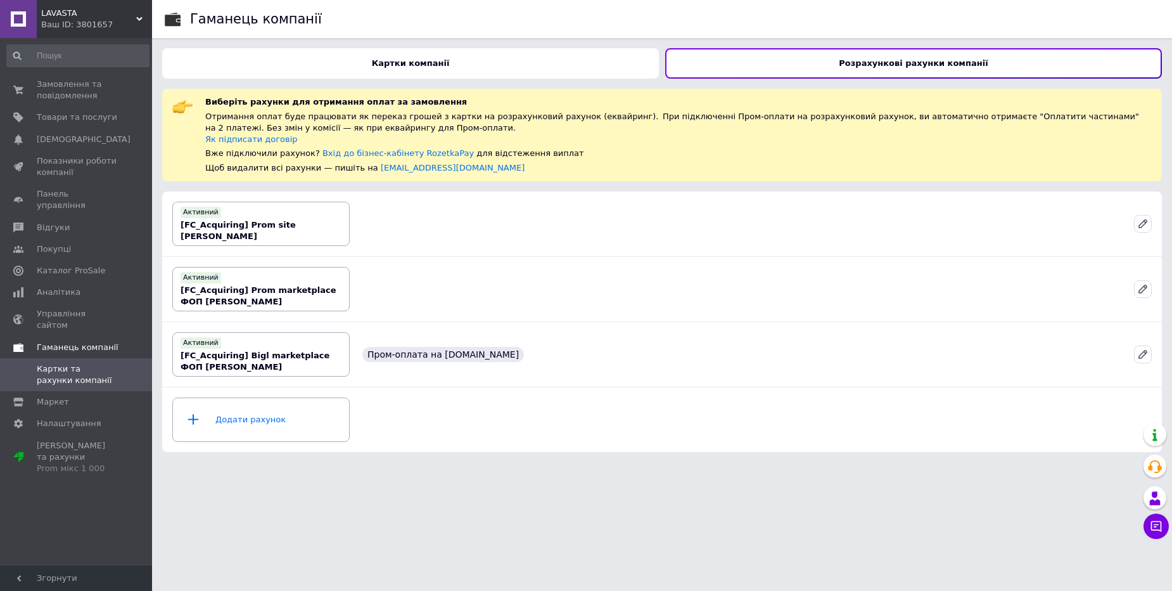
click at [86, 18] on span "LAVASTA" at bounding box center [88, 13] width 95 height 11
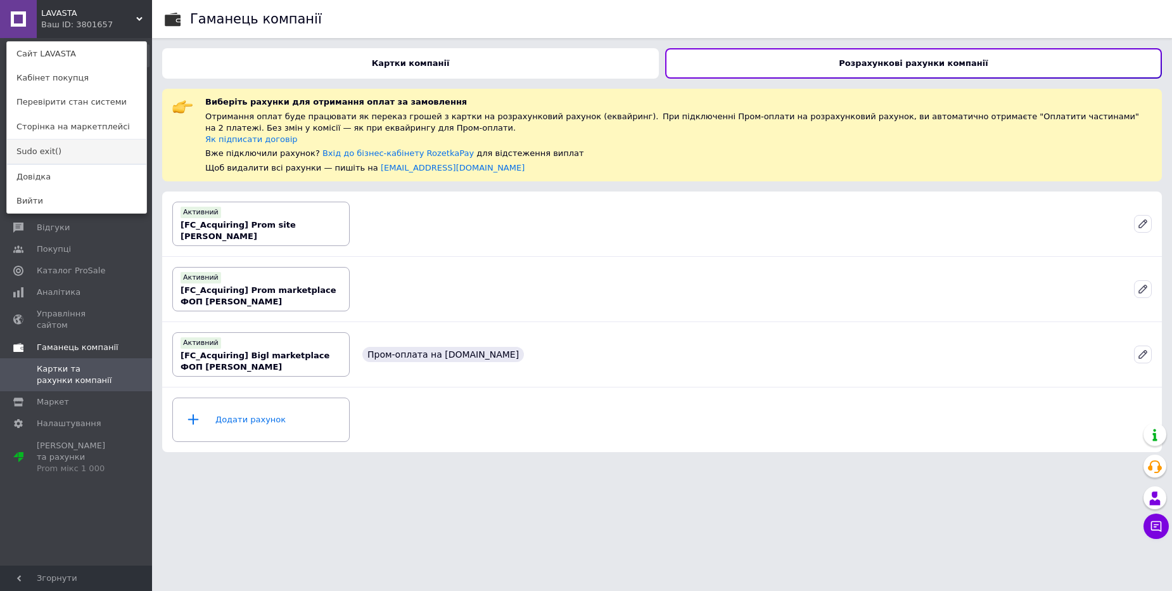
click at [81, 152] on link "Sudo exit()" at bounding box center [76, 151] width 139 height 24
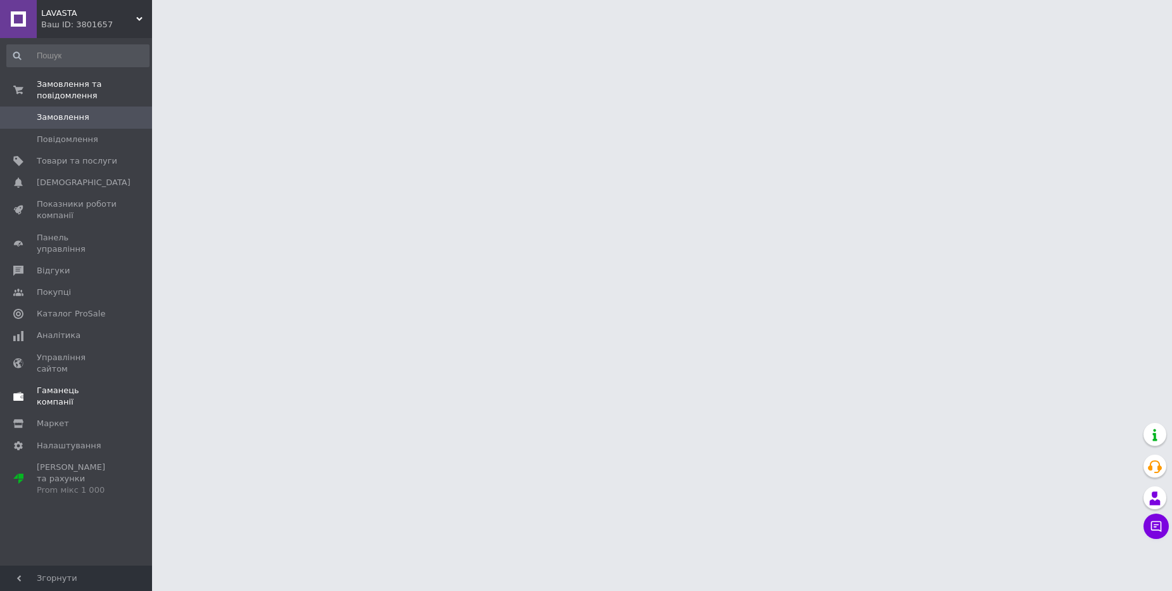
click at [113, 385] on span "Гаманець компанії" at bounding box center [77, 396] width 80 height 23
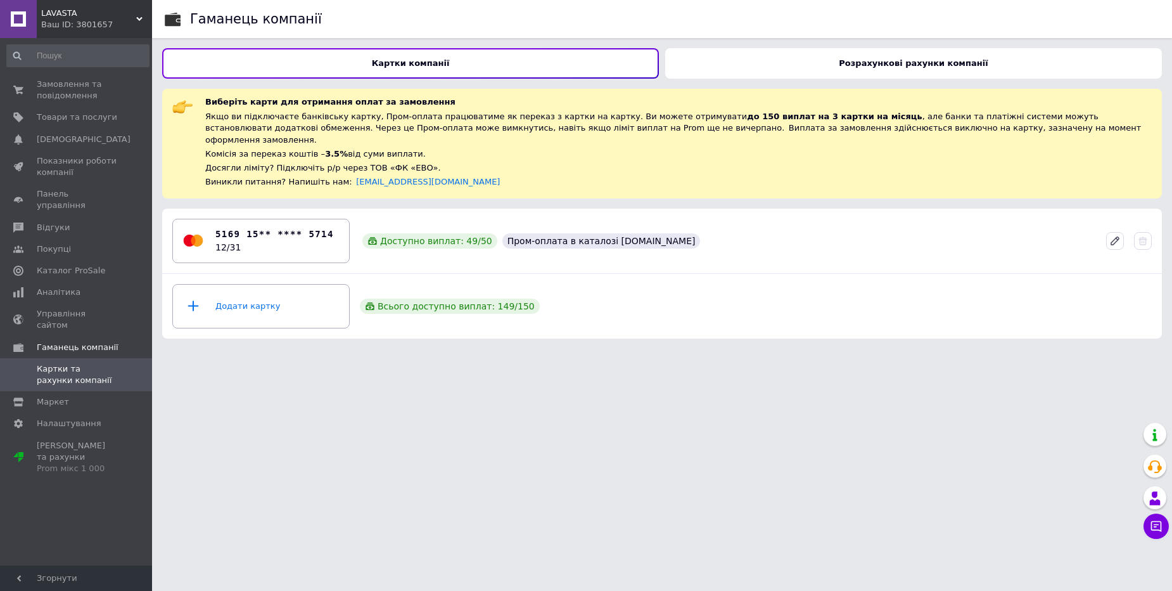
click at [870, 61] on b "Розрахункові рахунки компанії" at bounding box center [913, 63] width 149 height 10
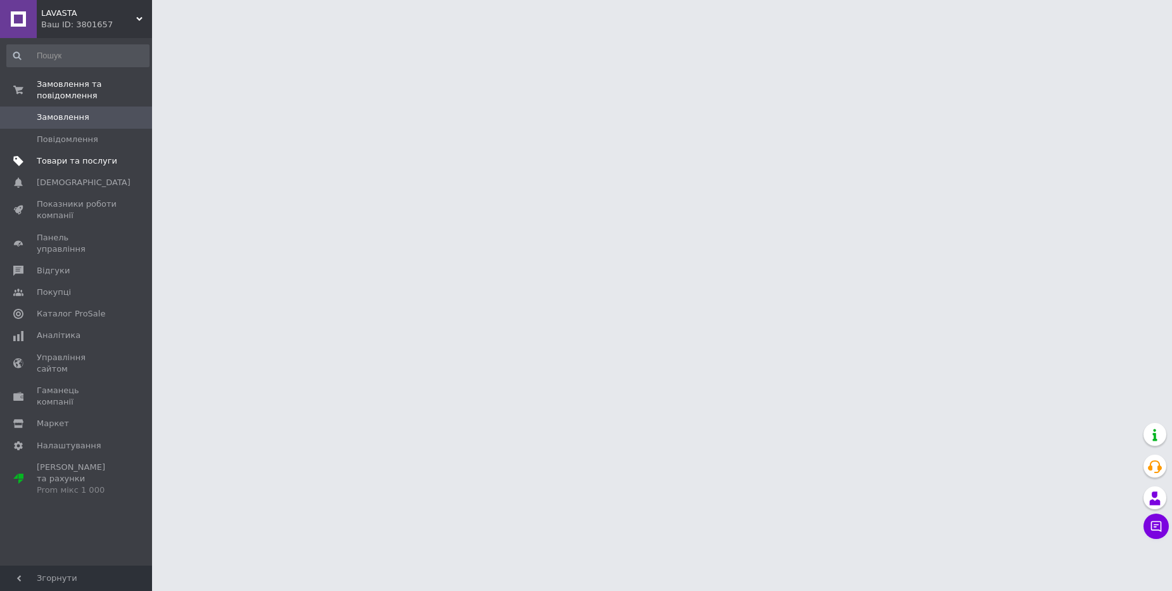
click at [112, 169] on link "Товари та послуги" at bounding box center [78, 161] width 156 height 22
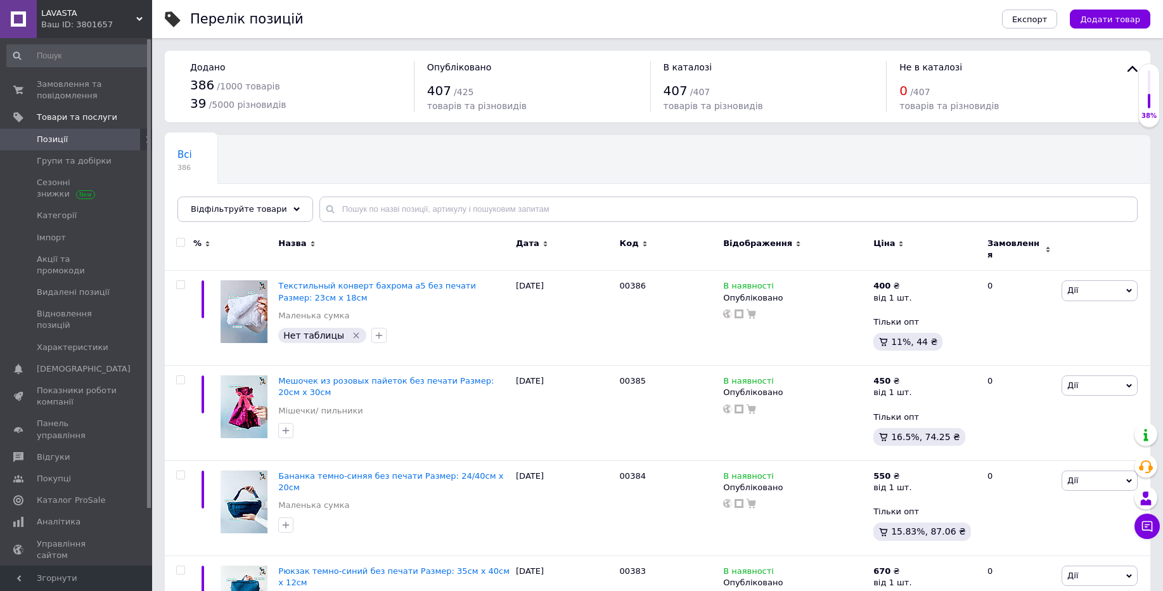
click at [178, 241] on input "checkbox" at bounding box center [180, 242] width 8 height 8
checkbox input "true"
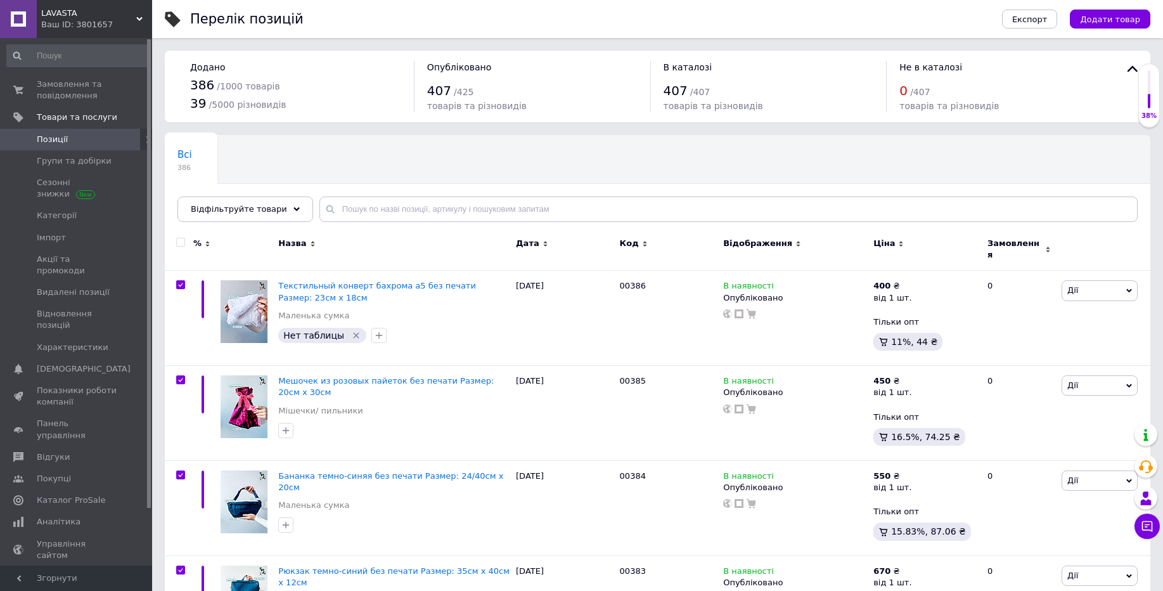
checkbox input "true"
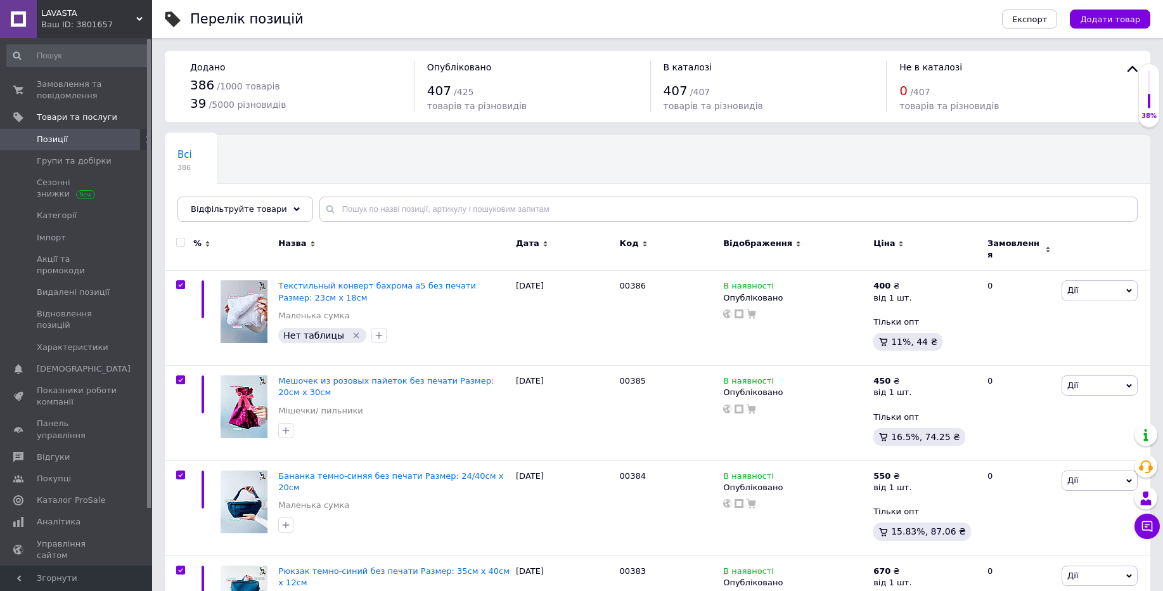
checkbox input "true"
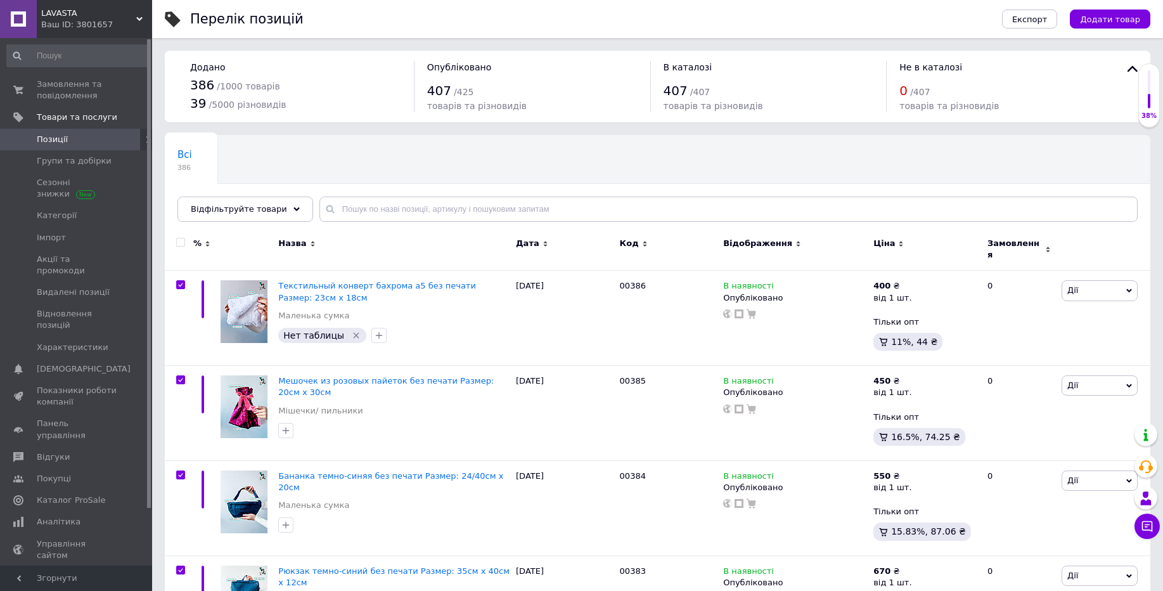
checkbox input "true"
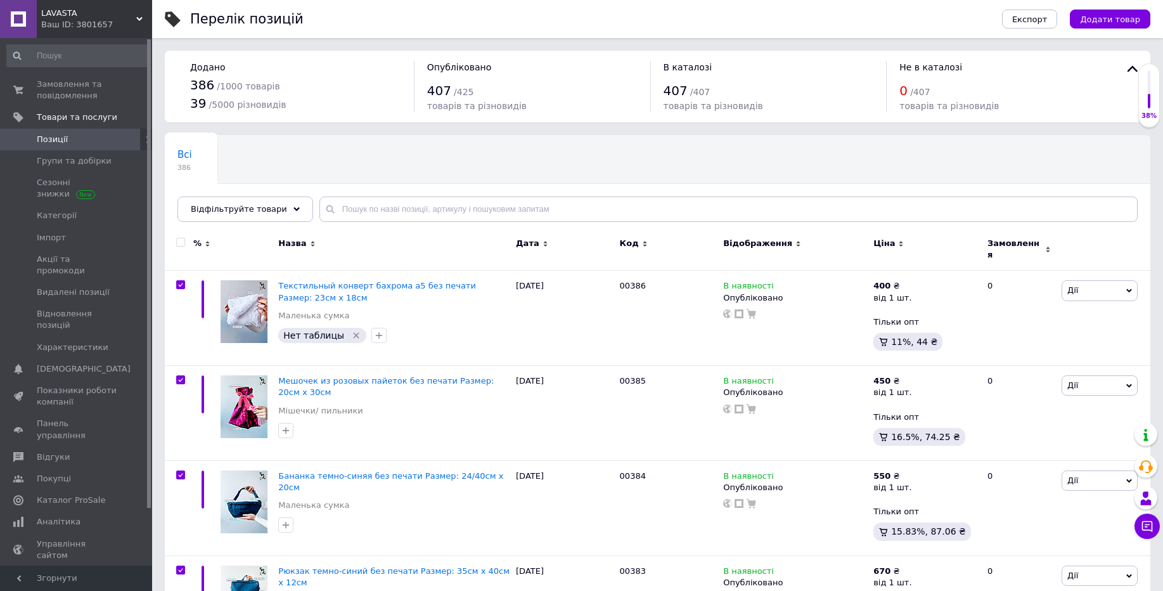
checkbox input "true"
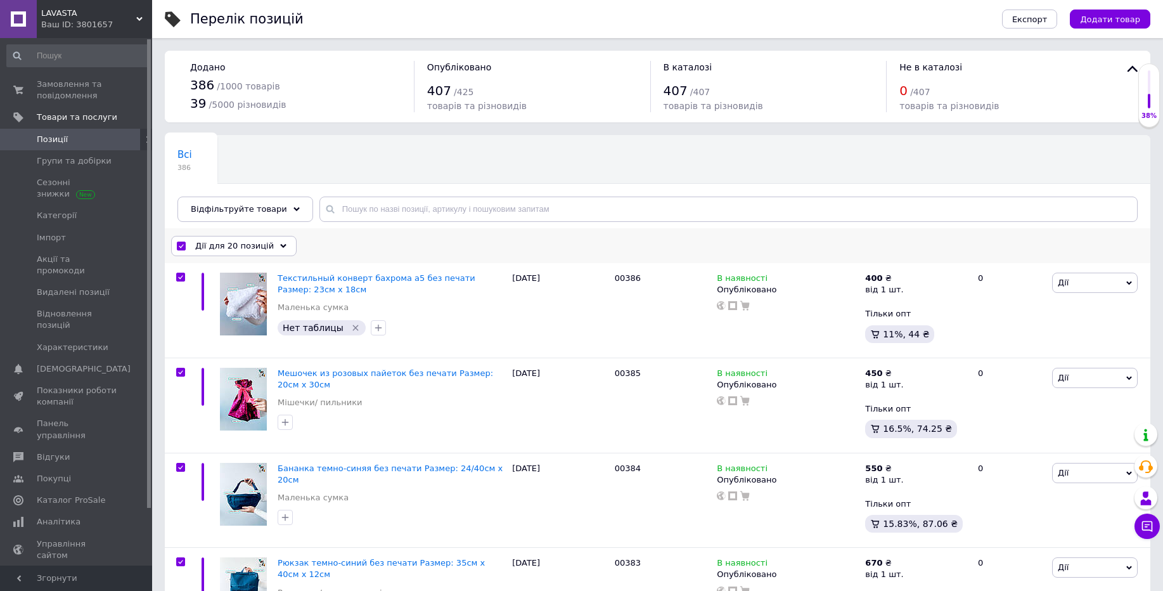
click at [226, 241] on span "Дії для 20 позицій" at bounding box center [234, 245] width 79 height 11
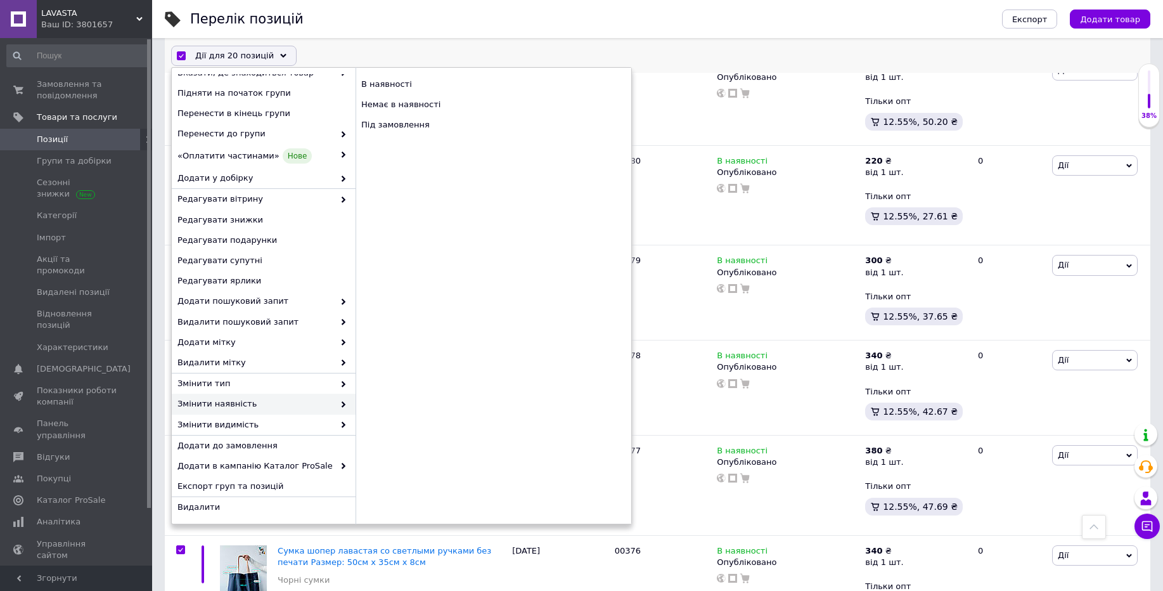
scroll to position [1065, 0]
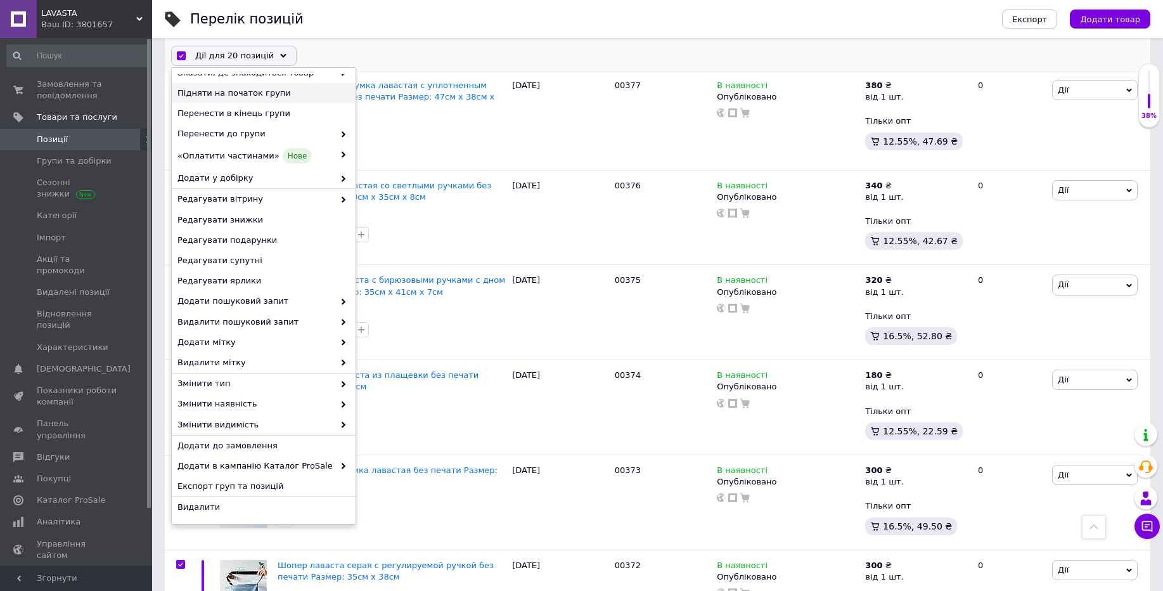
click at [178, 53] on input "checkbox" at bounding box center [181, 56] width 8 height 8
checkbox input "false"
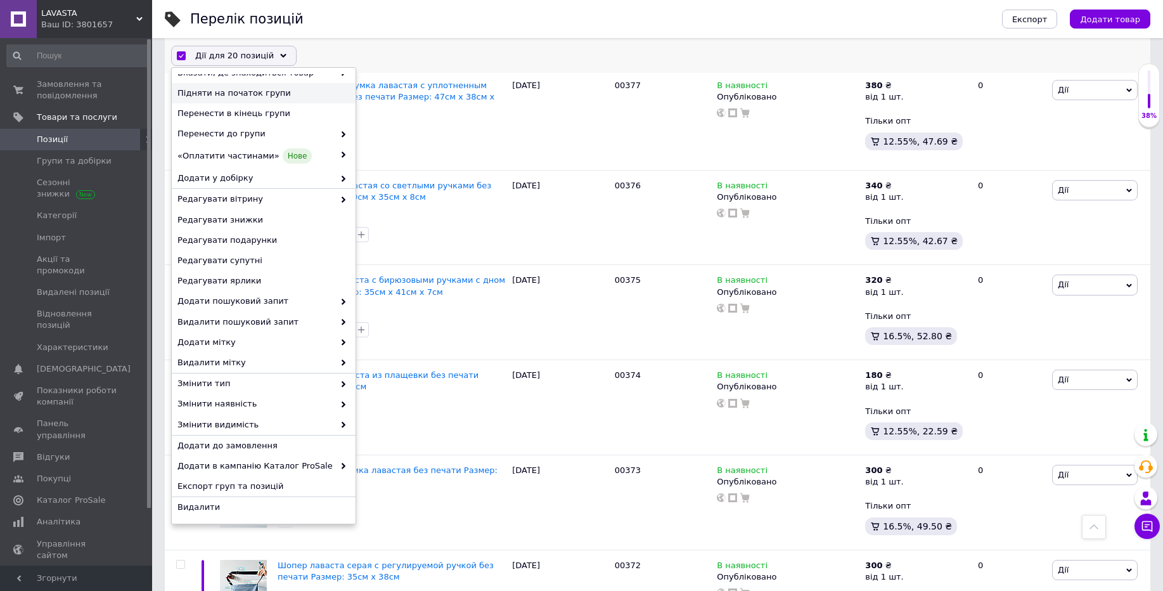
checkbox input "false"
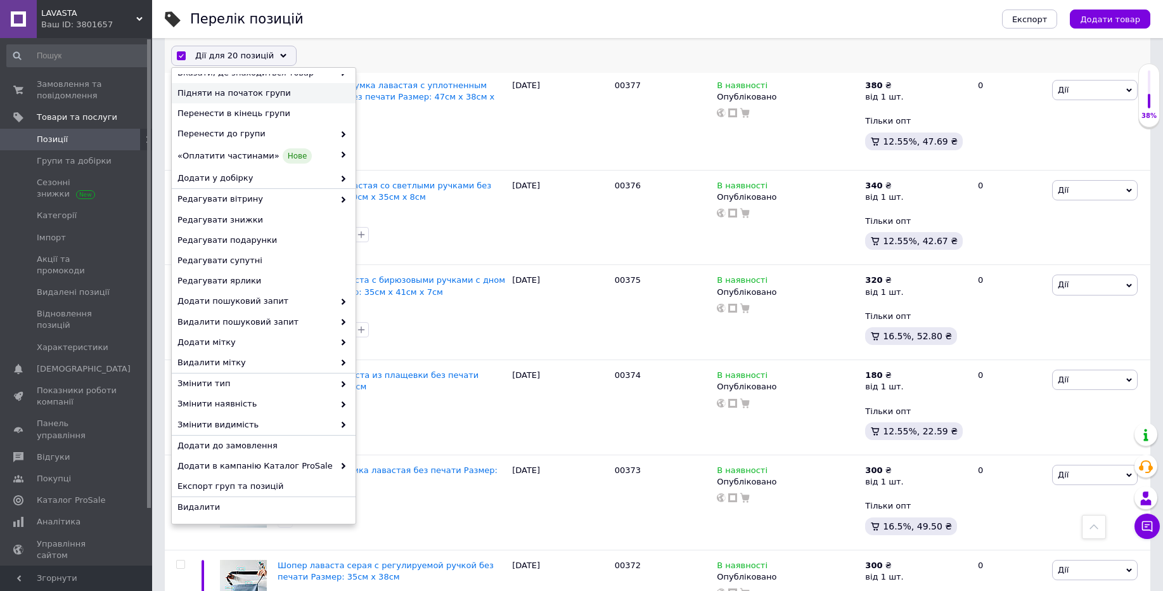
checkbox input "false"
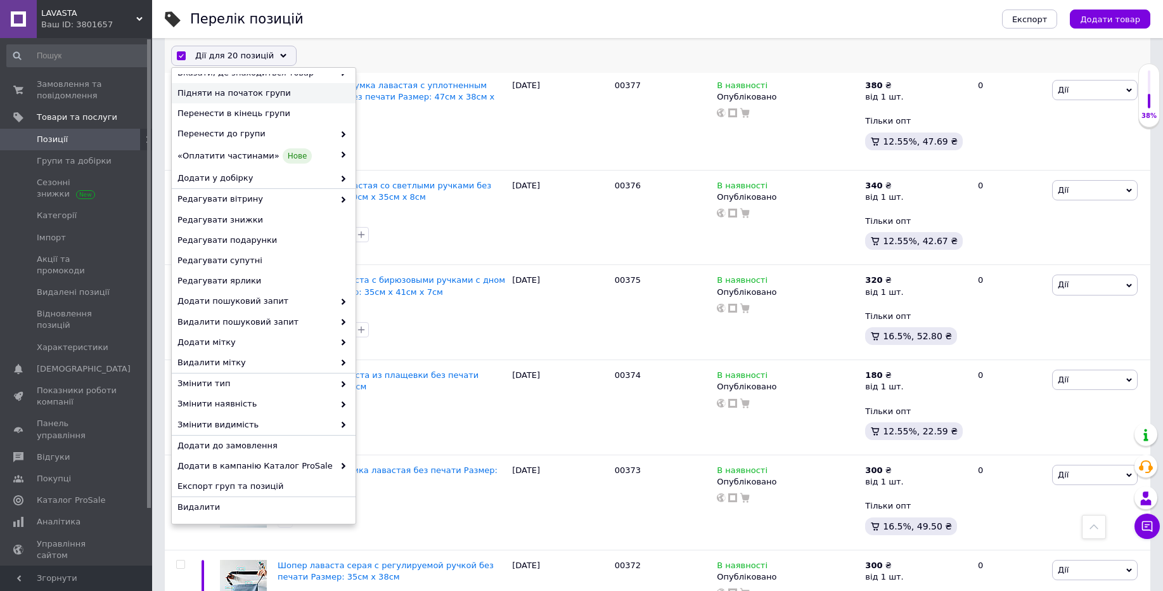
checkbox input "false"
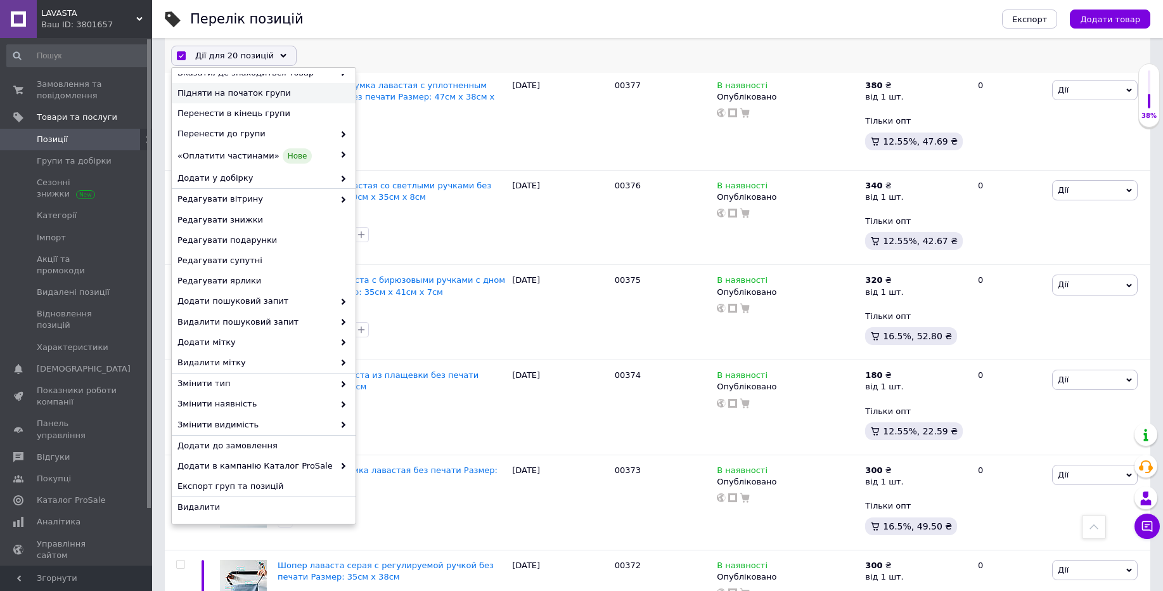
checkbox input "false"
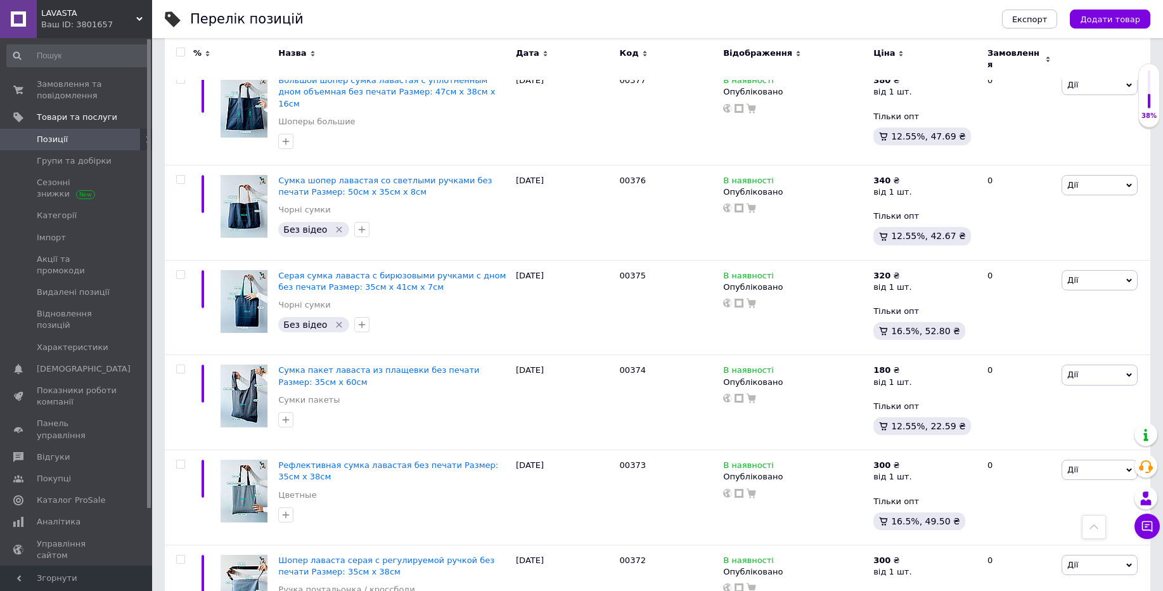
scroll to position [1065, 0]
click at [64, 240] on span "Імпорт" at bounding box center [77, 237] width 80 height 11
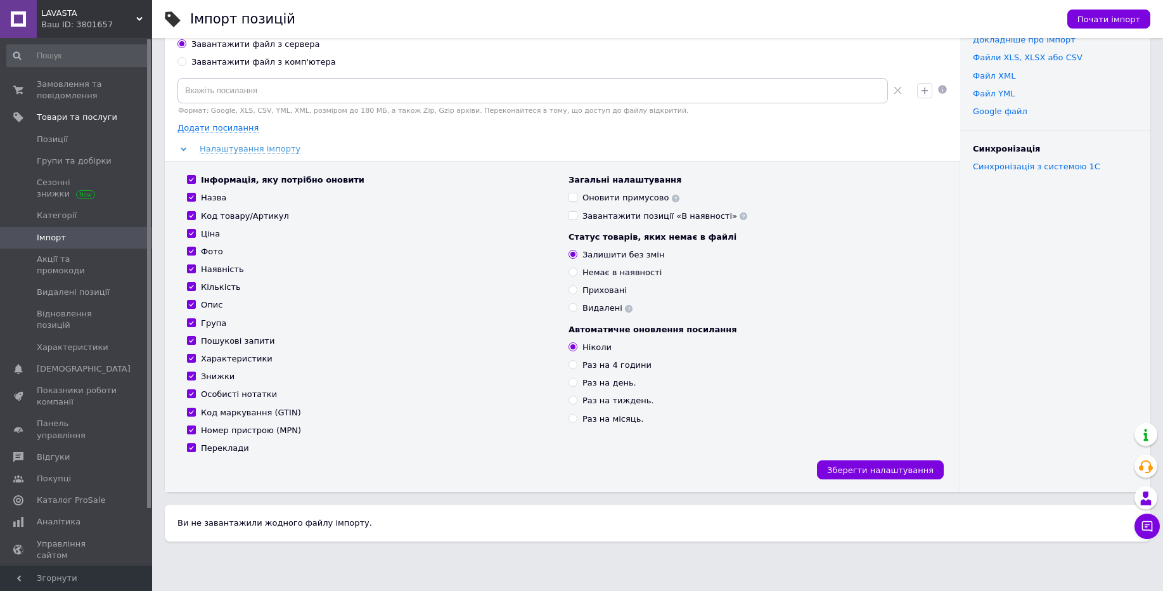
scroll to position [80, 0]
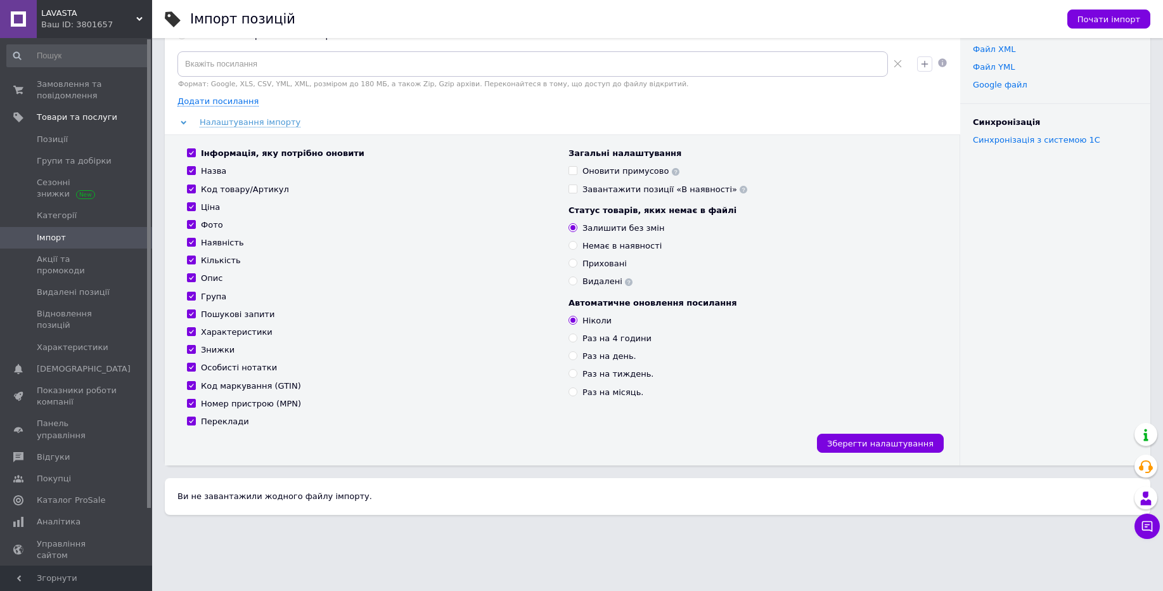
click at [125, 20] on div "Ваш ID: 3801657" at bounding box center [96, 24] width 111 height 11
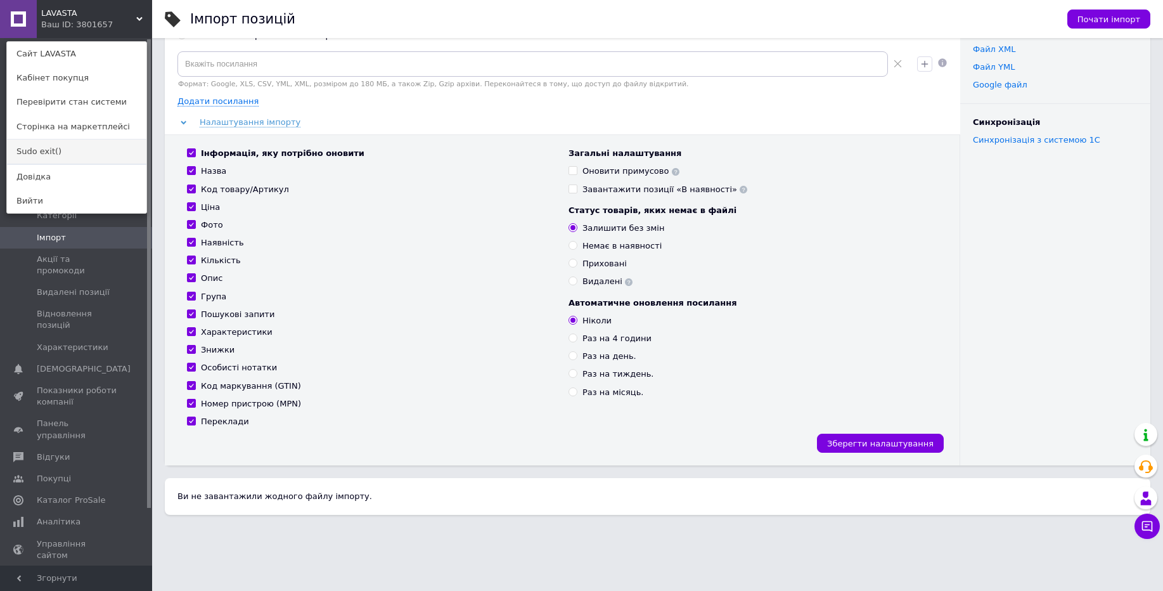
click at [91, 156] on link "Sudo exit()" at bounding box center [76, 151] width 139 height 24
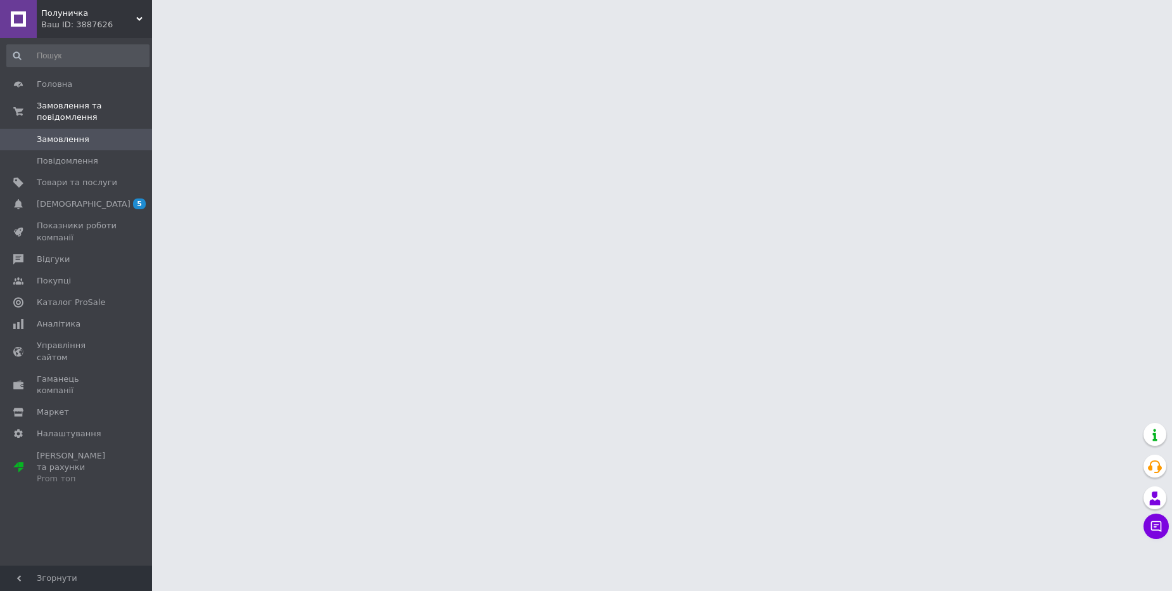
click at [91, 18] on span "Полуничка" at bounding box center [88, 13] width 95 height 11
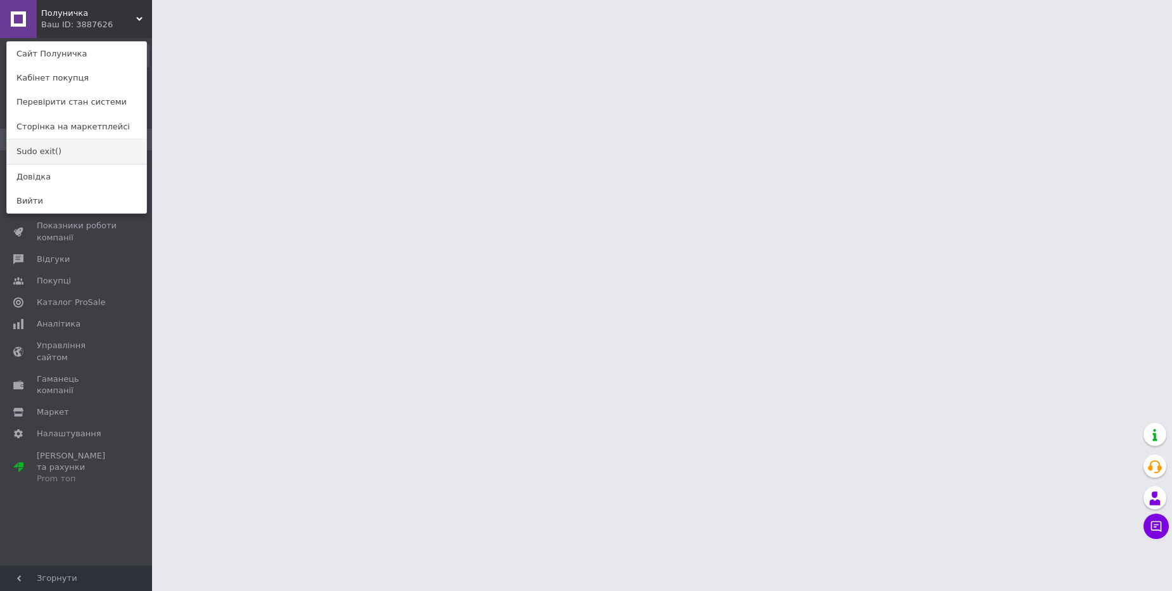
click at [99, 146] on link "Sudo exit()" at bounding box center [76, 151] width 139 height 24
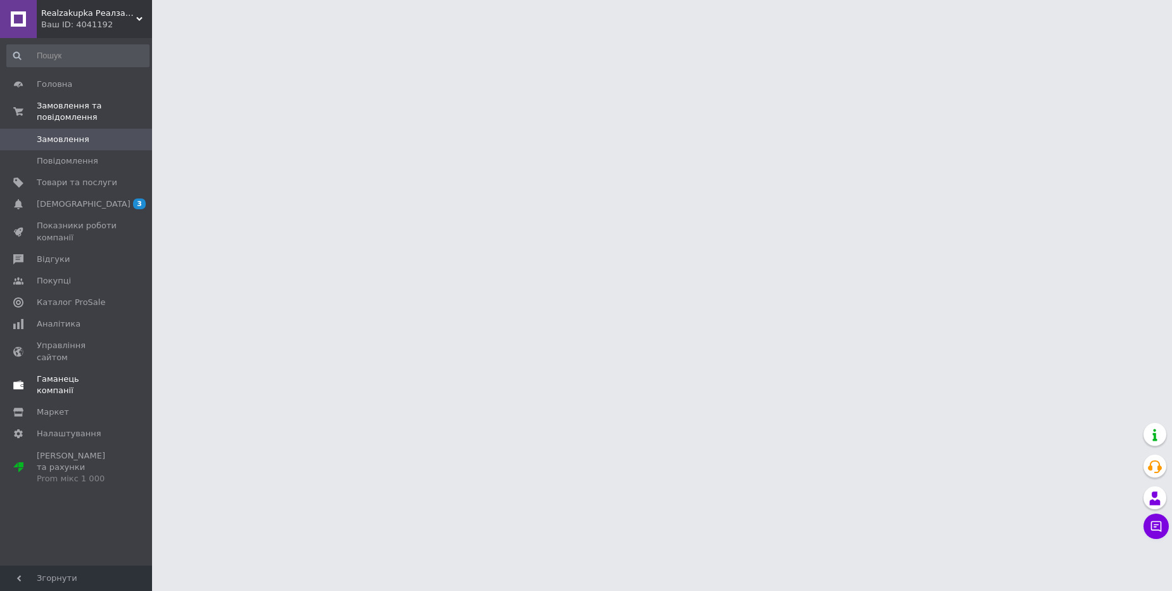
click at [110, 373] on span "Гаманець компанії" at bounding box center [77, 384] width 80 height 23
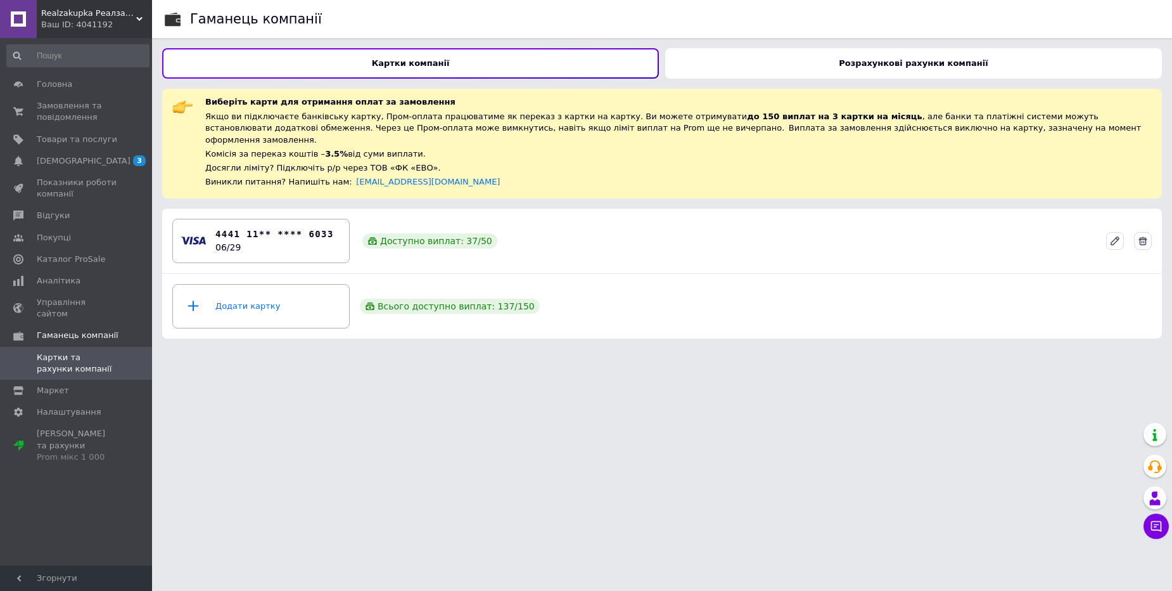
click at [957, 62] on b "Розрахункові рахунки компанії" at bounding box center [913, 63] width 149 height 10
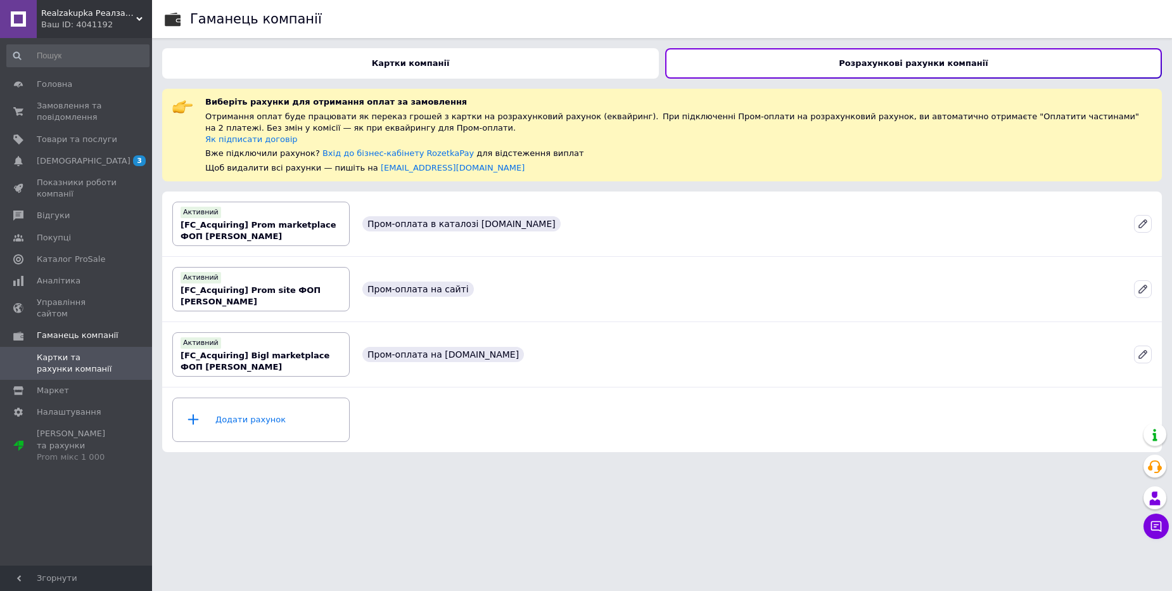
click at [382, 56] on div "Картки компанії" at bounding box center [410, 63] width 497 height 30
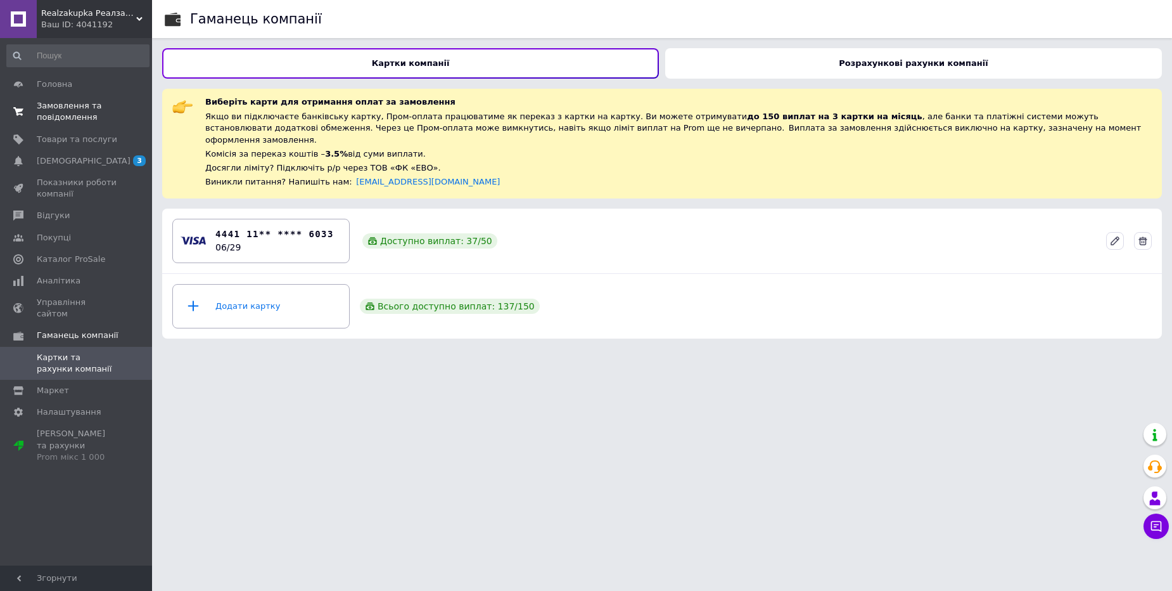
click at [114, 105] on span "Замовлення та повідомлення" at bounding box center [77, 111] width 80 height 23
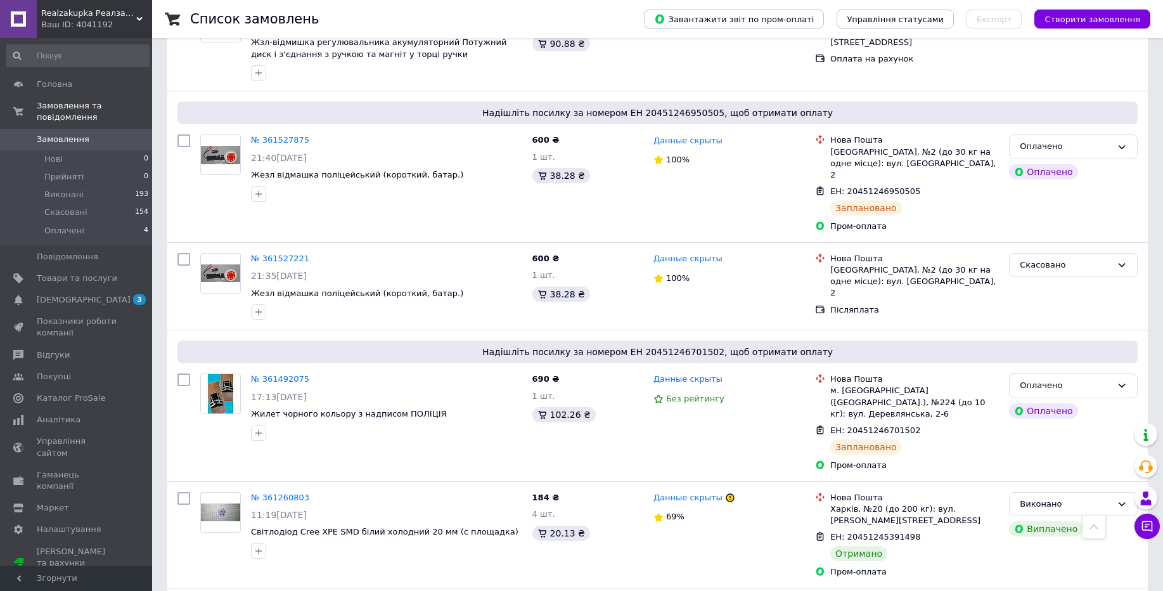
scroll to position [452, 0]
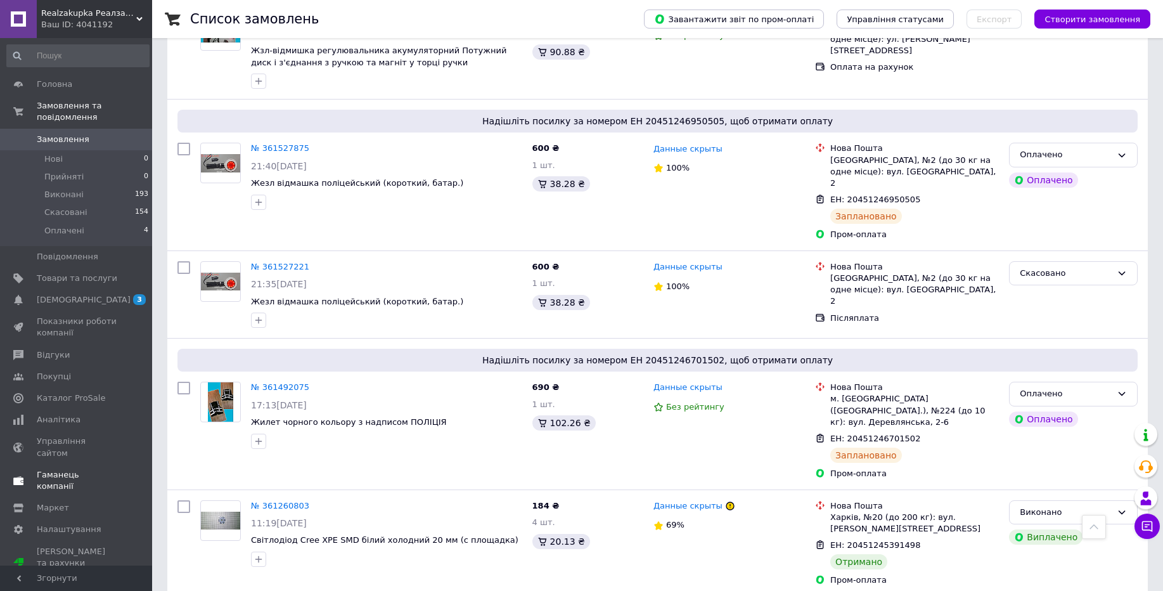
click at [94, 469] on span "Гаманець компанії" at bounding box center [77, 480] width 80 height 23
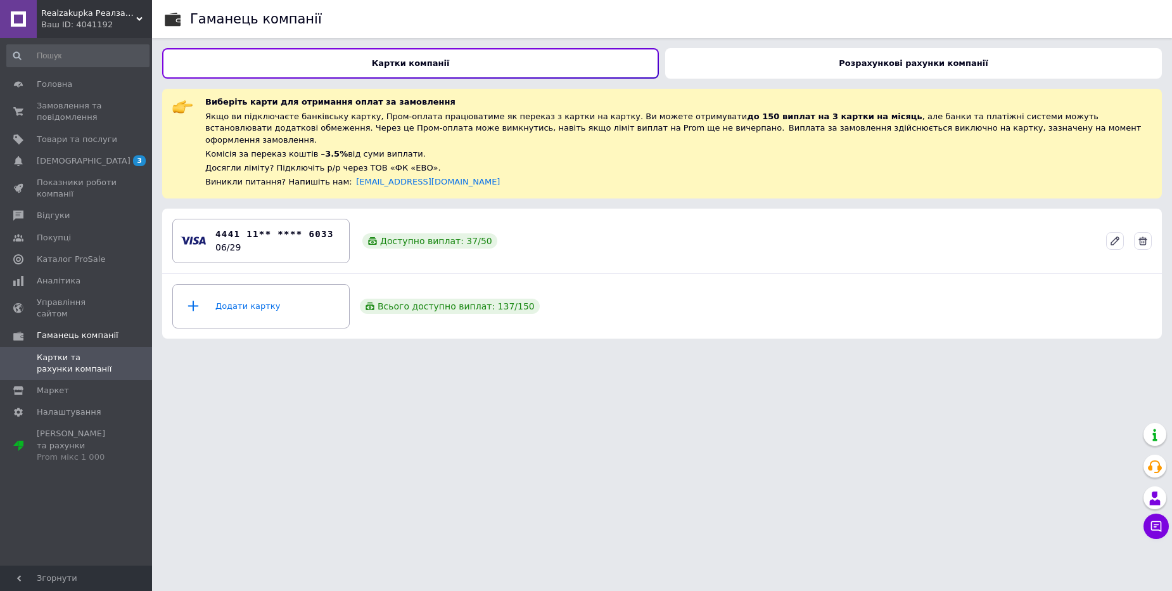
click at [106, 10] on span "Realzakupka Реалзакупка, Жезл регулювальника, алкотестери Drager" at bounding box center [88, 13] width 95 height 11
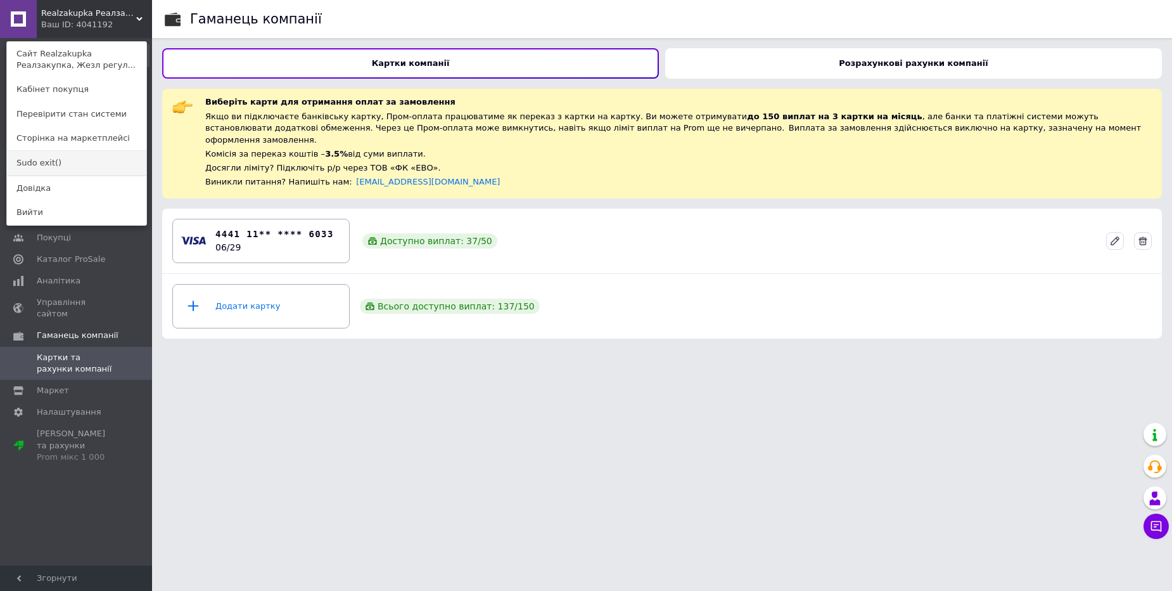
click at [65, 163] on link "Sudo exit()" at bounding box center [76, 163] width 139 height 24
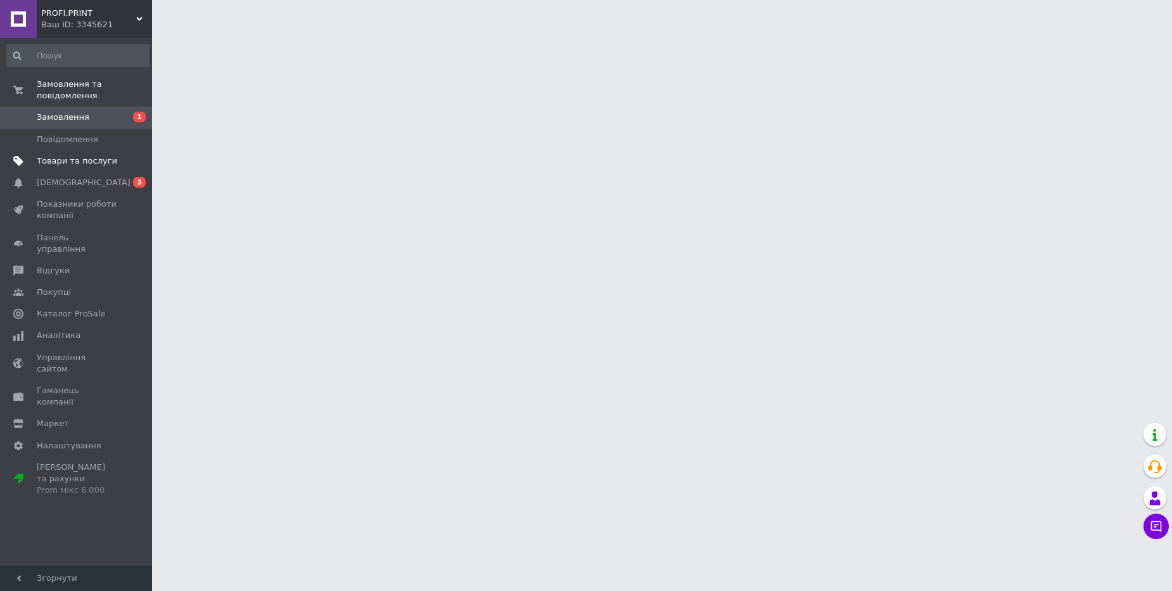
click at [84, 156] on span "Товари та послуги" at bounding box center [77, 160] width 80 height 11
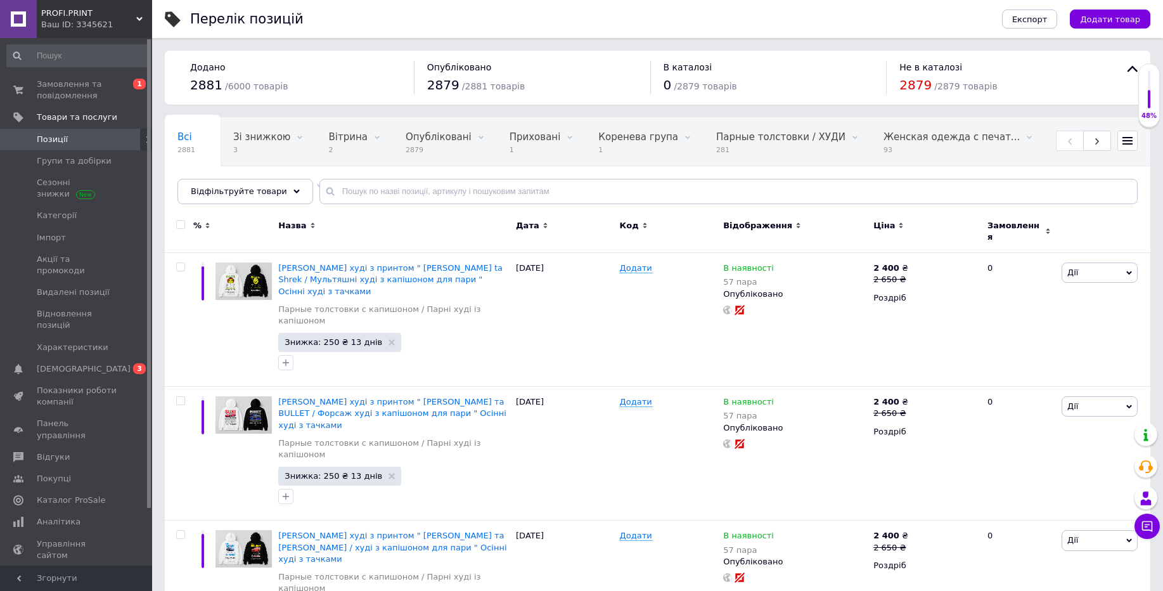
click at [112, 12] on span "PROFI.PRINT" at bounding box center [88, 13] width 95 height 11
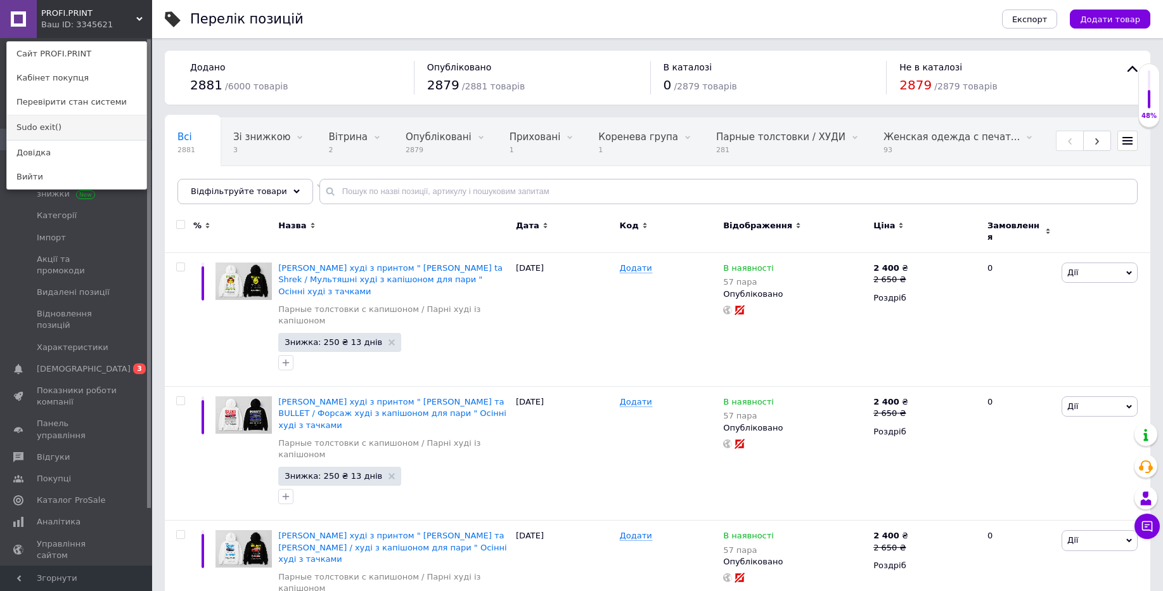
click at [77, 132] on link "Sudo exit()" at bounding box center [76, 127] width 139 height 24
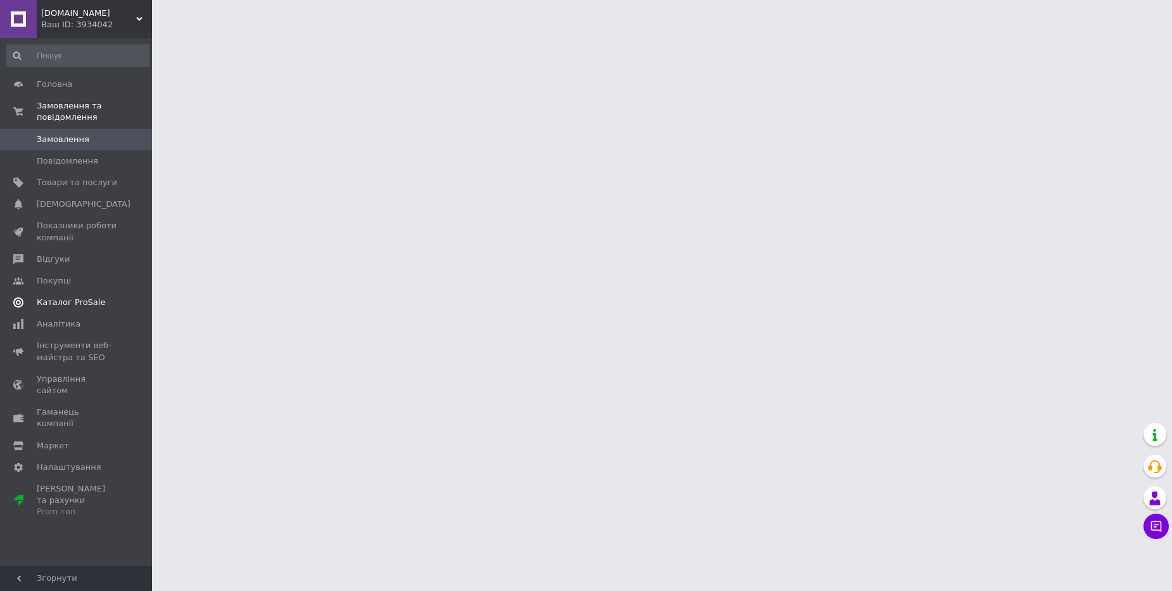
click at [80, 304] on span "Каталог ProSale" at bounding box center [71, 302] width 68 height 11
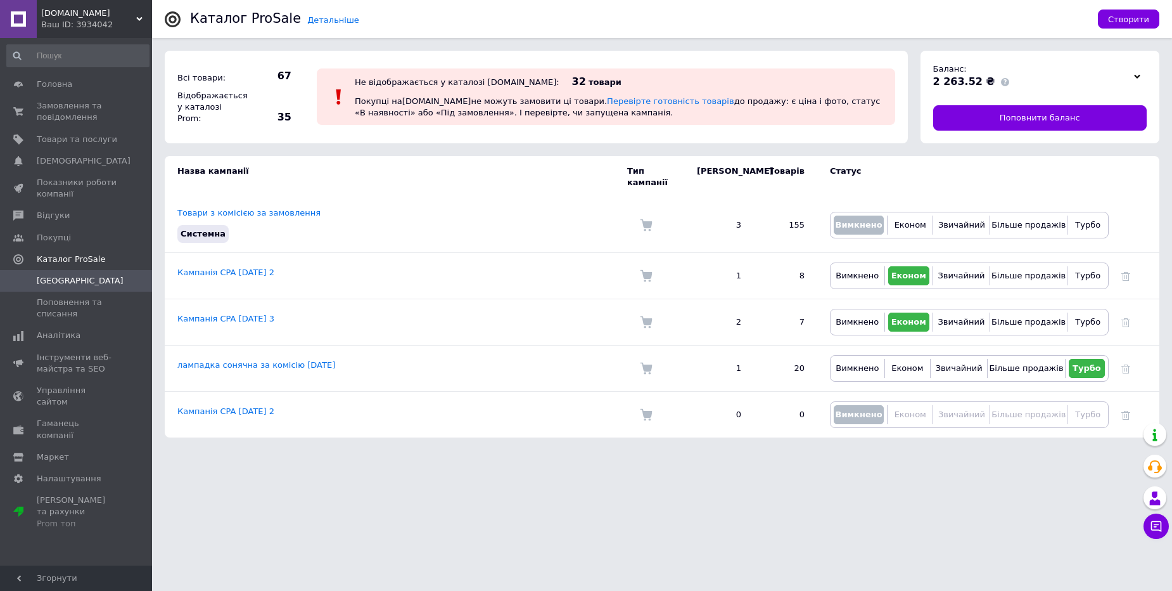
click at [120, 5] on div "[DOMAIN_NAME] Ваш ID: 3934042" at bounding box center [94, 19] width 115 height 38
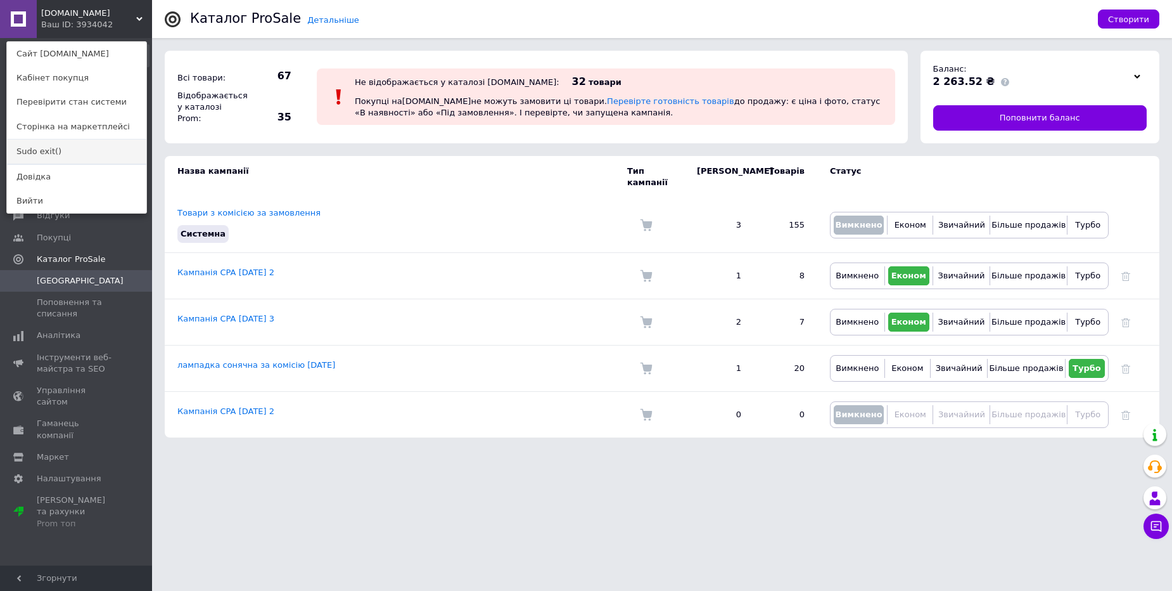
click at [101, 150] on link "Sudo exit()" at bounding box center [76, 151] width 139 height 24
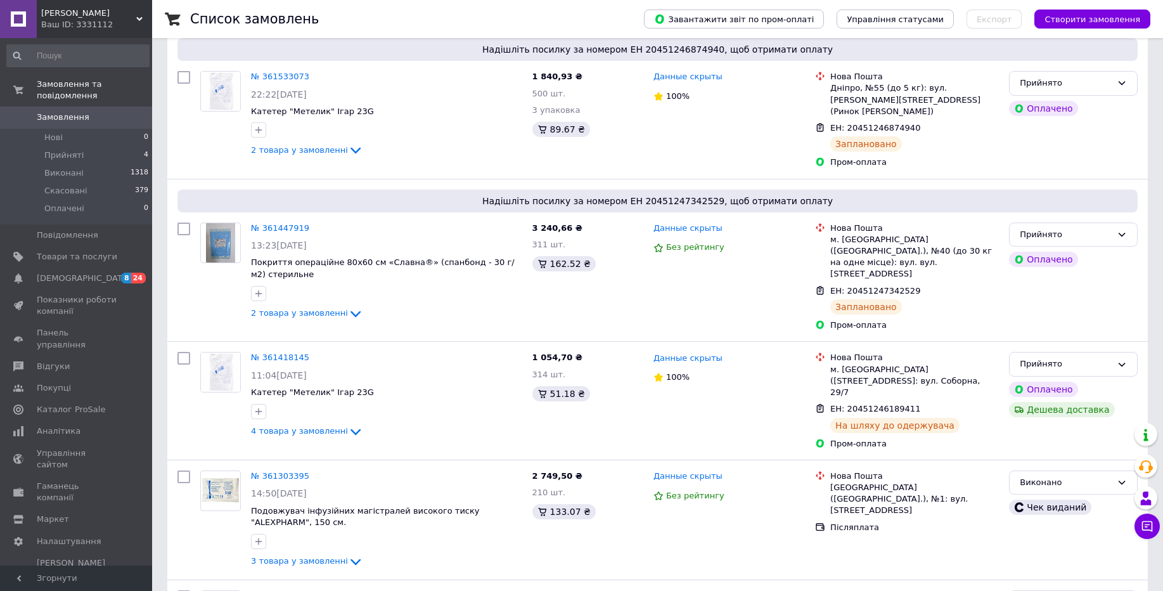
scroll to position [255, 0]
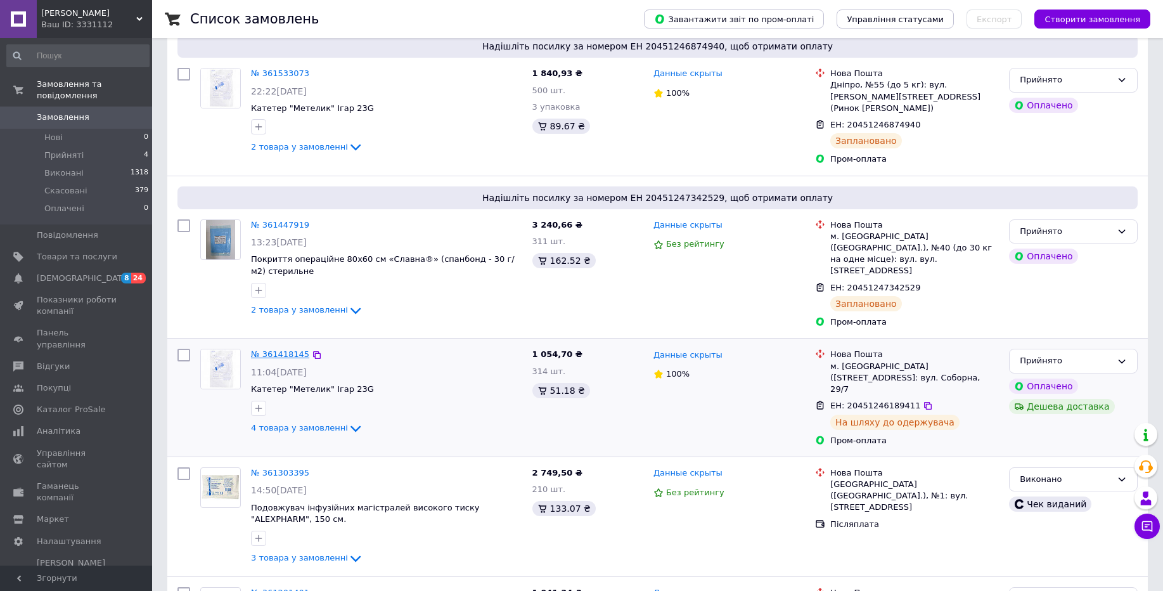
click at [291, 349] on link "№ 361418145" at bounding box center [280, 354] width 58 height 10
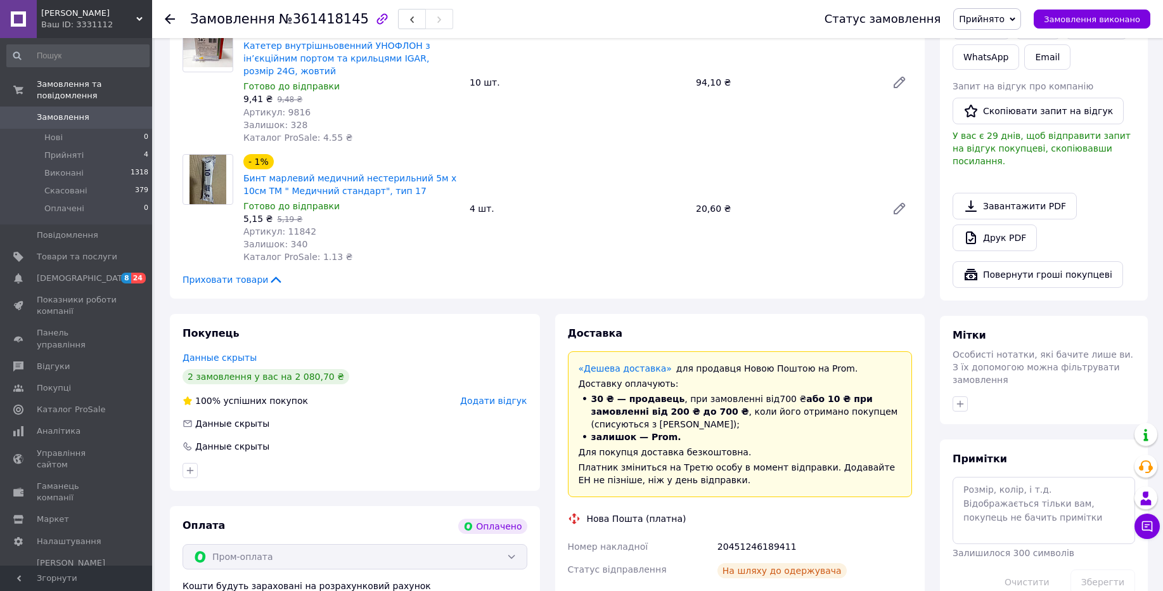
scroll to position [676, 0]
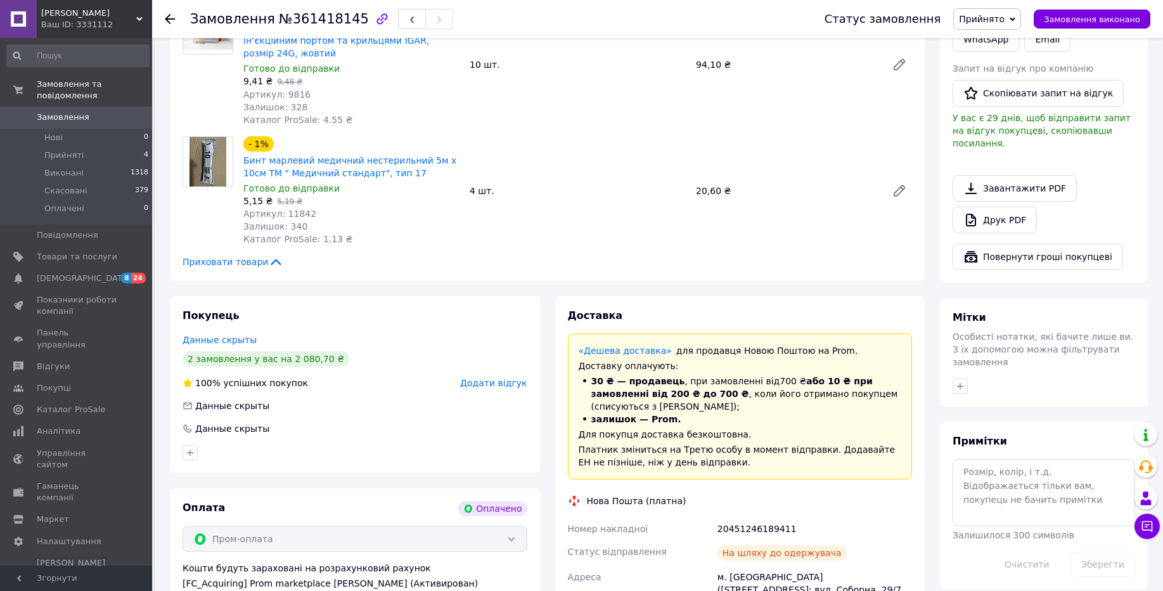
click at [167, 18] on use at bounding box center [170, 19] width 10 height 10
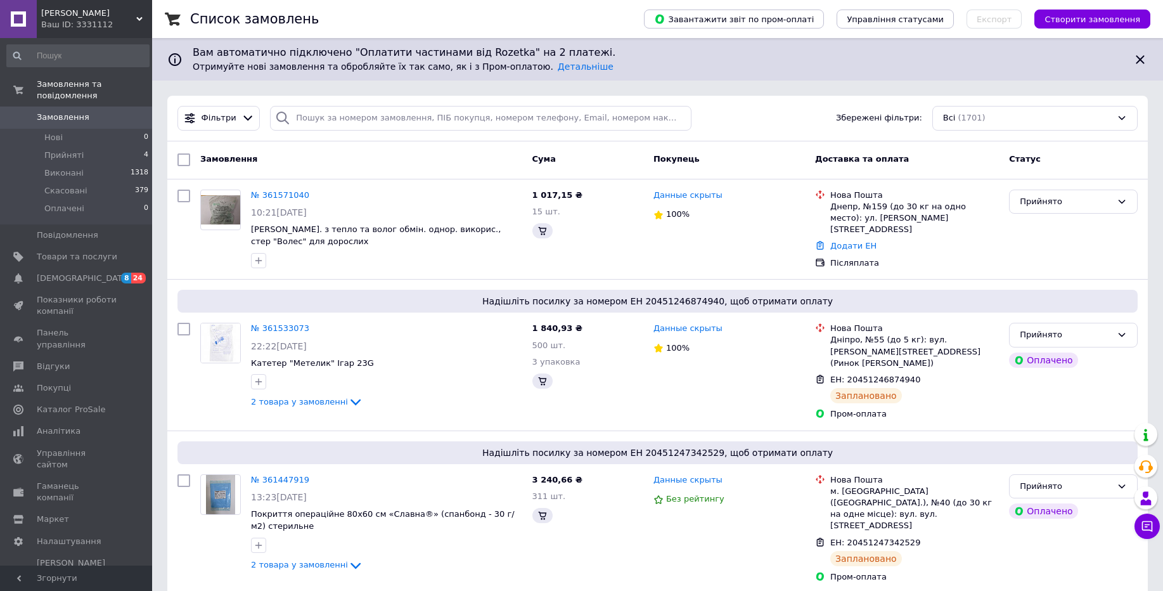
click at [135, 15] on span "[PERSON_NAME]" at bounding box center [88, 13] width 95 height 11
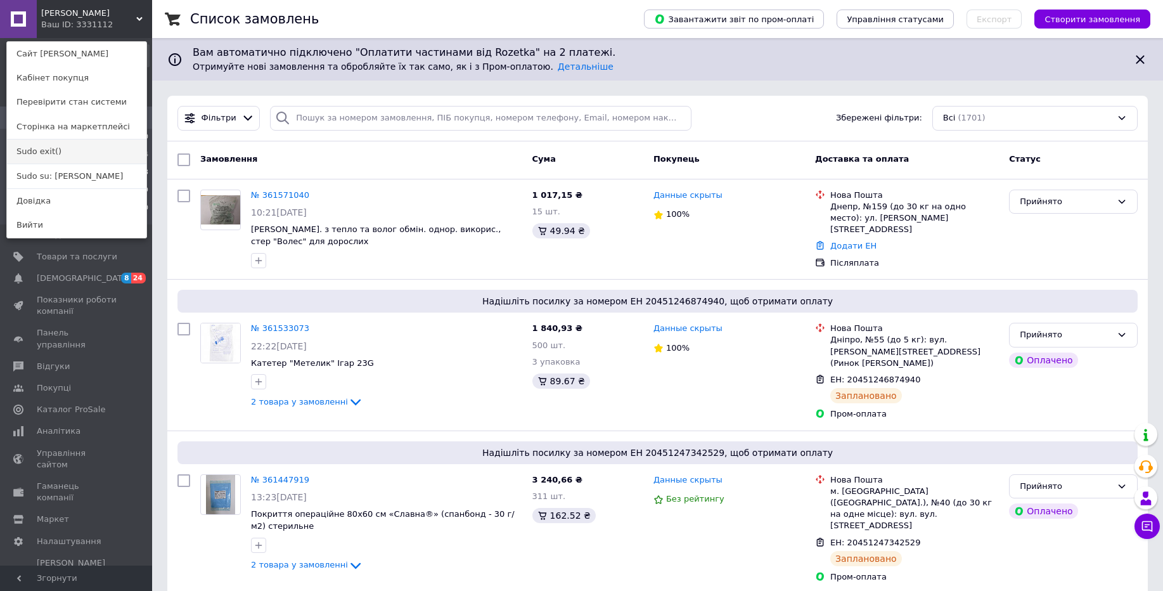
click at [55, 157] on link "Sudo exit()" at bounding box center [76, 151] width 139 height 24
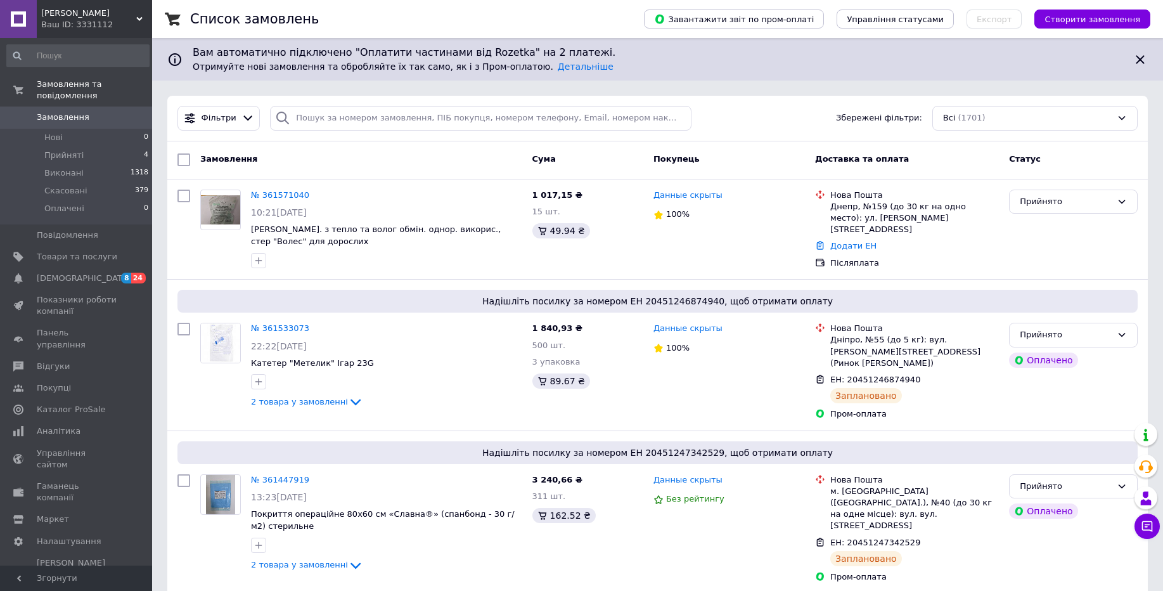
click at [118, 12] on span "ФОП Апанасенко В.М." at bounding box center [88, 13] width 95 height 11
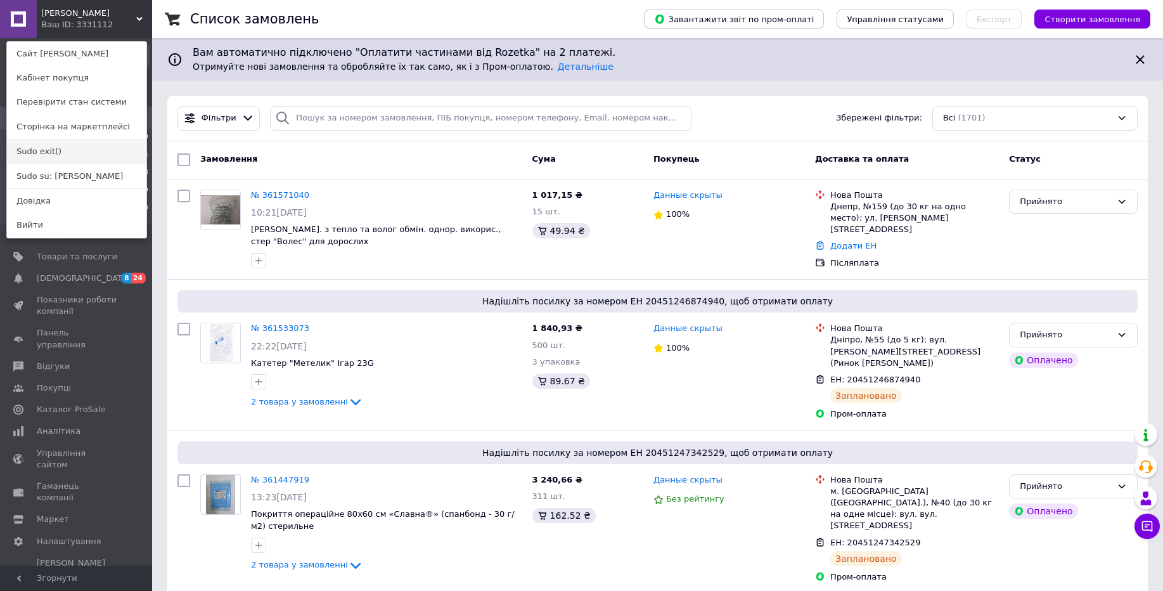
click at [86, 145] on link "Sudo exit()" at bounding box center [76, 151] width 139 height 24
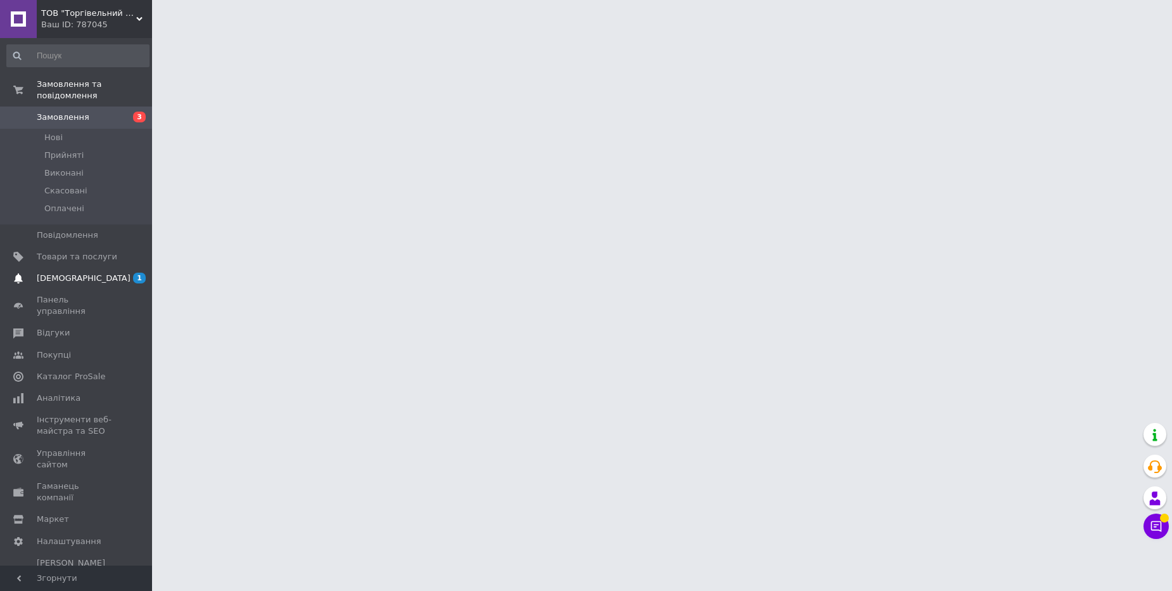
click at [101, 278] on span "[DEMOGRAPHIC_DATA]" at bounding box center [77, 278] width 80 height 11
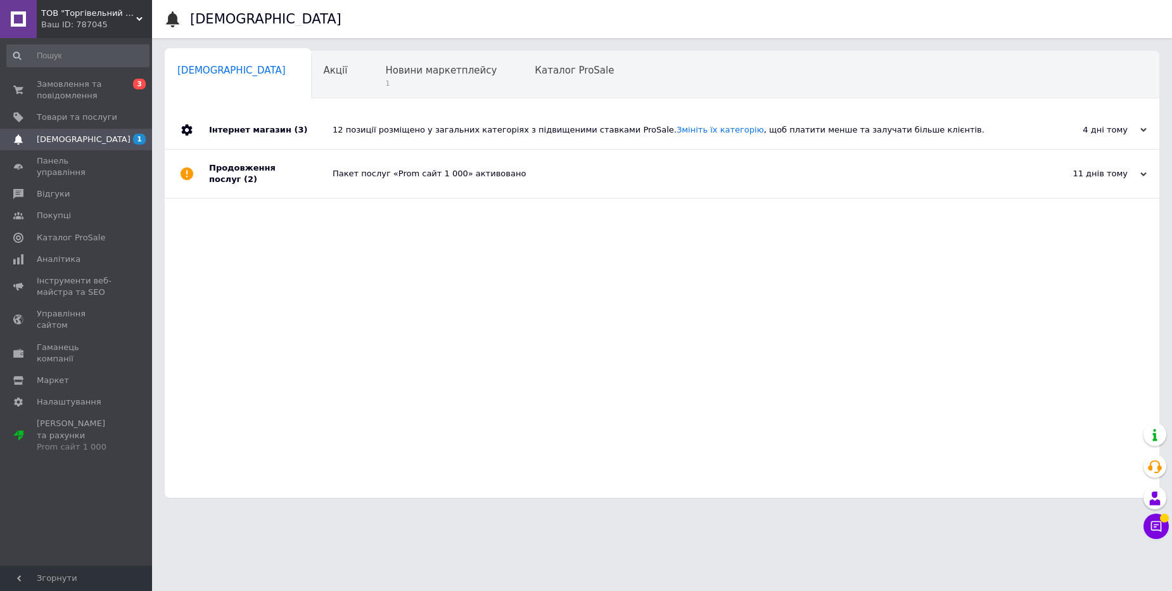
click at [705, 187] on div "Пакет послуг «Prom сайт 1 000» активовано" at bounding box center [677, 174] width 688 height 48
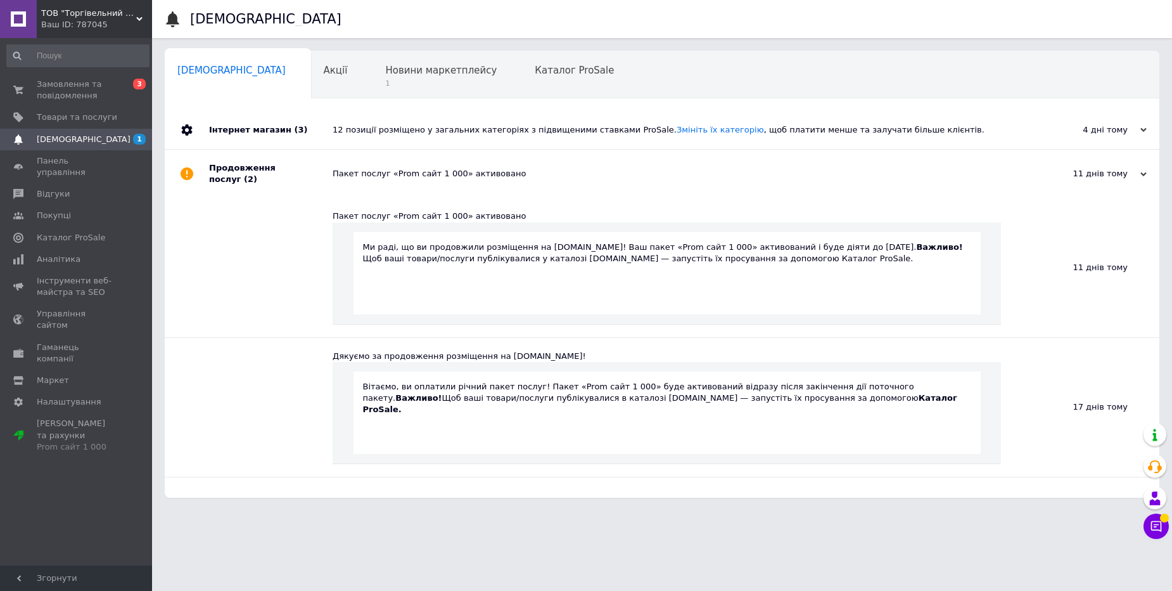
click at [849, 510] on html "ТОВ "Торгівельний Двір "УТС" Ваш ID: 787045 Сайт ТОВ "Торгівельний Двір "УТС" К…" at bounding box center [586, 255] width 1172 height 510
click at [99, 22] on div "Ваш ID: 787045" at bounding box center [96, 24] width 111 height 11
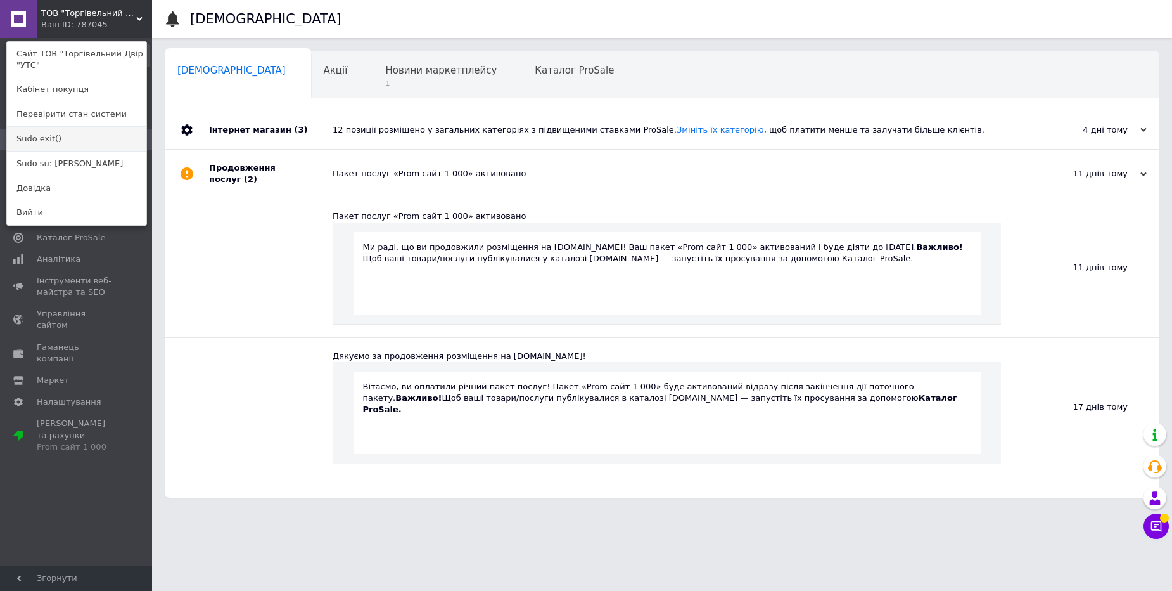
click at [99, 140] on link "Sudo exit()" at bounding box center [76, 139] width 139 height 24
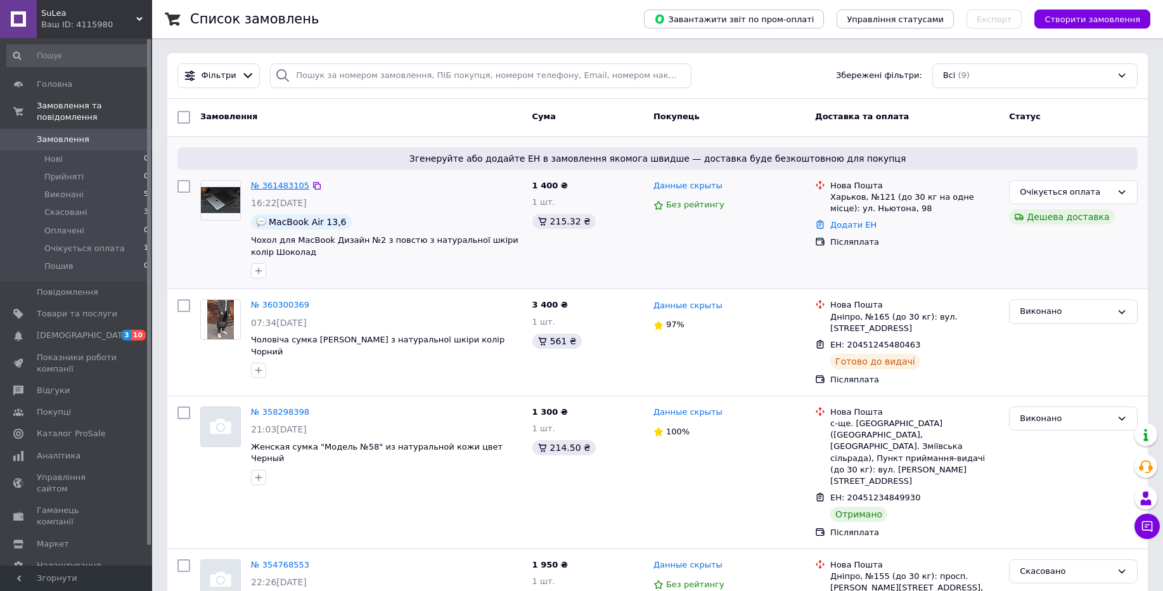
click at [295, 186] on link "№ 361483105" at bounding box center [280, 186] width 58 height 10
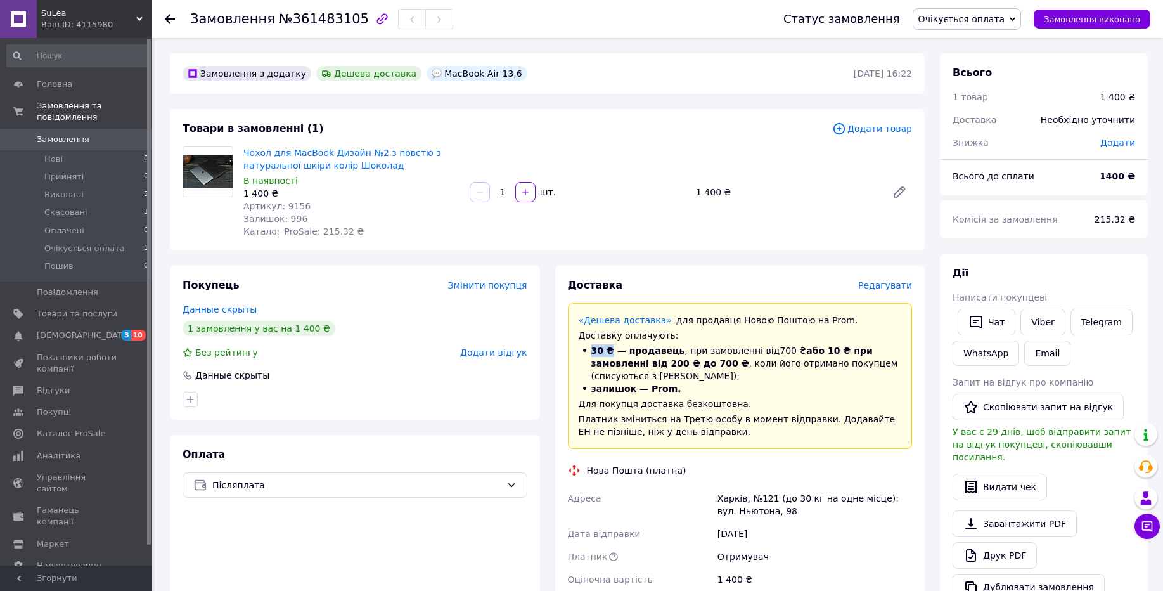
drag, startPoint x: 608, startPoint y: 350, endPoint x: 590, endPoint y: 352, distance: 17.8
click at [590, 352] on li "30 ₴ — продавець , при замовленні від 700 ₴ або 10 ₴ при замовленні від 200 ₴ д…" at bounding box center [740, 363] width 323 height 38
click at [104, 15] on span "SuLea" at bounding box center [88, 13] width 95 height 11
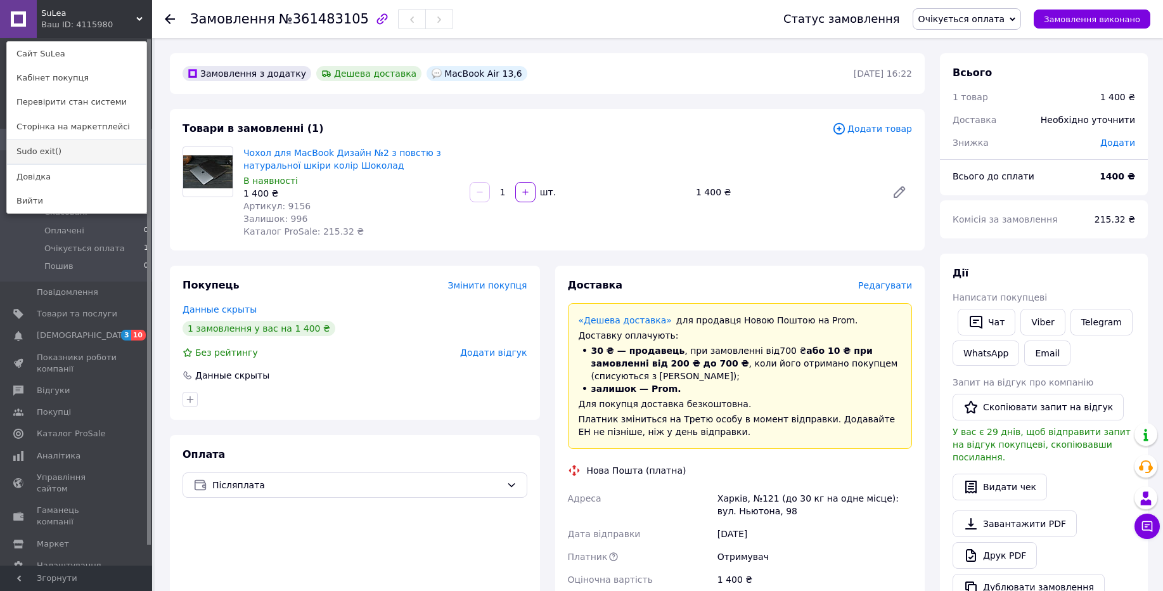
click at [99, 150] on link "Sudo exit()" at bounding box center [76, 151] width 139 height 24
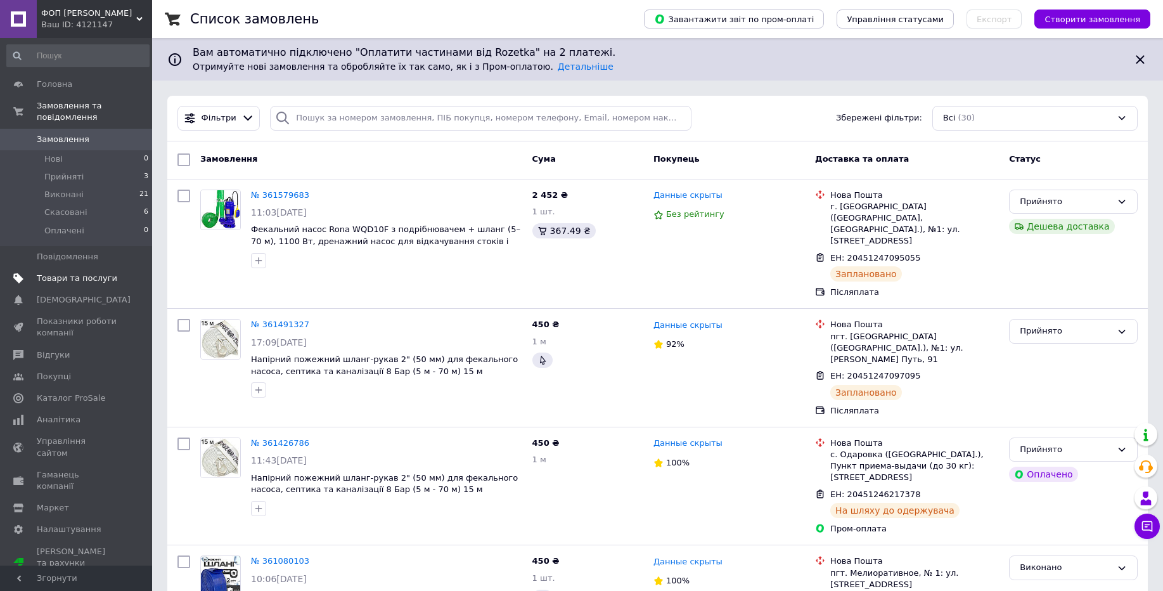
click at [79, 285] on link "Товари та послуги" at bounding box center [78, 278] width 156 height 22
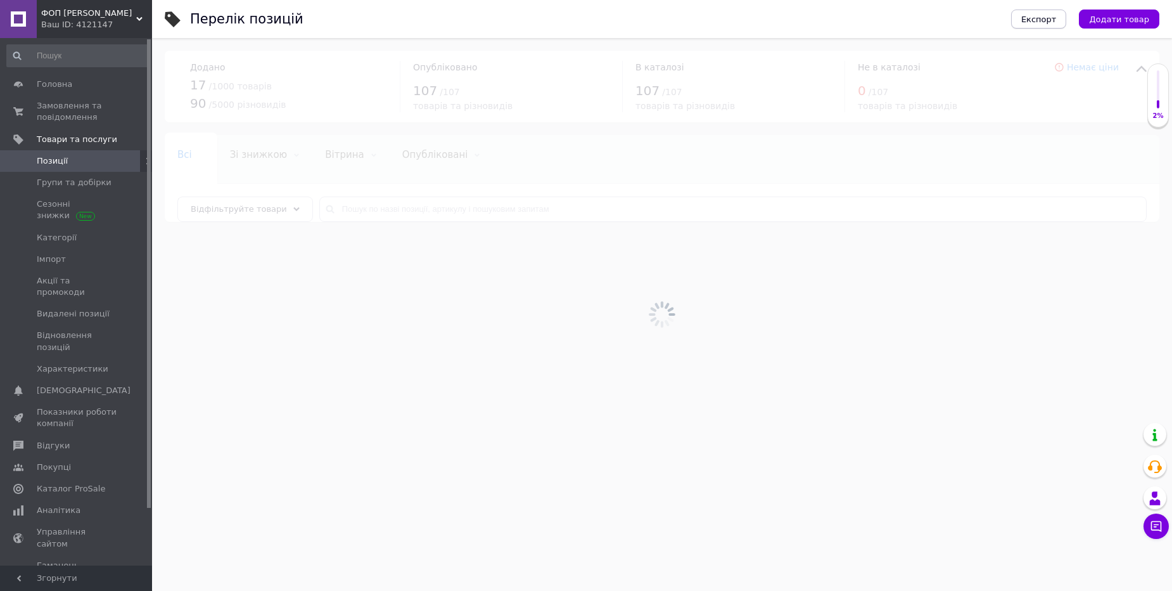
click at [1049, 23] on span "Експорт" at bounding box center [1039, 20] width 35 height 10
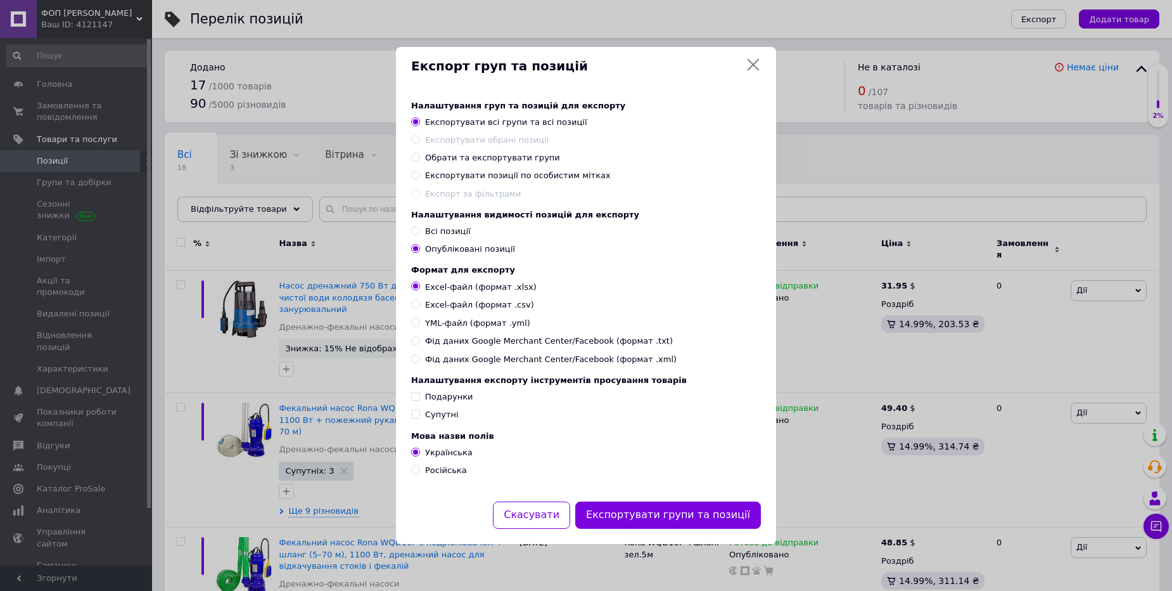
drag, startPoint x: 757, startPoint y: 60, endPoint x: 740, endPoint y: 71, distance: 20.8
click at [757, 60] on icon at bounding box center [753, 64] width 15 height 15
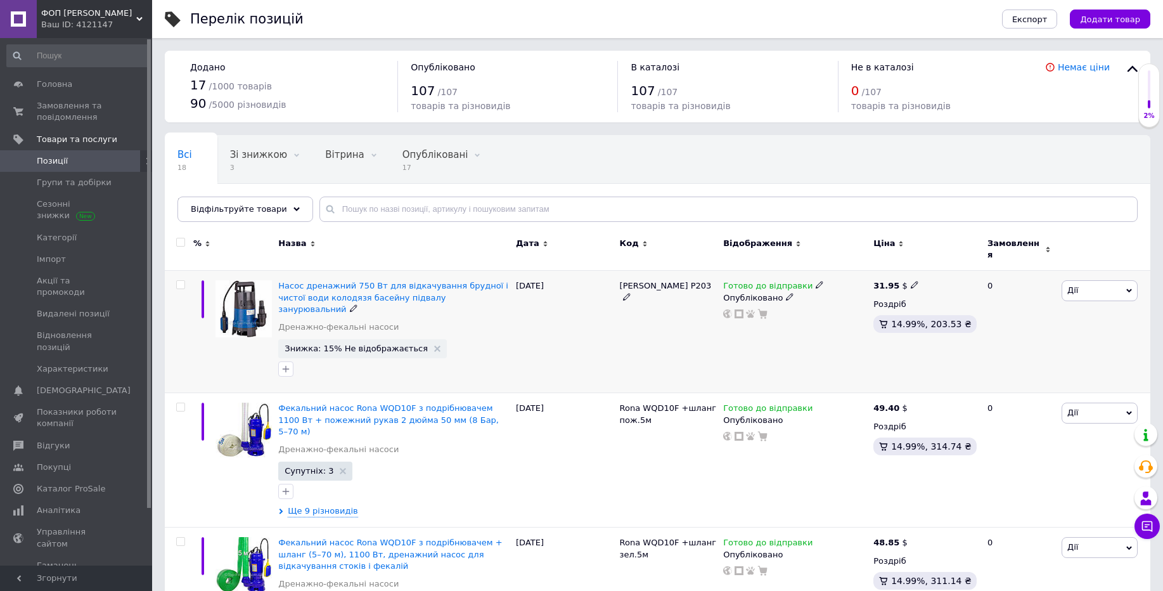
click at [181, 281] on input "checkbox" at bounding box center [180, 285] width 8 height 8
checkbox input "true"
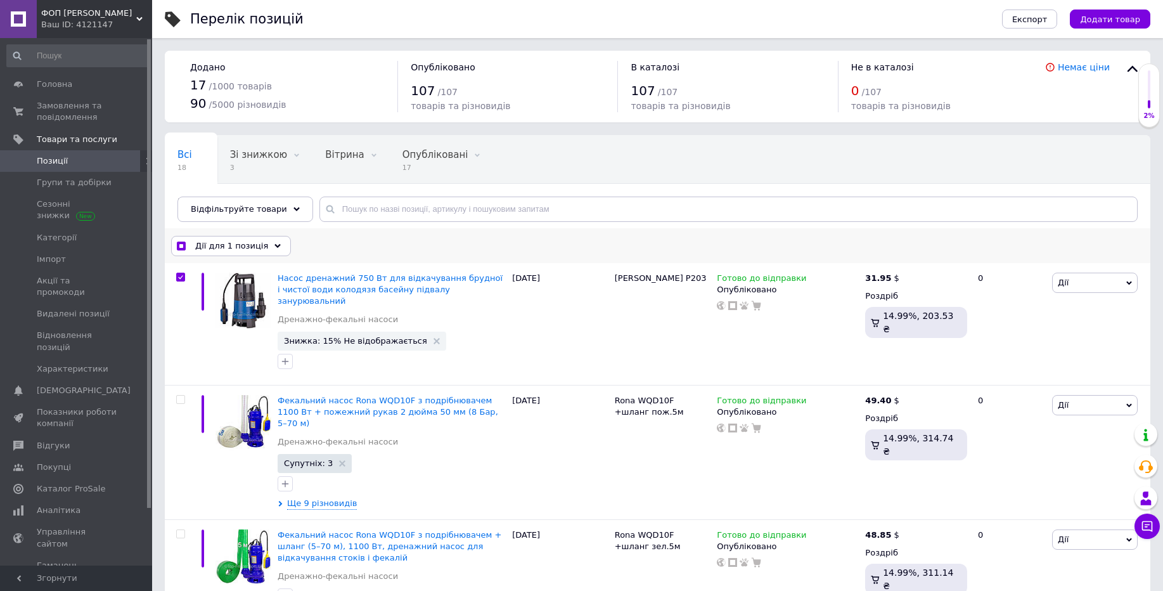
click at [212, 246] on span "Дії для 1 позиція" at bounding box center [231, 245] width 73 height 11
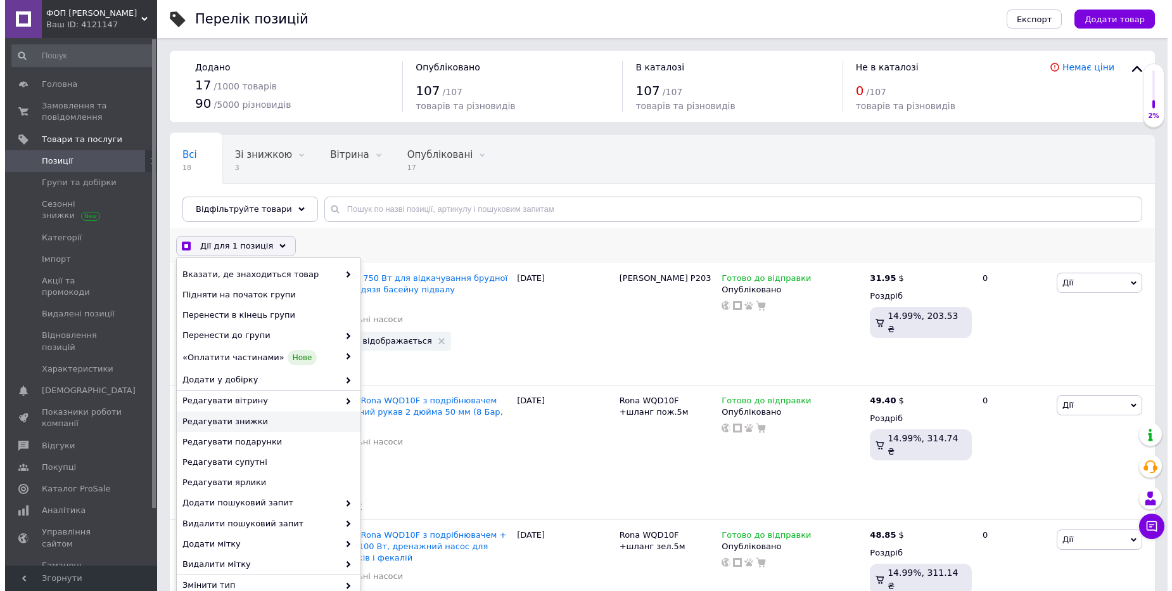
scroll to position [11, 0]
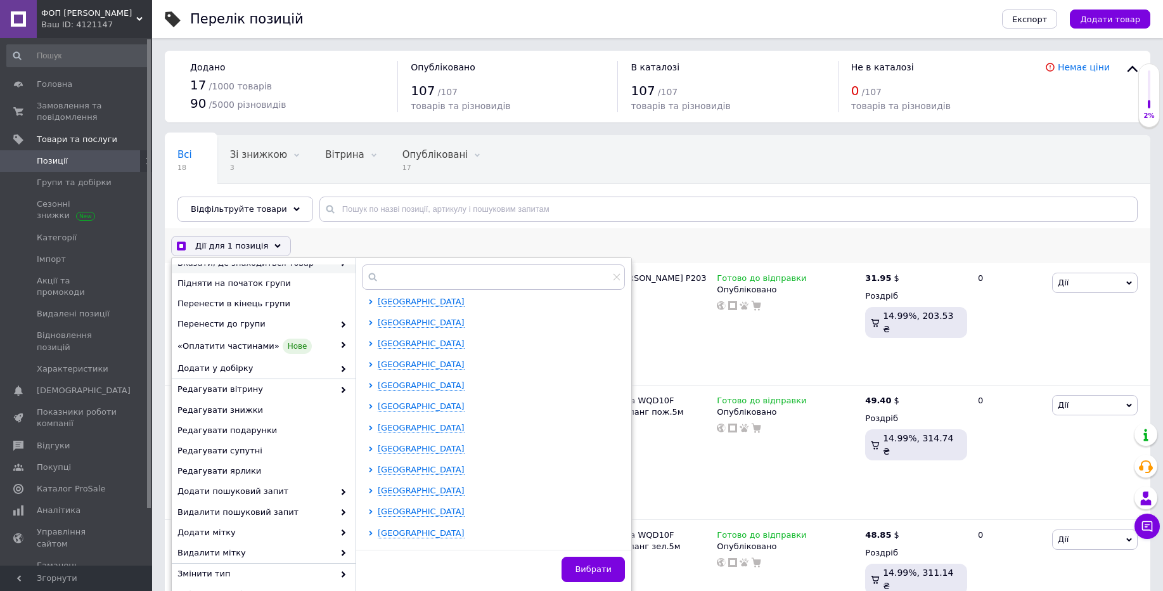
click at [274, 246] on use at bounding box center [277, 245] width 6 height 4
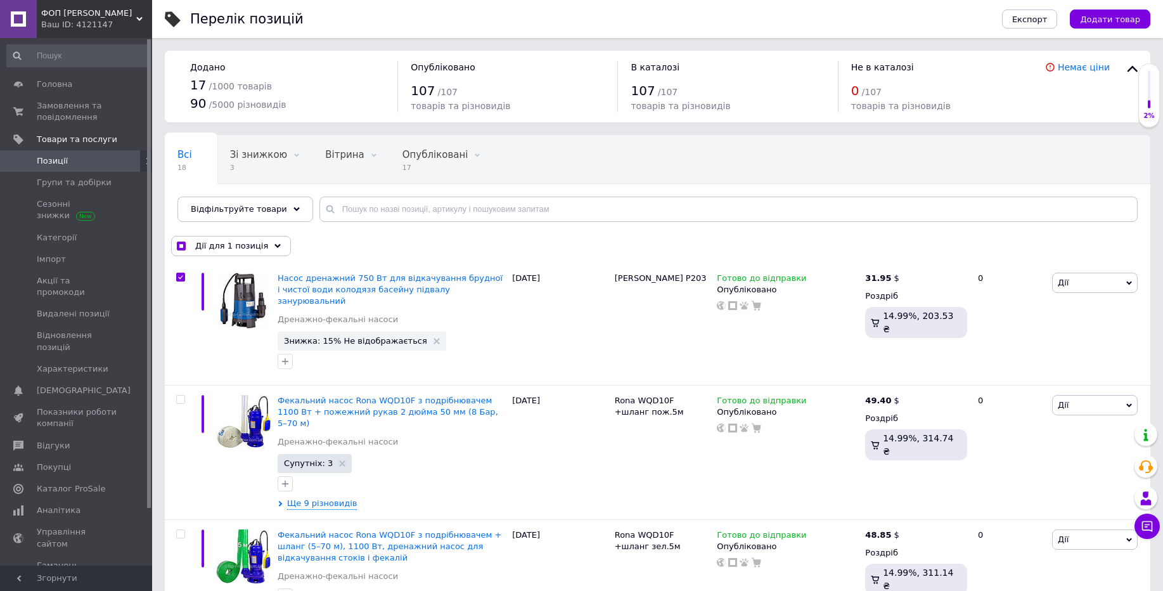
click at [120, 20] on div "Ваш ID: 4121147" at bounding box center [96, 24] width 111 height 11
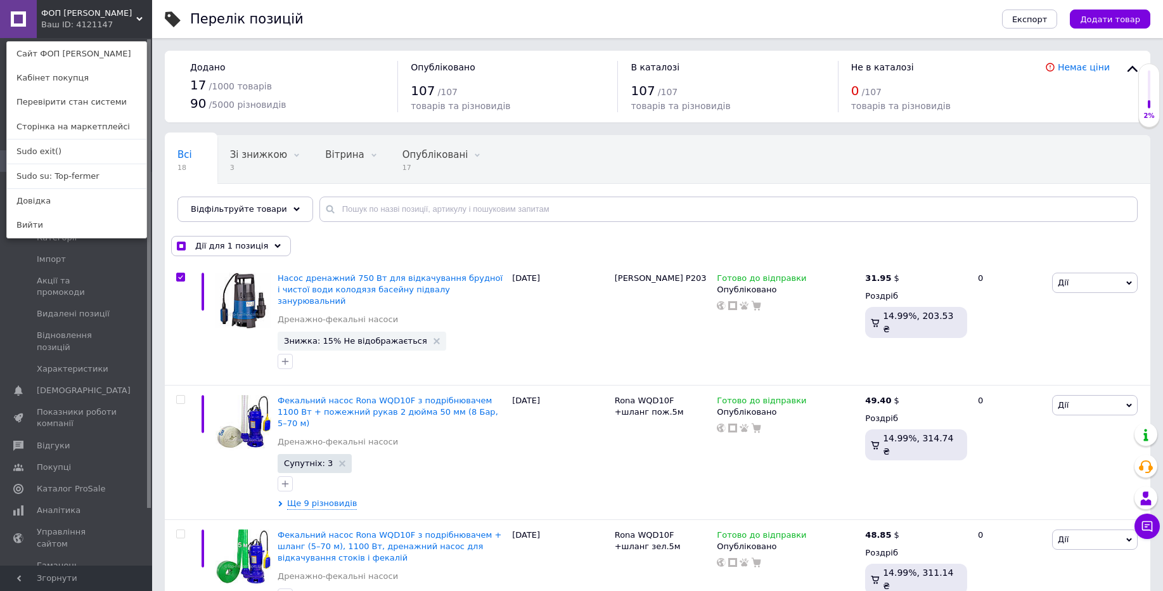
click at [85, 22] on div "Ваш ID: 4121147" at bounding box center [67, 24] width 53 height 11
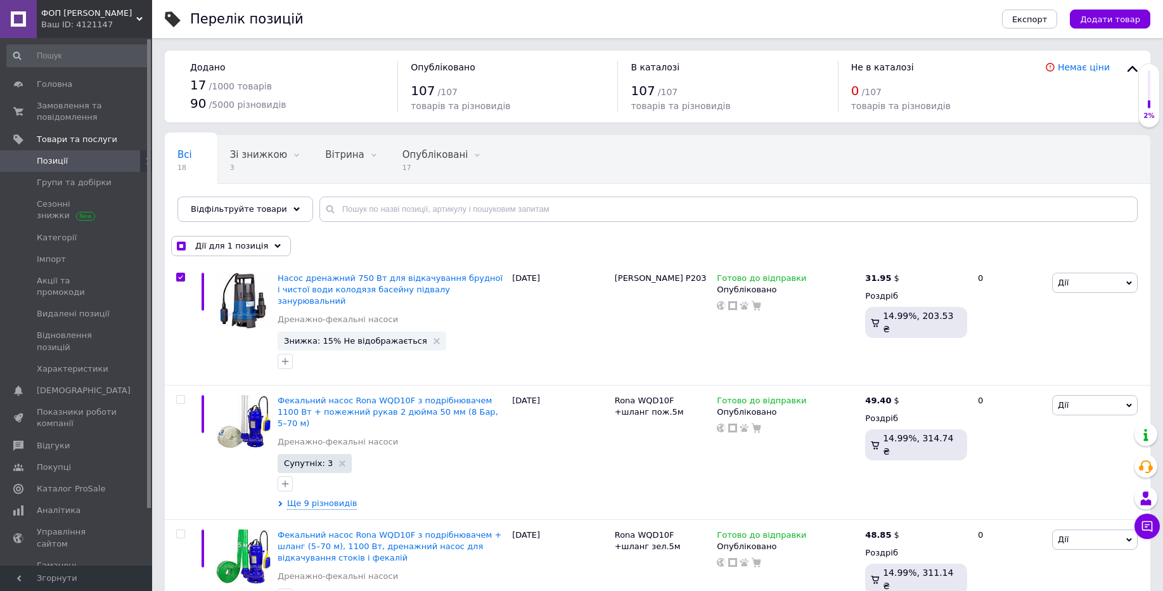
click at [85, 22] on div "Ваш ID: 4121147" at bounding box center [96, 24] width 111 height 11
checkbox input "true"
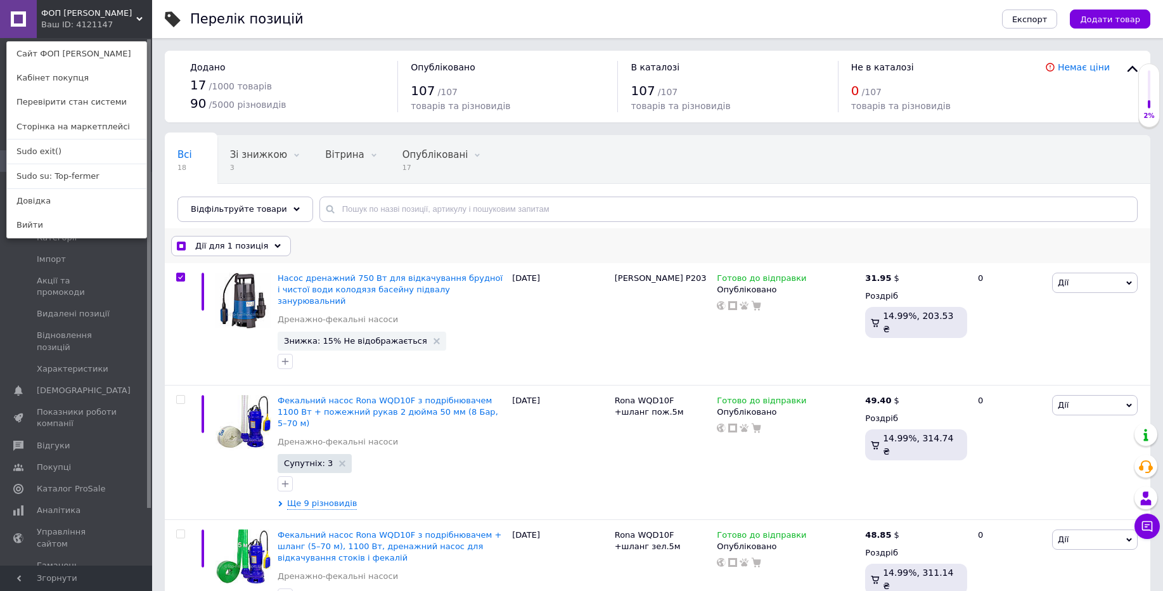
click at [183, 243] on input "checkbox" at bounding box center [181, 246] width 8 height 8
checkbox input "false"
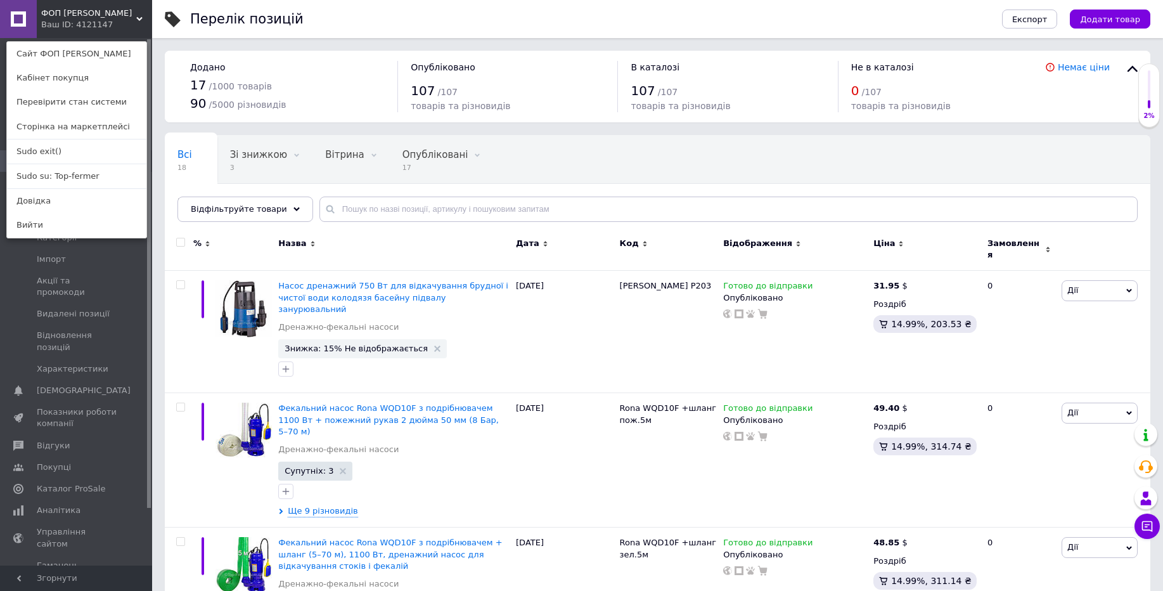
click at [124, 22] on div "ФОП Євпак Н.Ю. Ваш ID: 4121147 Сайт ФОП Євпак Н.Ю. Кабінет покупця Перевірити с…" at bounding box center [76, 19] width 152 height 38
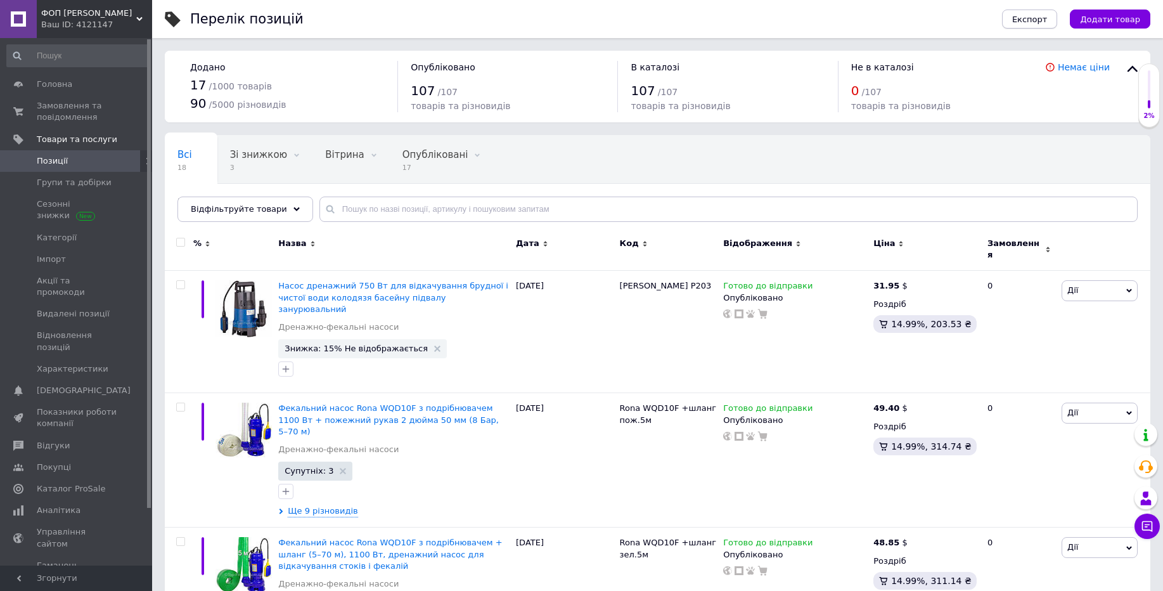
click at [1046, 17] on span "Експорт" at bounding box center [1029, 20] width 35 height 10
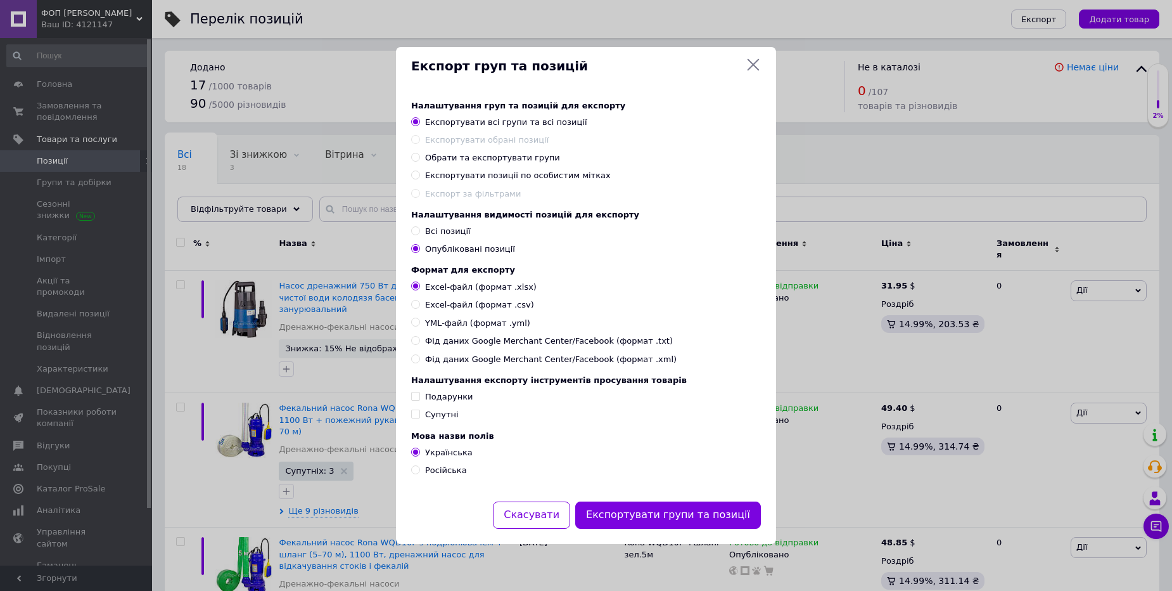
click at [473, 322] on span "YML-файл (формат .yml)" at bounding box center [477, 322] width 105 height 11
click at [420, 322] on input "YML-файл (формат .yml)" at bounding box center [415, 321] width 8 height 8
radio input "true"
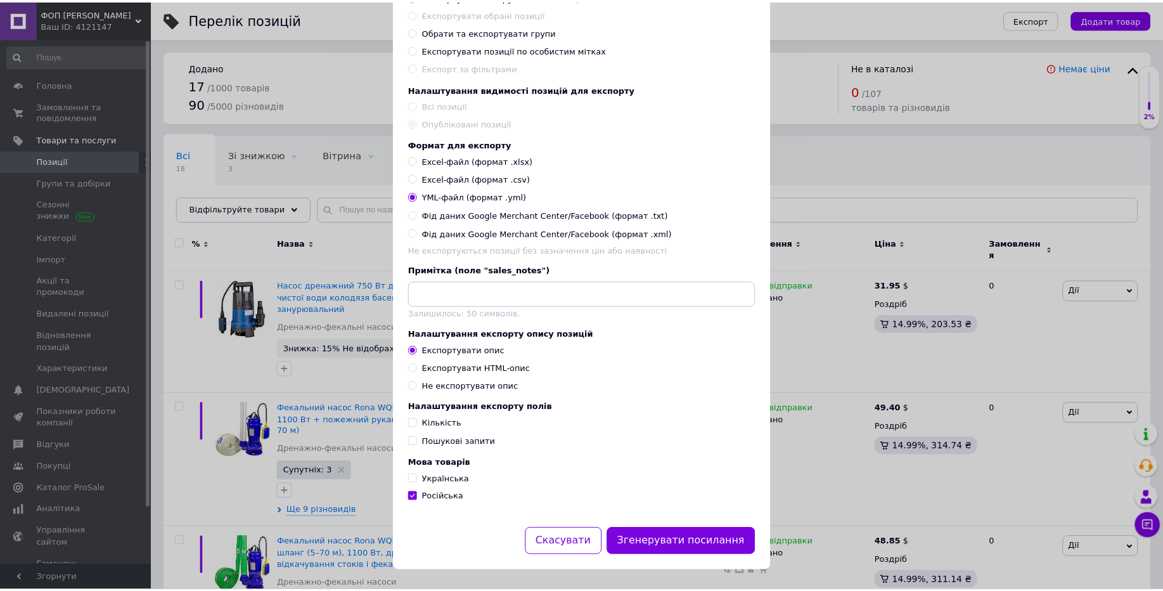
scroll to position [103, 0]
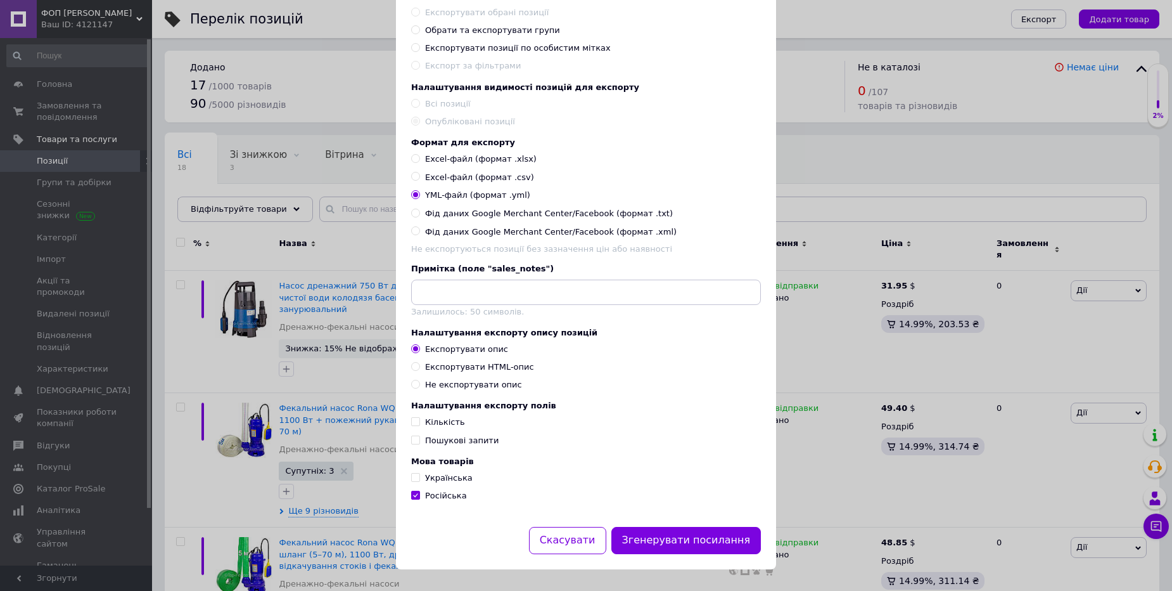
click at [851, 197] on div "Експорт груп та позицій Налаштування груп та позицій для експорту Експортувати …" at bounding box center [586, 244] width 1172 height 695
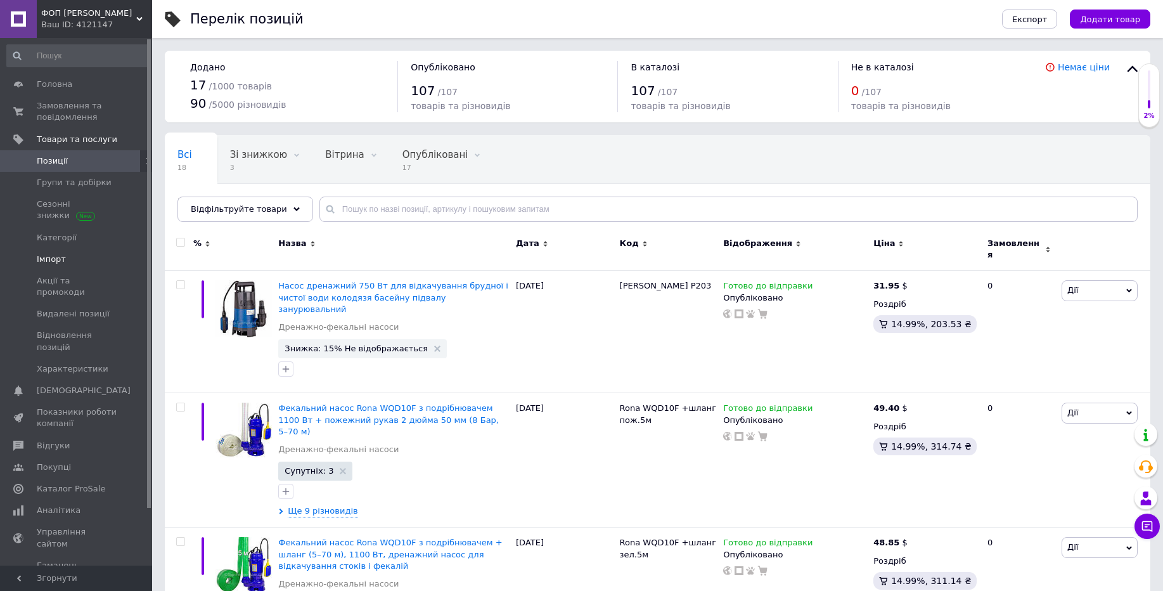
click at [78, 250] on link "Імпорт" at bounding box center [78, 259] width 156 height 22
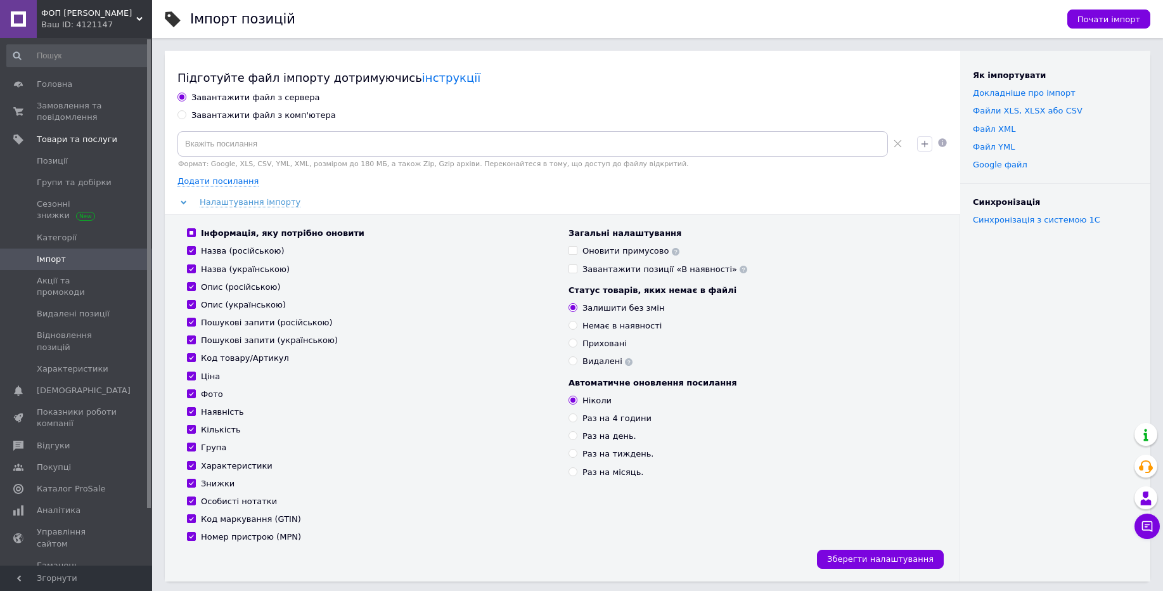
click at [78, 31] on div "ФОП Євпак Н.Ю. Ваш ID: 4121147" at bounding box center [94, 19] width 115 height 38
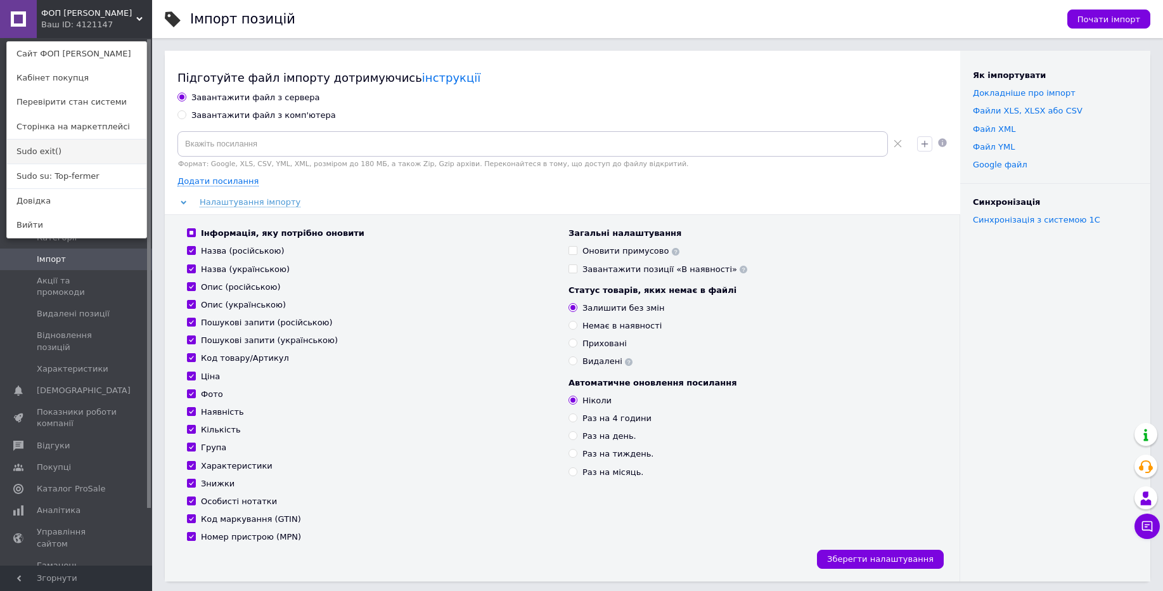
click at [63, 151] on link "Sudo exit()" at bounding box center [76, 151] width 139 height 24
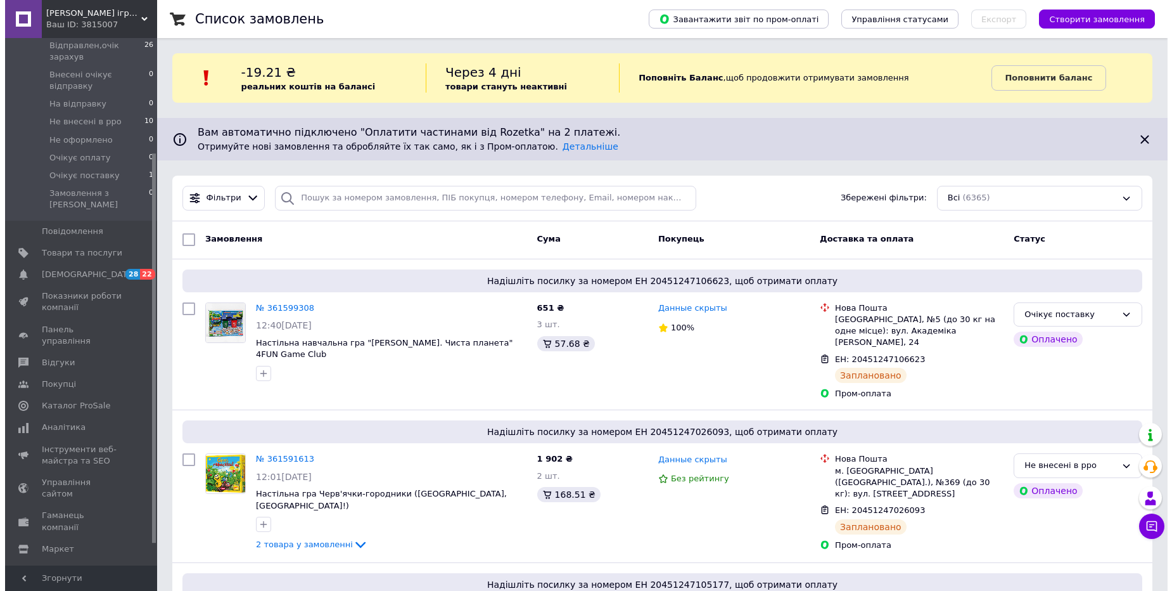
scroll to position [184, 0]
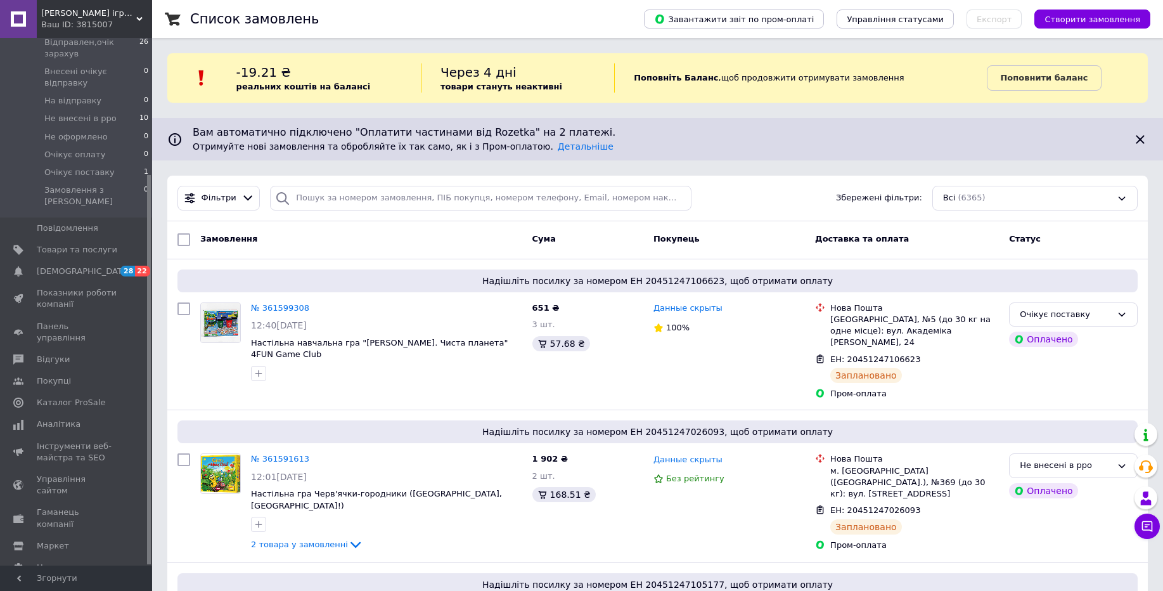
drag, startPoint x: 148, startPoint y: 365, endPoint x: 163, endPoint y: 520, distance: 155.4
click at [105, 239] on link "Товари та послуги" at bounding box center [78, 250] width 156 height 22
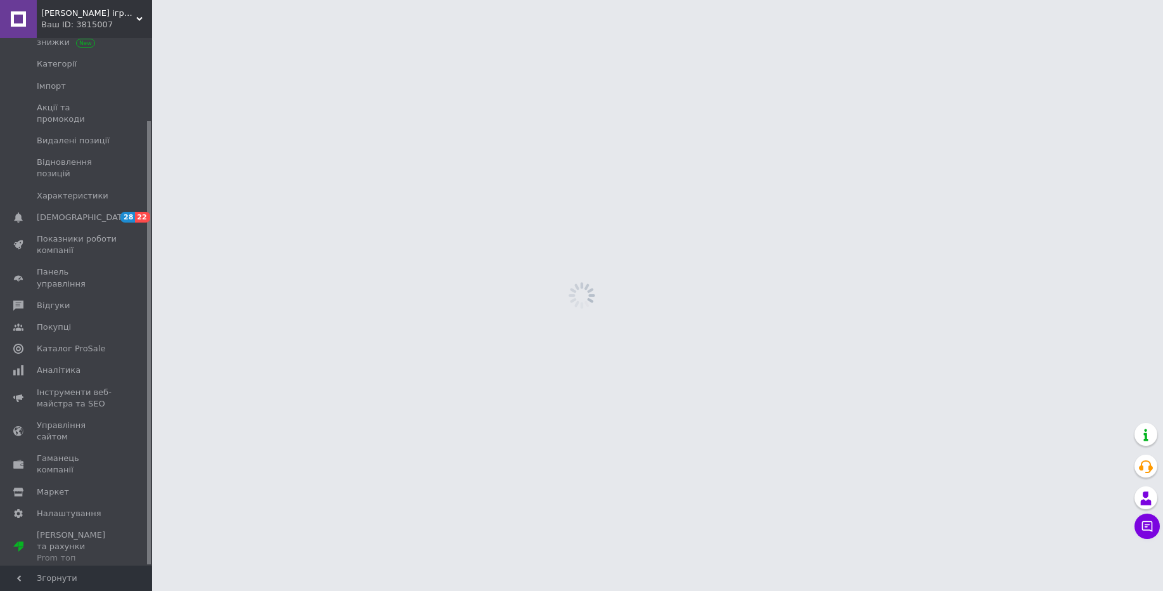
scroll to position [98, 0]
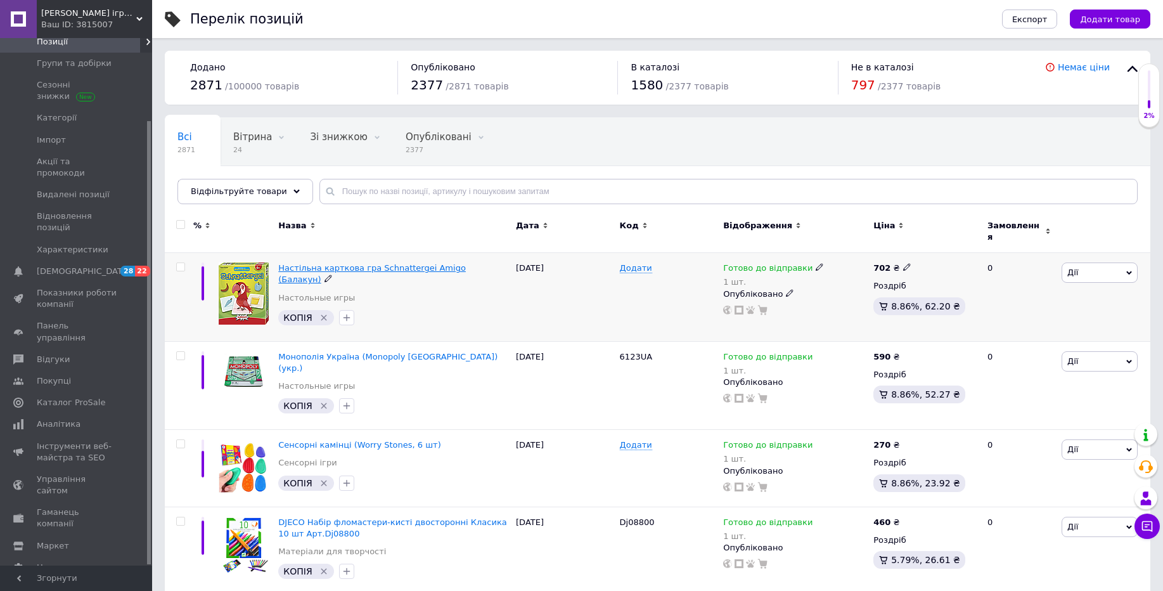
click at [426, 263] on span "Настільна карткова гра Schnattergei Amigo (Балакун)" at bounding box center [372, 273] width 188 height 21
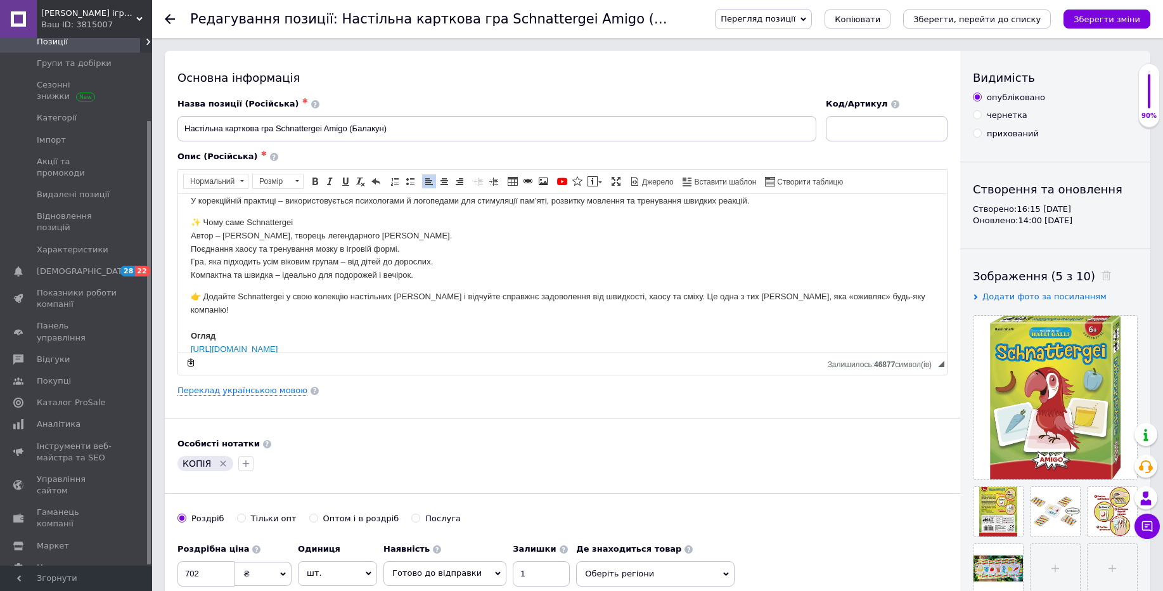
scroll to position [574, 0]
drag, startPoint x: 942, startPoint y: 227, endPoint x: 1108, endPoint y: 540, distance: 354.1
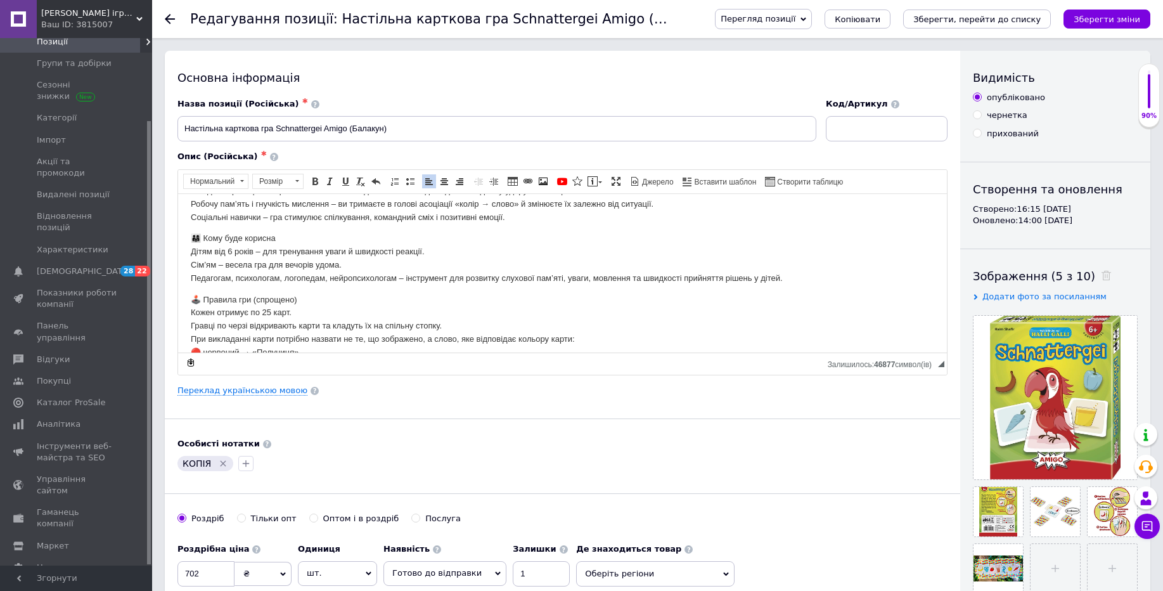
scroll to position [0, 0]
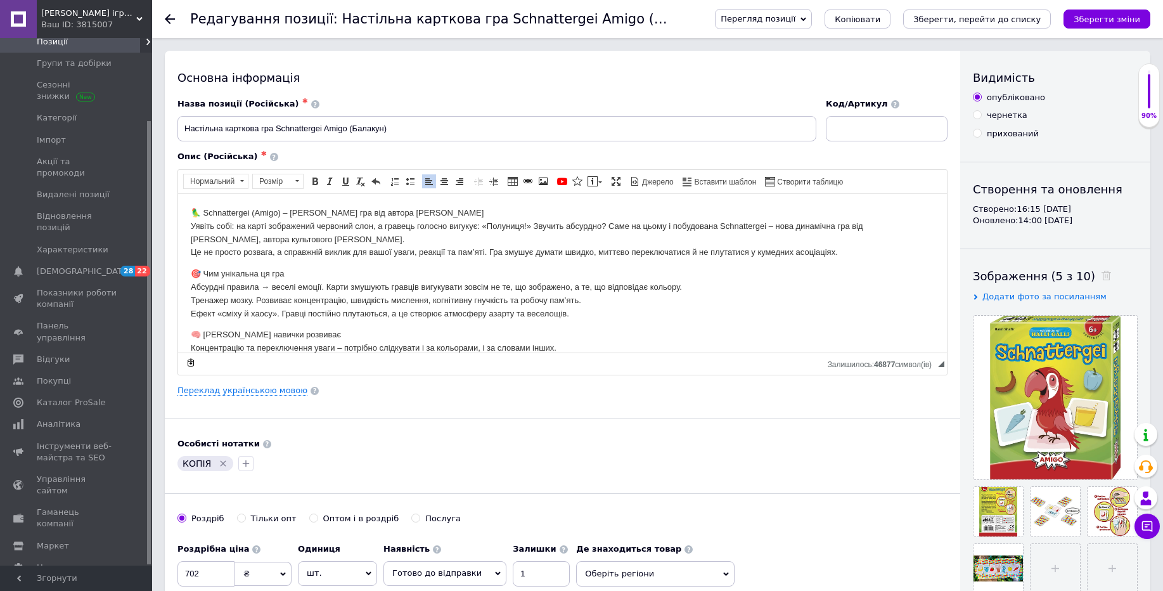
drag, startPoint x: 940, startPoint y: 316, endPoint x: 1096, endPoint y: 323, distance: 156.1
click at [106, 22] on div "Ваш ID: 3815007" at bounding box center [96, 24] width 111 height 11
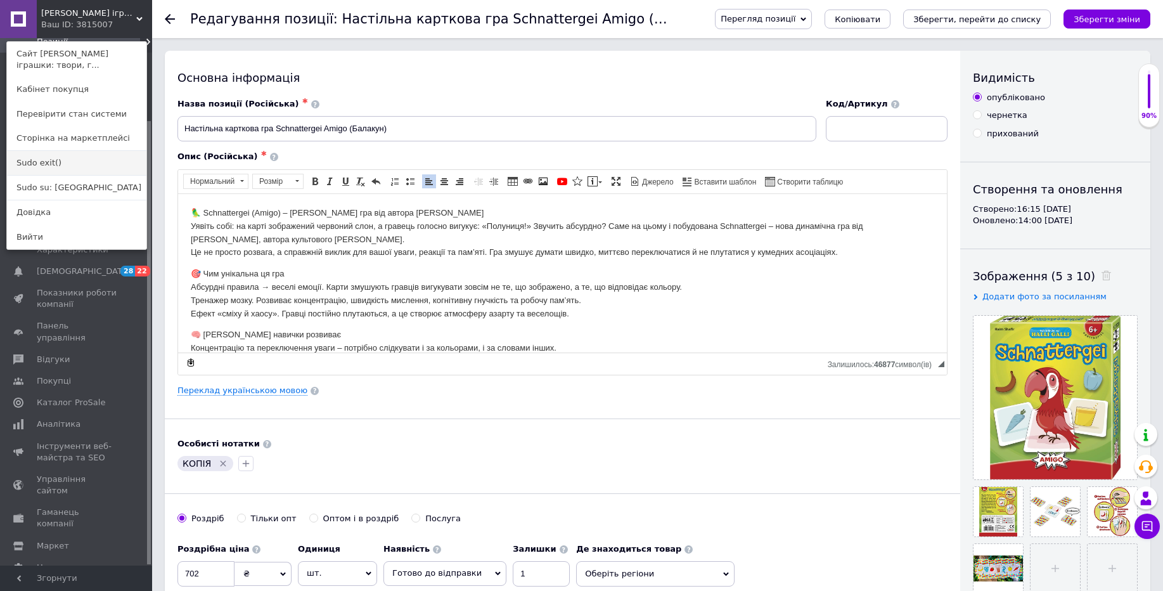
click at [79, 165] on link "Sudo exit()" at bounding box center [76, 163] width 139 height 24
